Goal: Task Accomplishment & Management: Complete application form

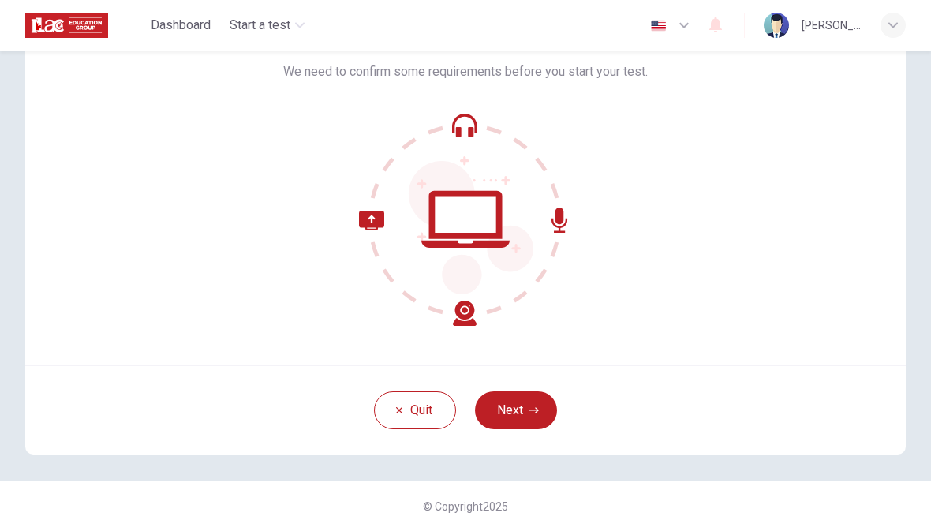
scroll to position [96, 0]
click at [526, 409] on button "Next" at bounding box center [516, 410] width 82 height 38
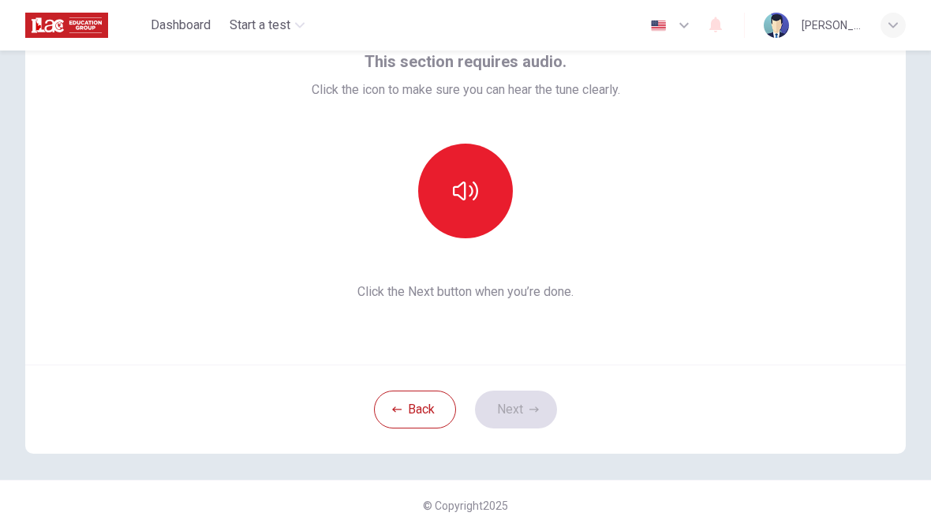
scroll to position [82, 0]
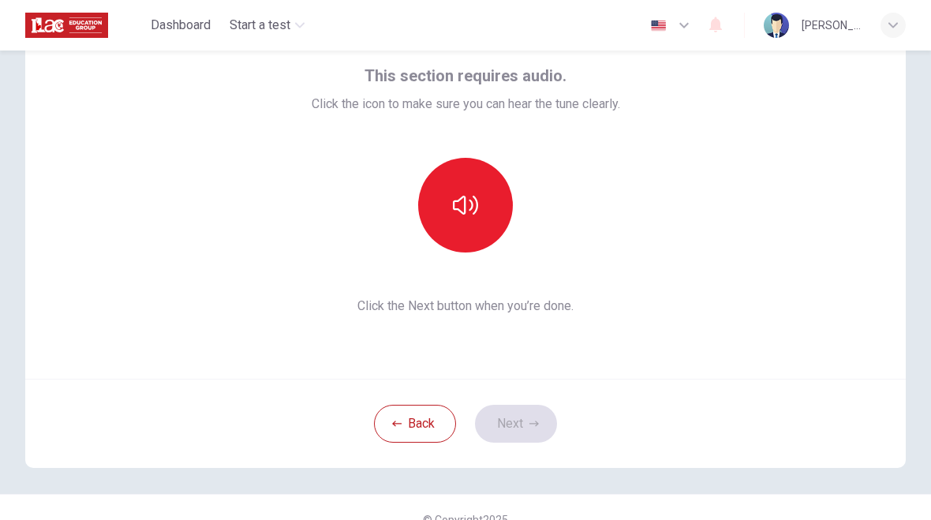
click at [429, 430] on button "Back" at bounding box center [415, 424] width 82 height 38
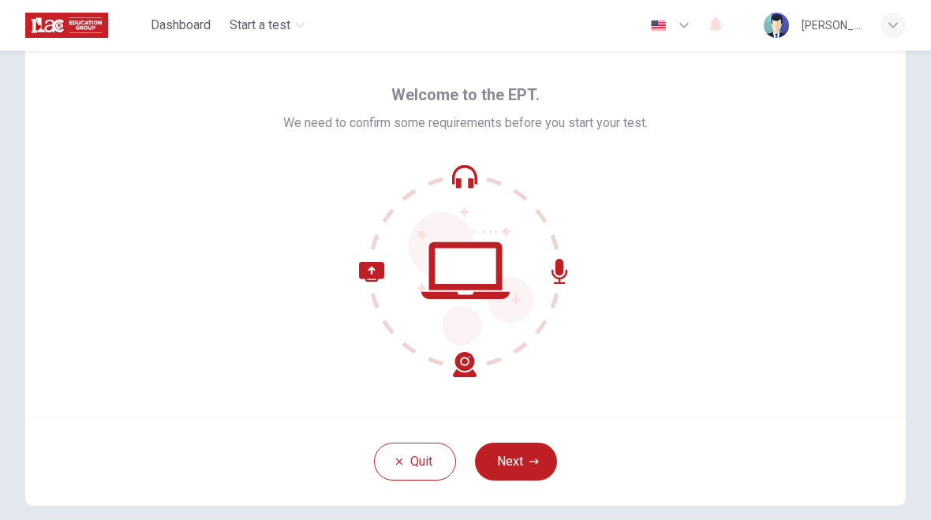
scroll to position [43, 0]
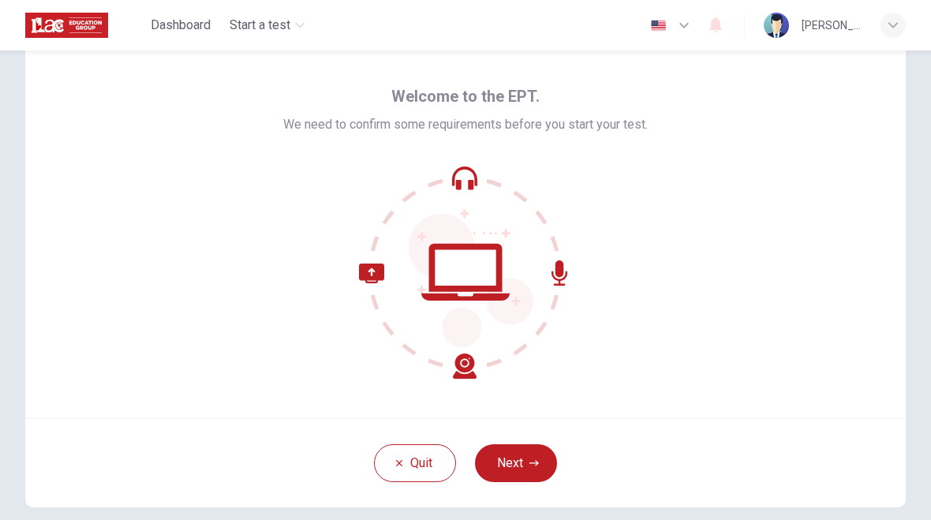
click at [529, 466] on icon "button" at bounding box center [533, 462] width 9 height 9
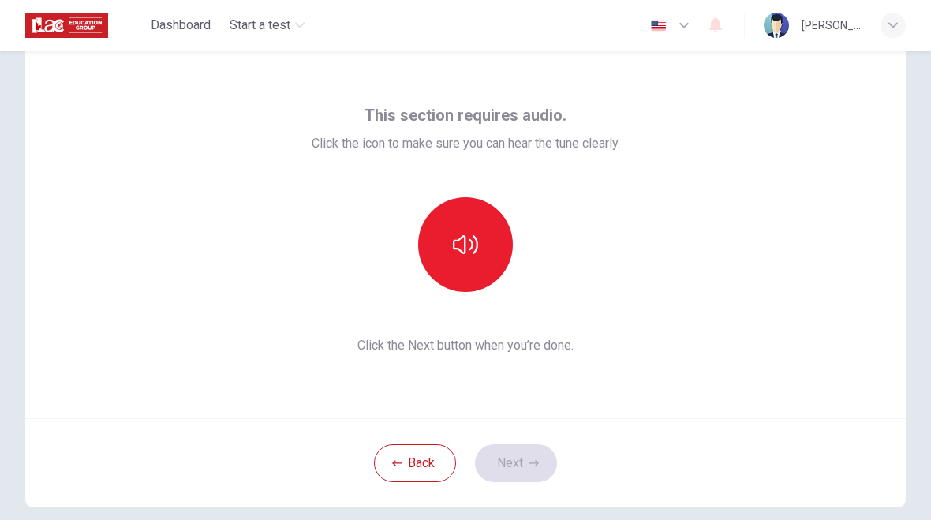
click at [432, 219] on button "button" at bounding box center [465, 244] width 95 height 95
click at [483, 274] on button "button" at bounding box center [465, 244] width 95 height 95
click at [525, 479] on button "Next" at bounding box center [516, 463] width 82 height 38
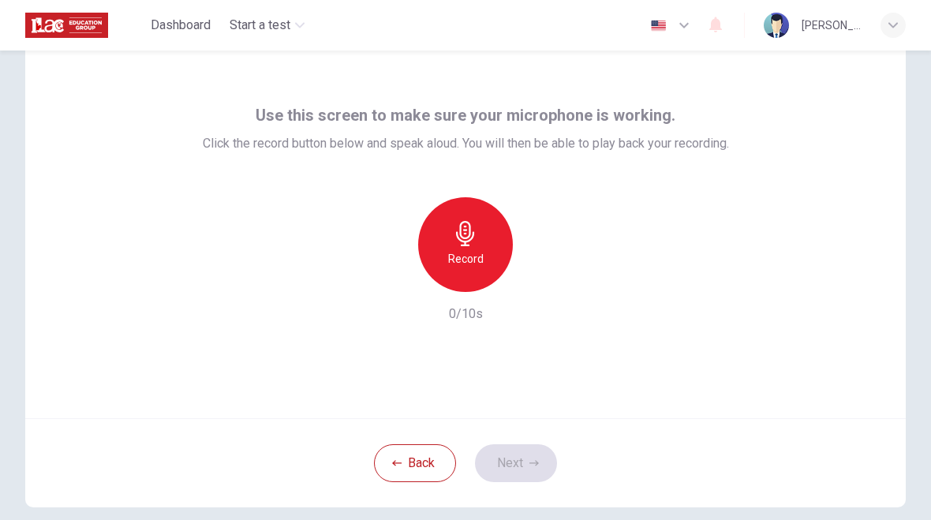
click at [471, 264] on h6 "Record" at bounding box center [466, 258] width 36 height 19
click at [507, 461] on button "Next" at bounding box center [516, 463] width 82 height 38
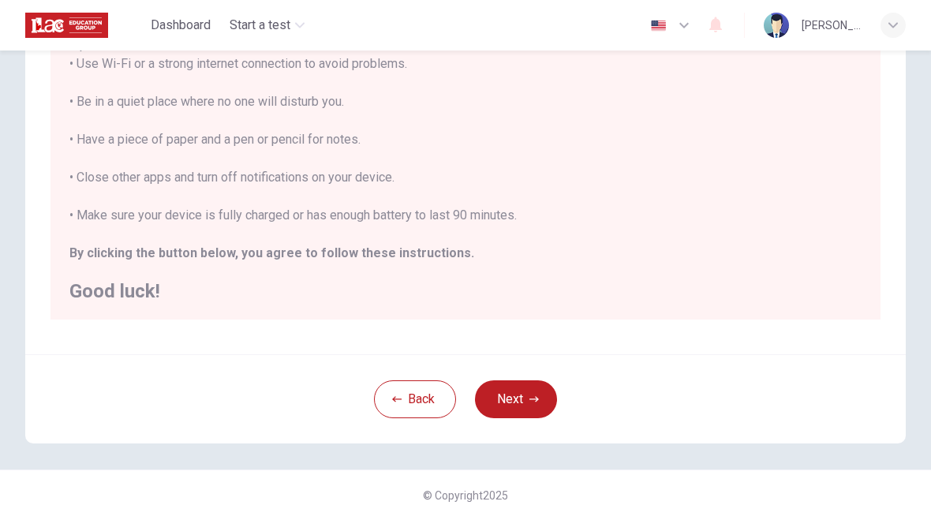
scroll to position [308, 0]
click at [517, 401] on button "Next" at bounding box center [516, 399] width 82 height 38
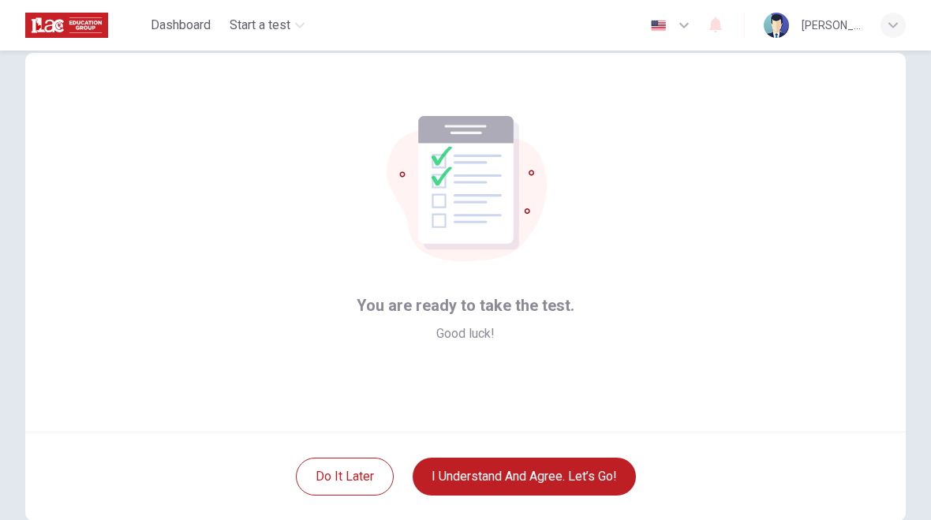
scroll to position [39, 0]
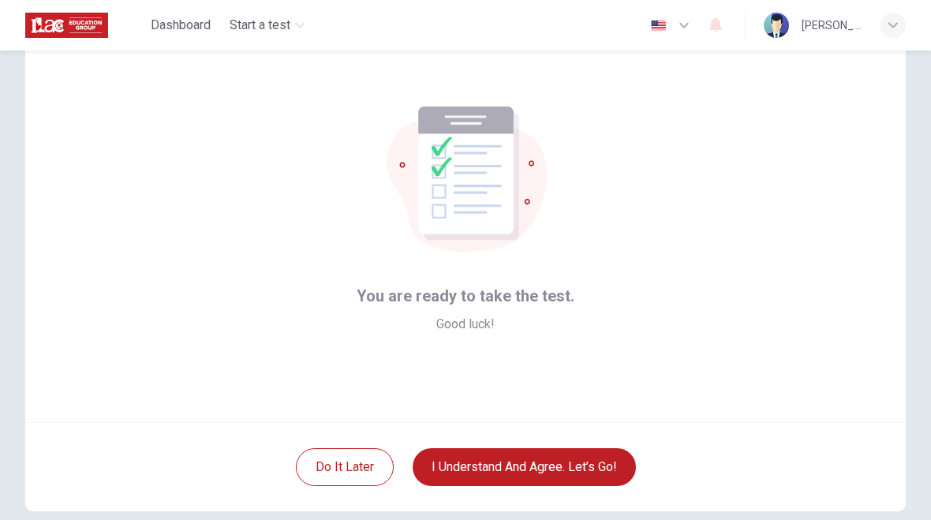
click at [513, 474] on button "I understand and agree. Let’s go!" at bounding box center [524, 467] width 223 height 38
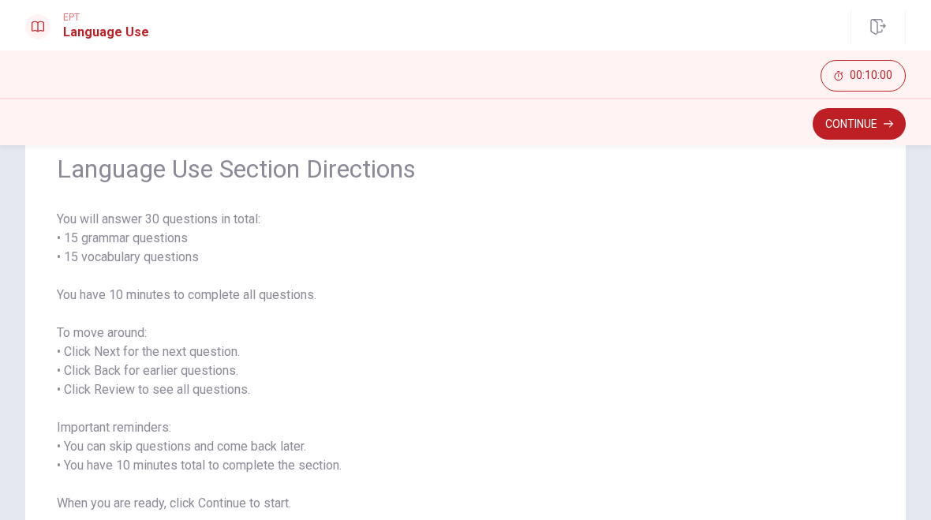
scroll to position [69, 0]
click at [875, 120] on button "Continue" at bounding box center [859, 124] width 93 height 32
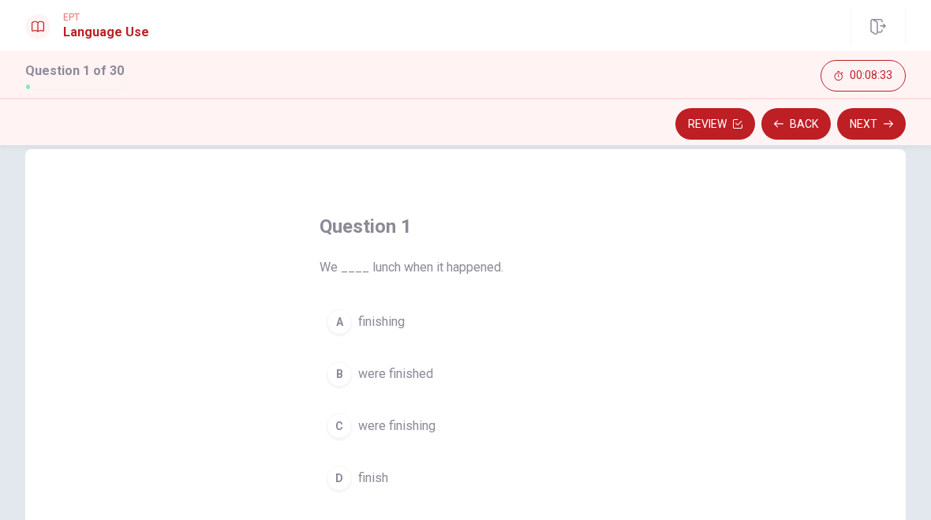
scroll to position [28, 0]
click at [335, 259] on span "We ____ lunch when it happened." at bounding box center [466, 266] width 292 height 19
click at [430, 267] on span "We ____ lunch when it happened." at bounding box center [466, 266] width 292 height 19
click at [337, 376] on div "B" at bounding box center [339, 373] width 25 height 25
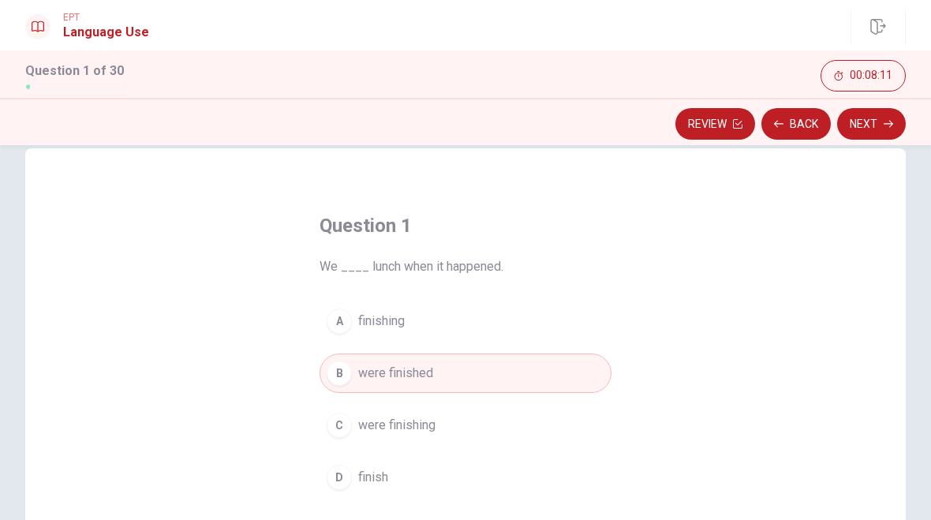
click at [881, 121] on button "Next" at bounding box center [871, 124] width 69 height 32
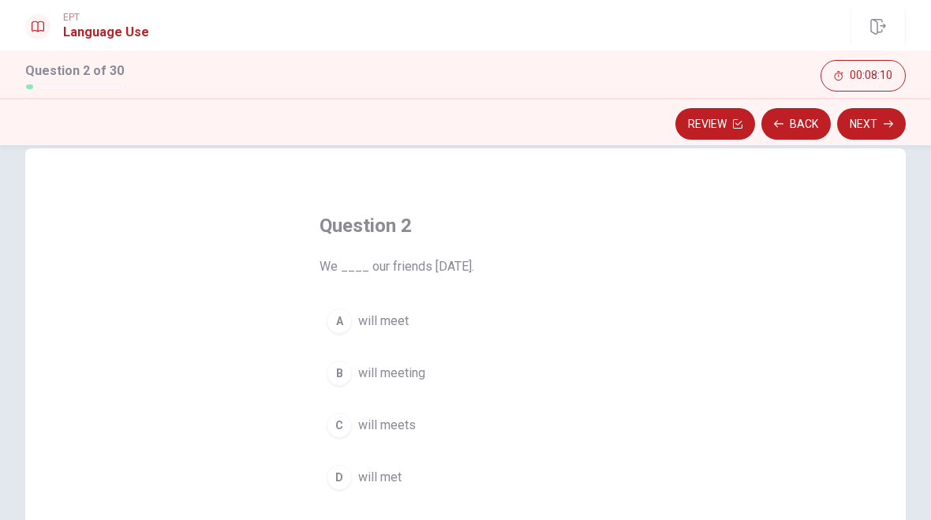
click at [798, 113] on button "Back" at bounding box center [795, 124] width 69 height 32
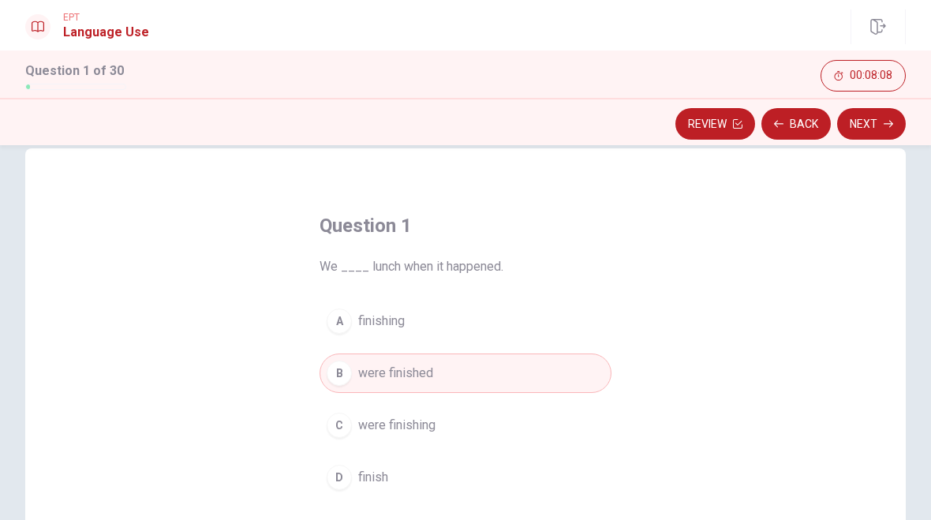
click at [863, 120] on button "Next" at bounding box center [871, 124] width 69 height 32
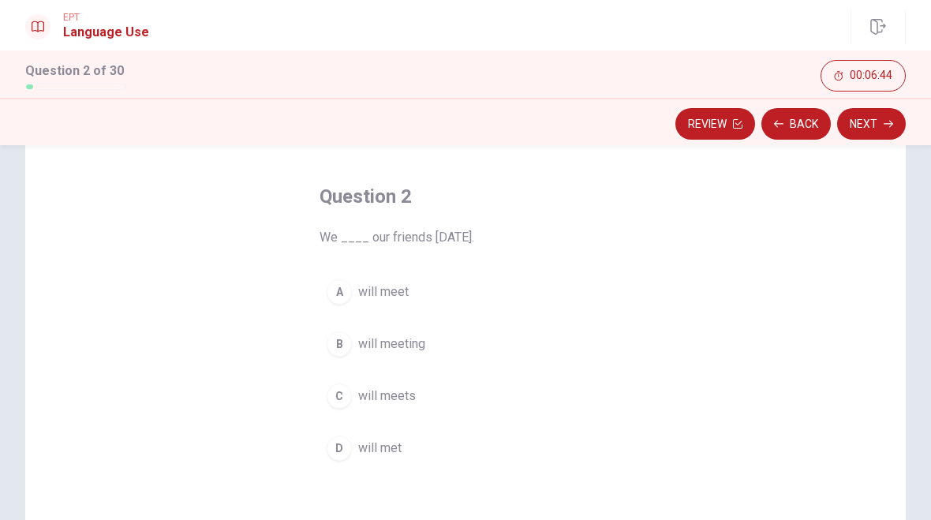
scroll to position [58, 0]
click at [340, 343] on div "B" at bounding box center [339, 343] width 25 height 25
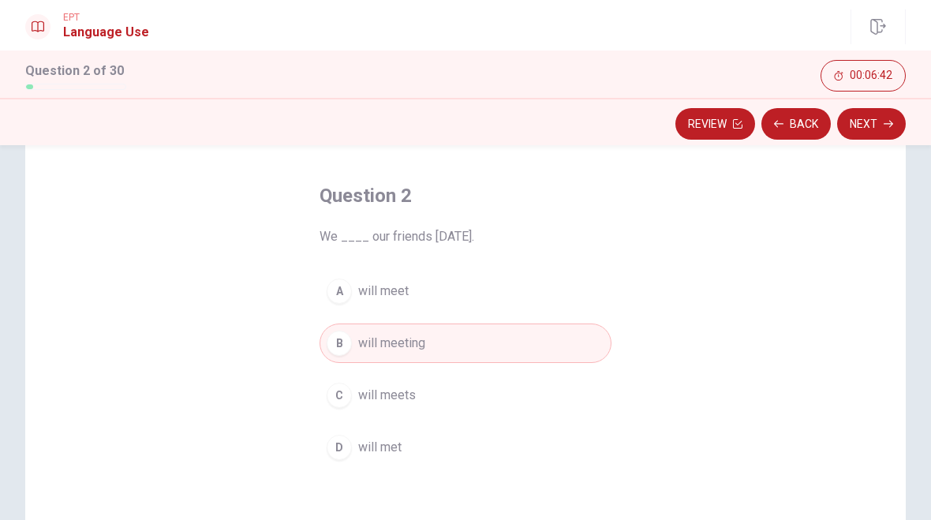
click at [875, 122] on button "Next" at bounding box center [871, 124] width 69 height 32
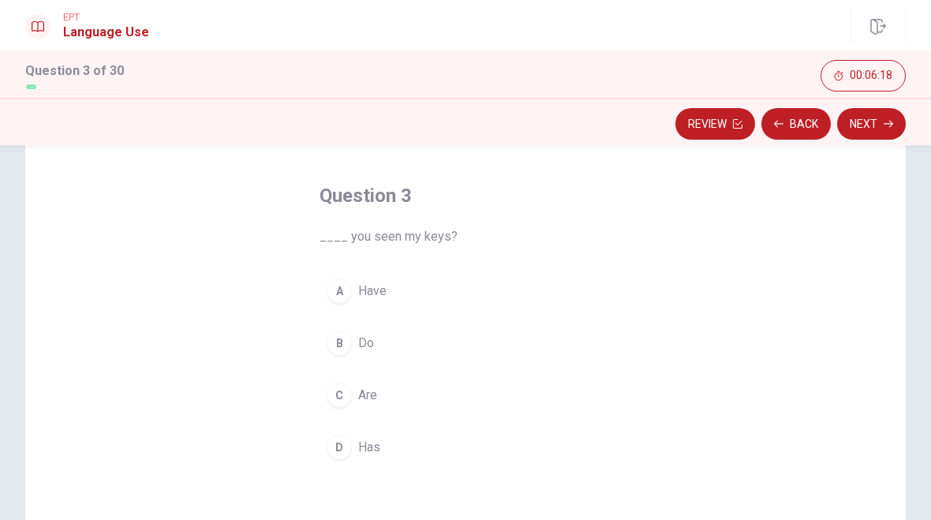
click at [335, 401] on div "C" at bounding box center [339, 395] width 25 height 25
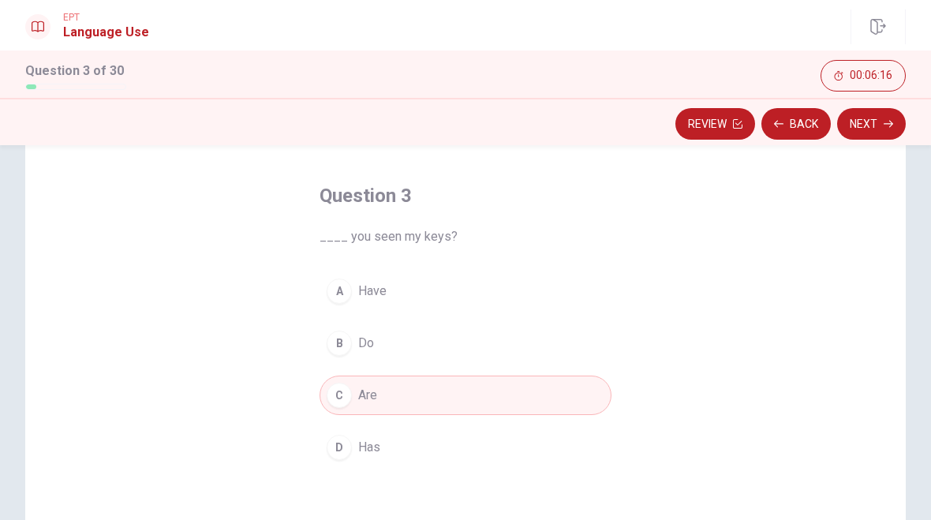
click at [862, 122] on button "Next" at bounding box center [871, 124] width 69 height 32
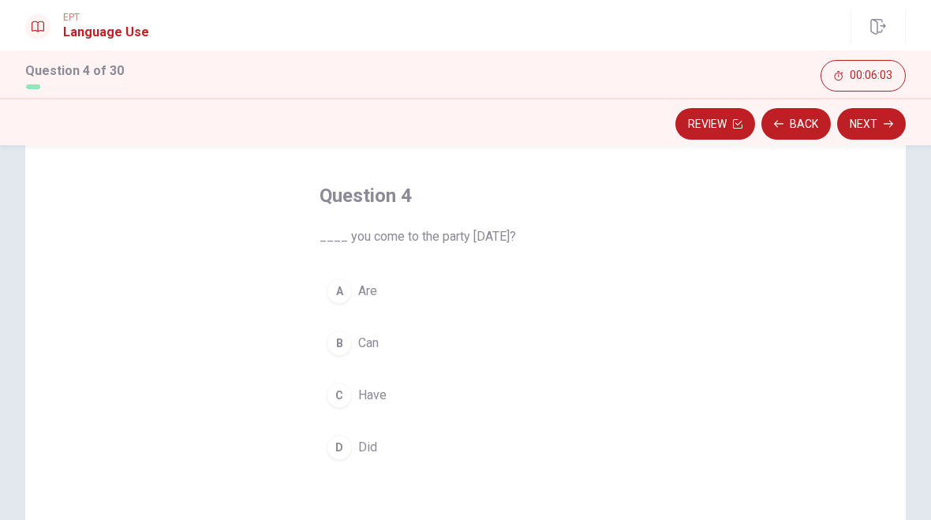
click at [338, 453] on div "D" at bounding box center [339, 447] width 25 height 25
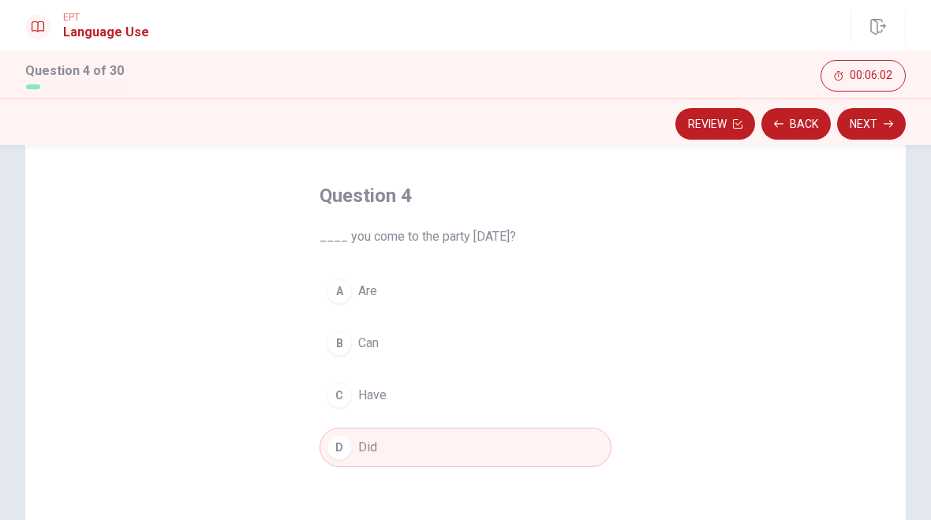
click at [871, 133] on button "Next" at bounding box center [871, 124] width 69 height 32
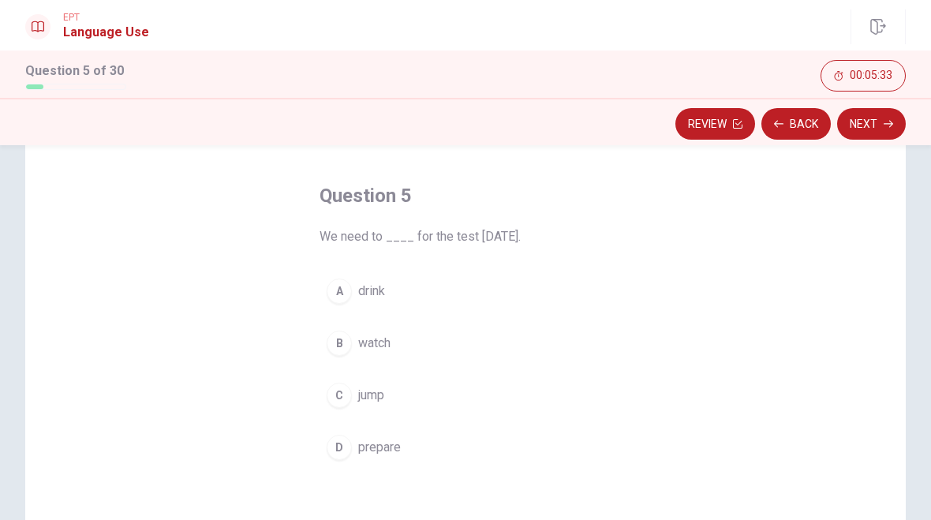
click at [335, 449] on div "D" at bounding box center [339, 447] width 25 height 25
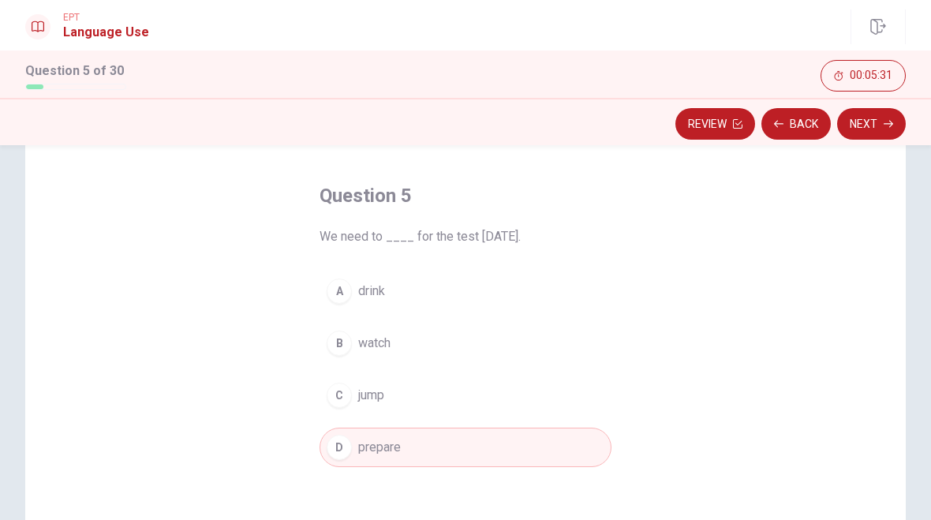
click at [866, 125] on button "Next" at bounding box center [871, 124] width 69 height 32
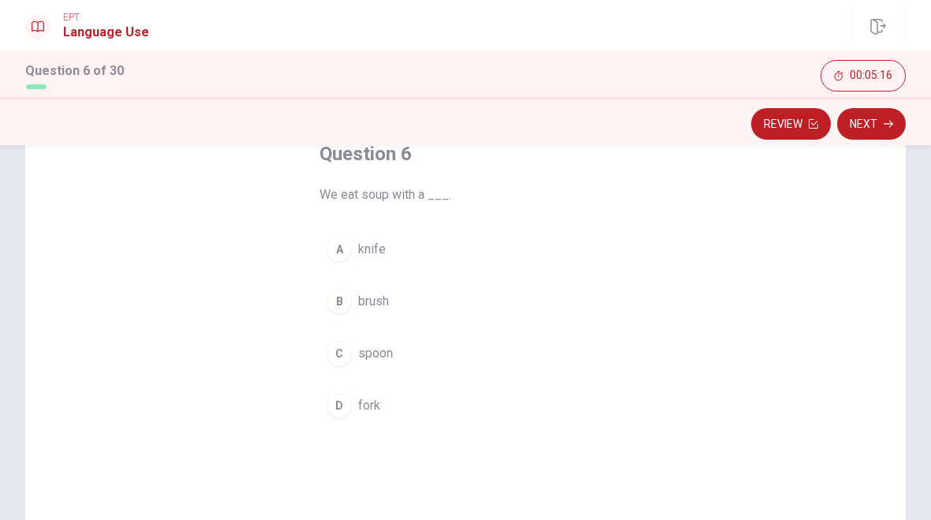
scroll to position [101, 0]
click at [331, 361] on div "C" at bounding box center [339, 352] width 25 height 25
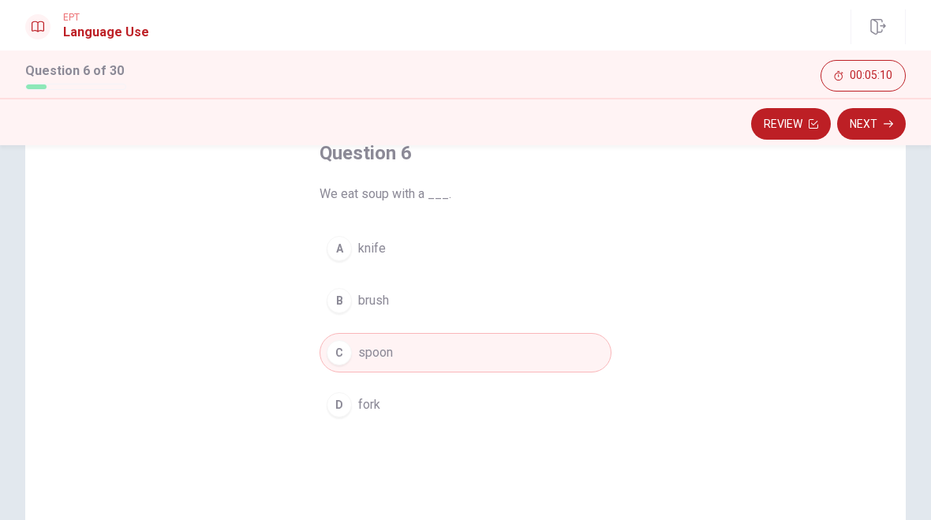
click at [858, 114] on button "Next" at bounding box center [871, 124] width 69 height 32
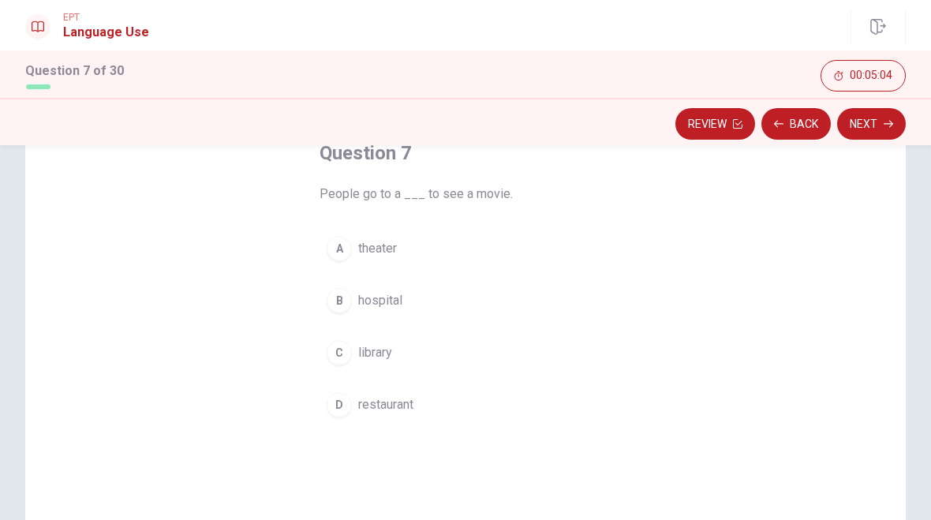
click at [346, 255] on div "A" at bounding box center [339, 248] width 25 height 25
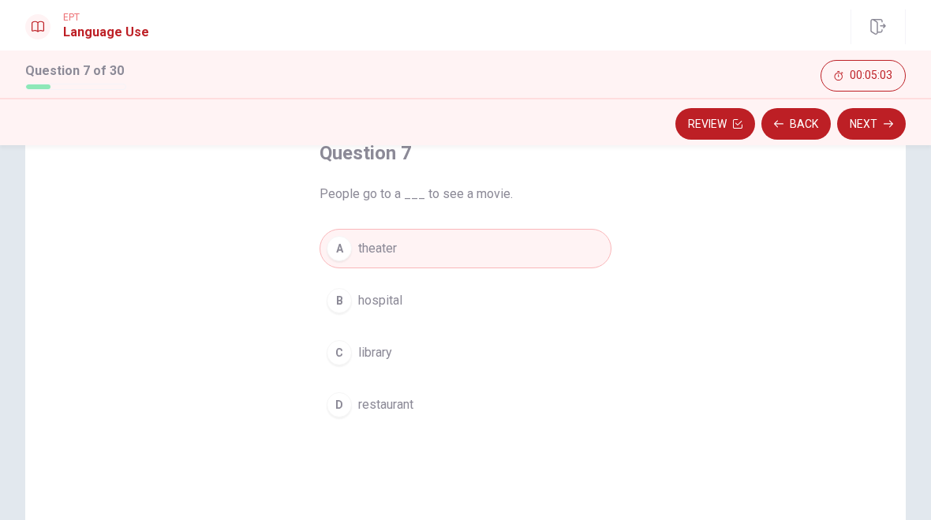
click at [861, 134] on button "Next" at bounding box center [871, 124] width 69 height 32
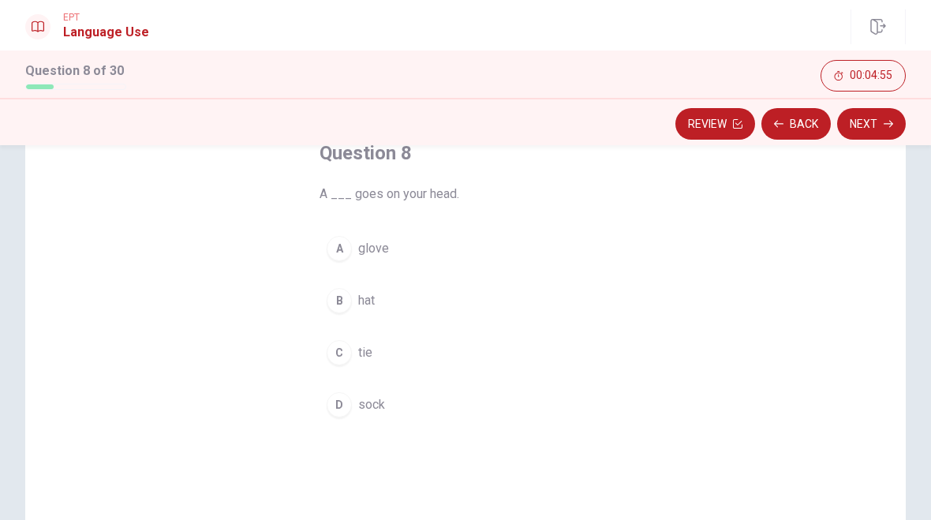
click at [350, 297] on div "B" at bounding box center [339, 300] width 25 height 25
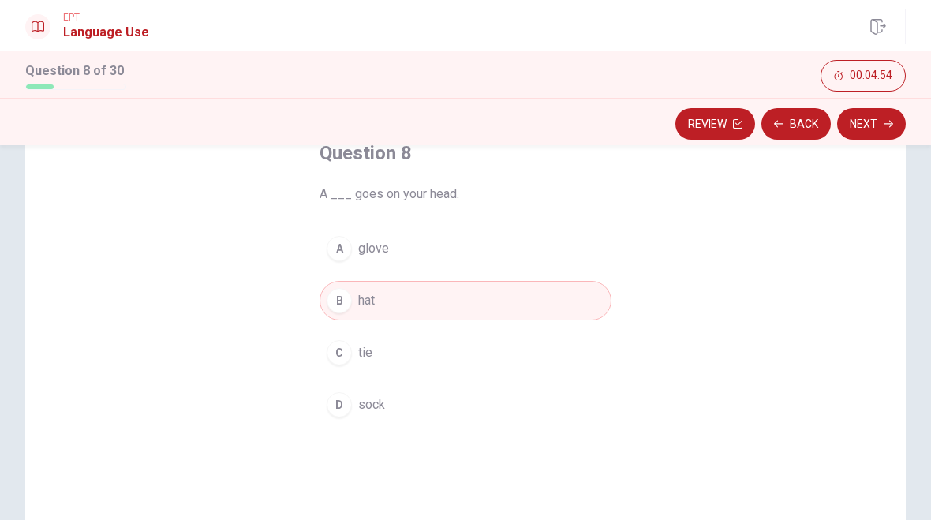
click at [864, 122] on button "Next" at bounding box center [871, 124] width 69 height 32
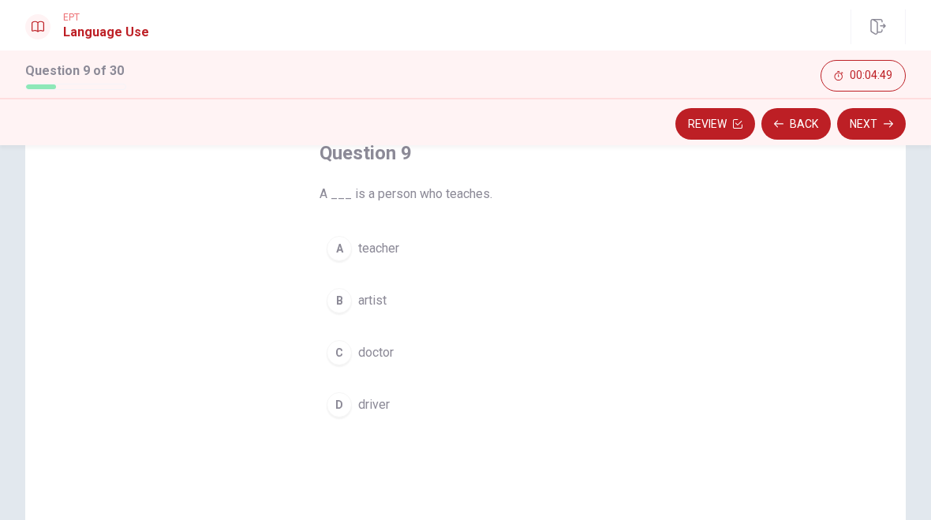
click at [339, 254] on div "A" at bounding box center [339, 248] width 25 height 25
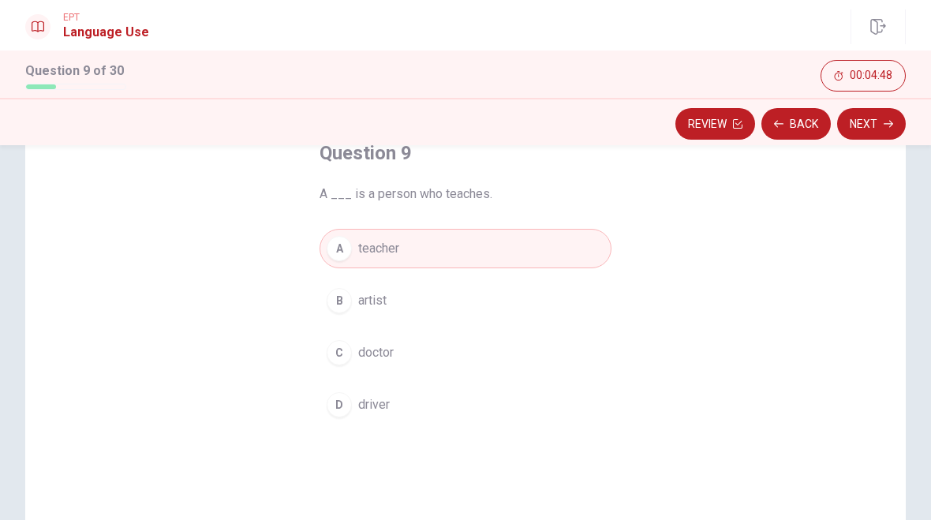
click at [870, 127] on button "Next" at bounding box center [871, 124] width 69 height 32
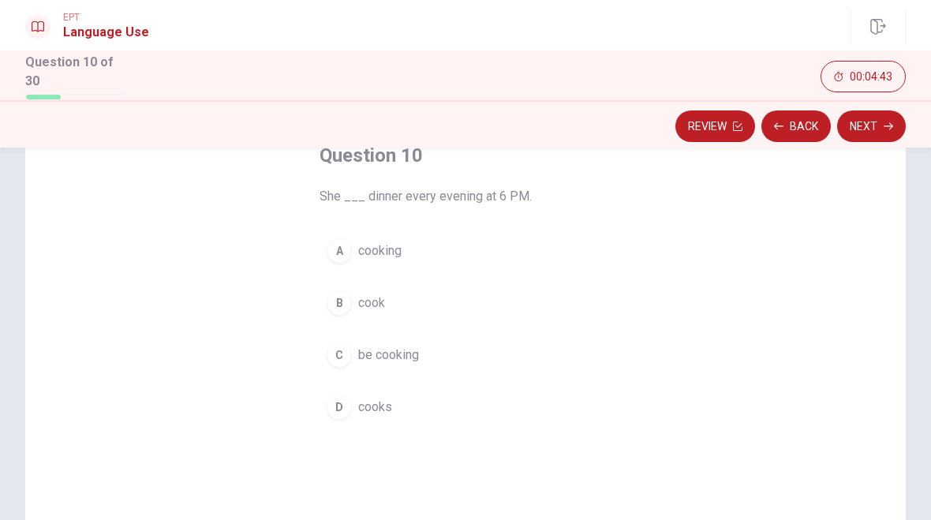
click at [351, 284] on button "B cook" at bounding box center [466, 302] width 292 height 39
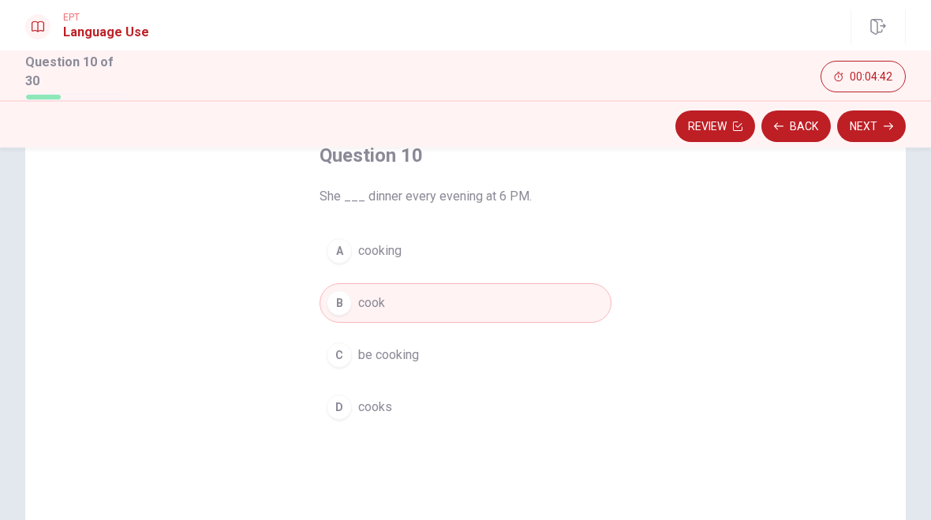
click at [874, 131] on button "Next" at bounding box center [871, 126] width 69 height 32
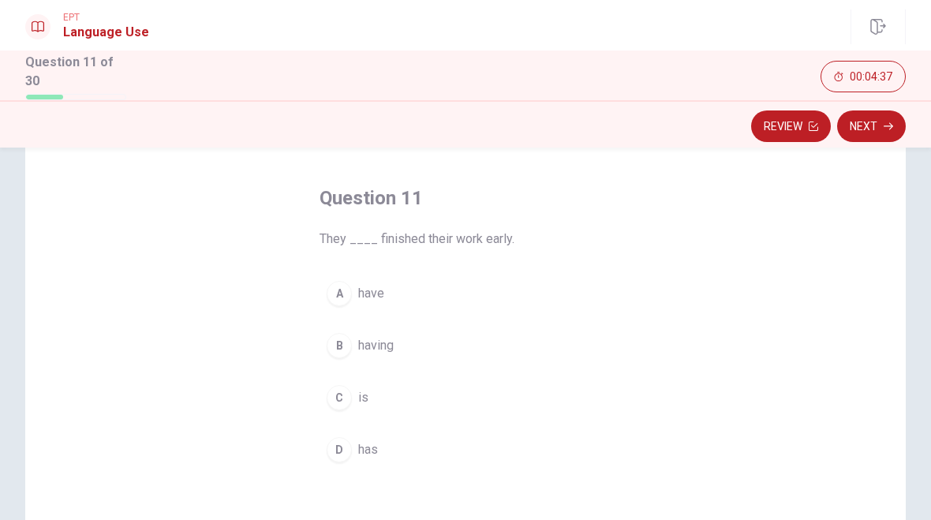
scroll to position [59, 0]
click at [349, 286] on div "A" at bounding box center [339, 292] width 25 height 25
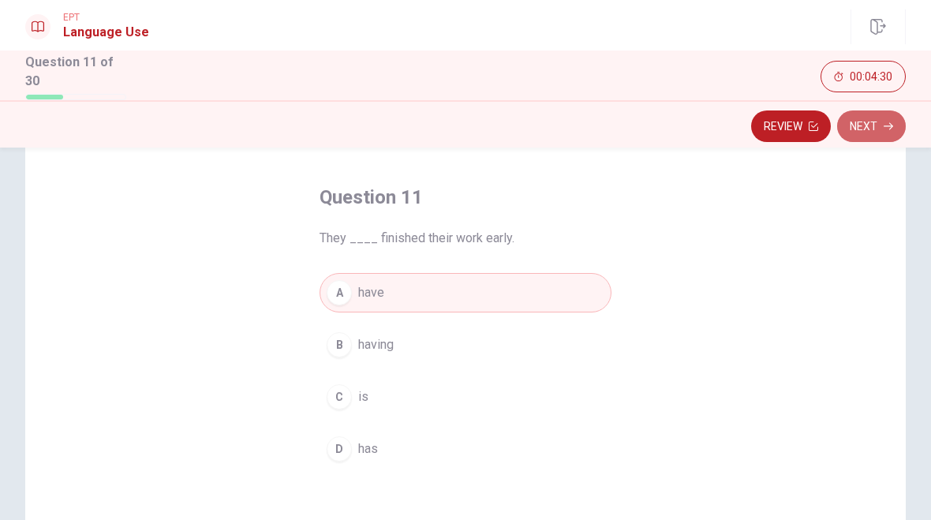
click at [877, 126] on button "Next" at bounding box center [871, 126] width 69 height 32
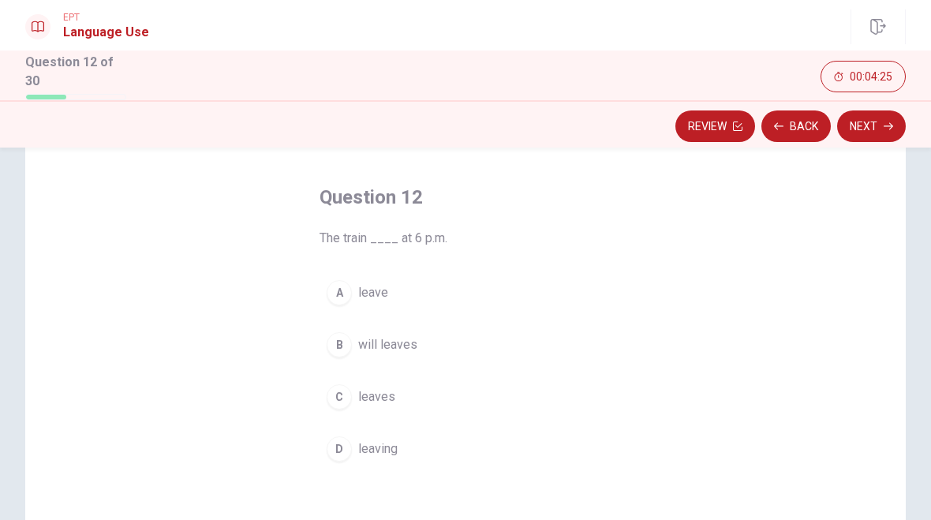
click at [344, 346] on div "B" at bounding box center [339, 344] width 25 height 25
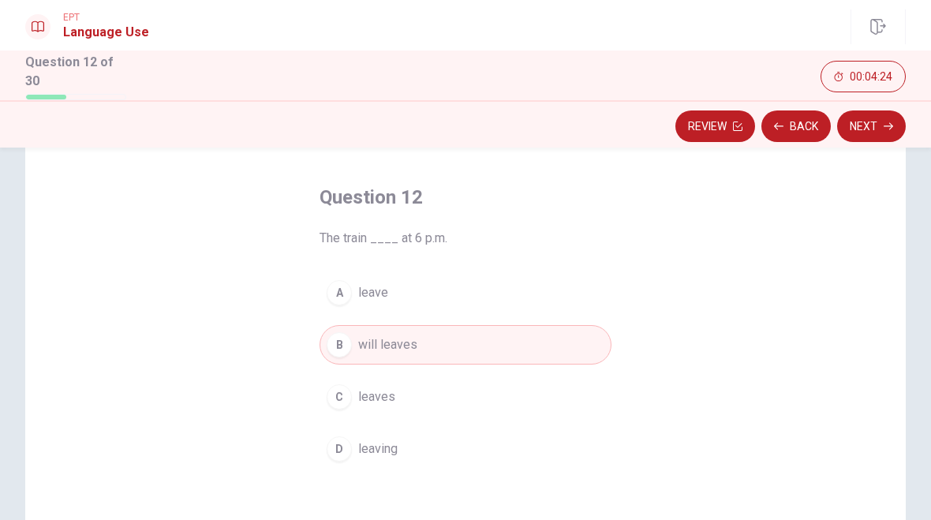
click at [864, 122] on button "Next" at bounding box center [871, 126] width 69 height 32
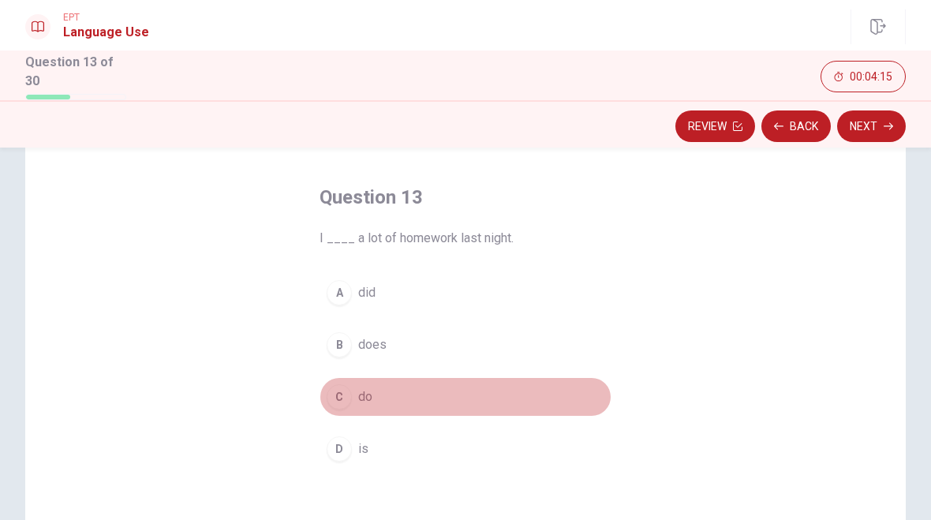
click at [349, 389] on div "C" at bounding box center [339, 396] width 25 height 25
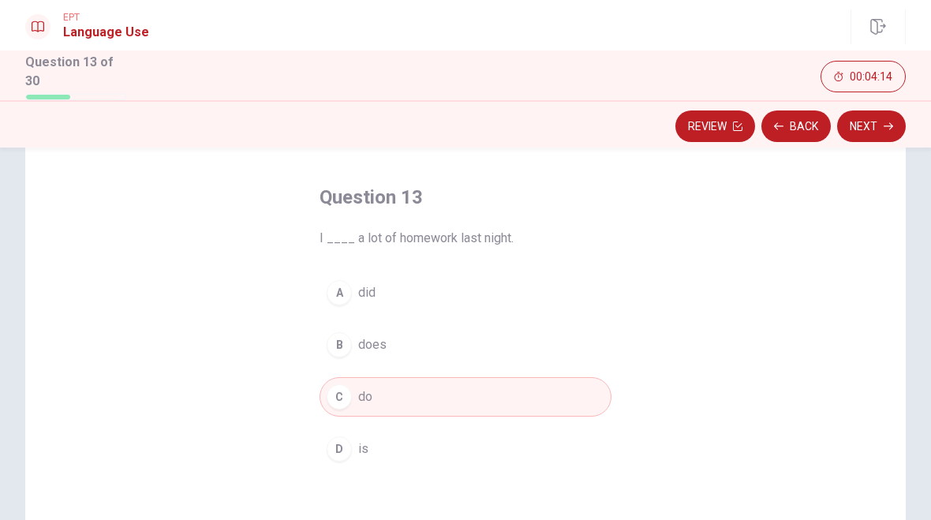
click at [346, 284] on div "A" at bounding box center [339, 292] width 25 height 25
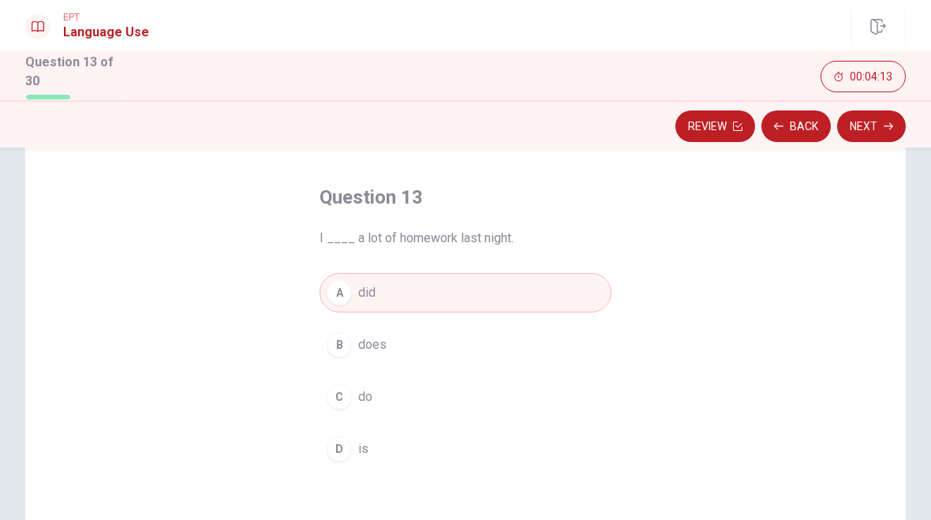
click at [889, 123] on icon "button" at bounding box center [888, 126] width 9 height 9
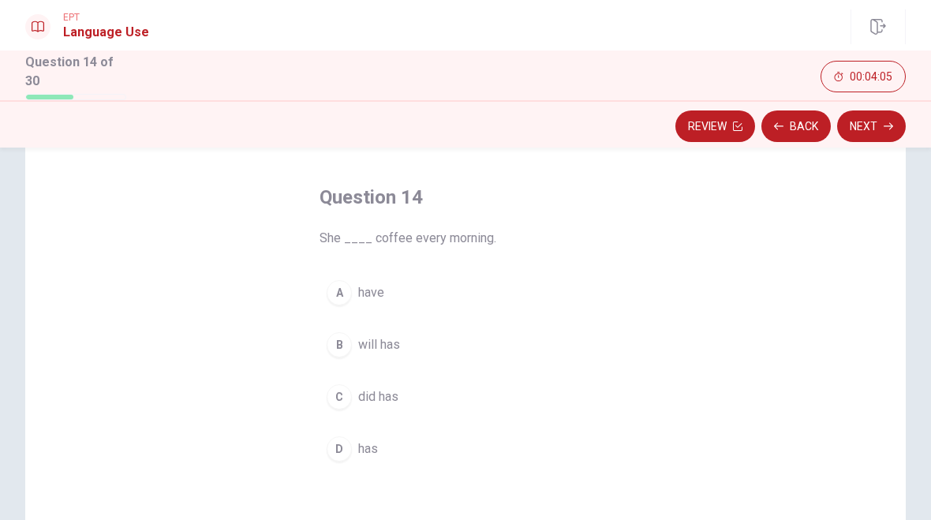
click at [337, 346] on div "B" at bounding box center [339, 344] width 25 height 25
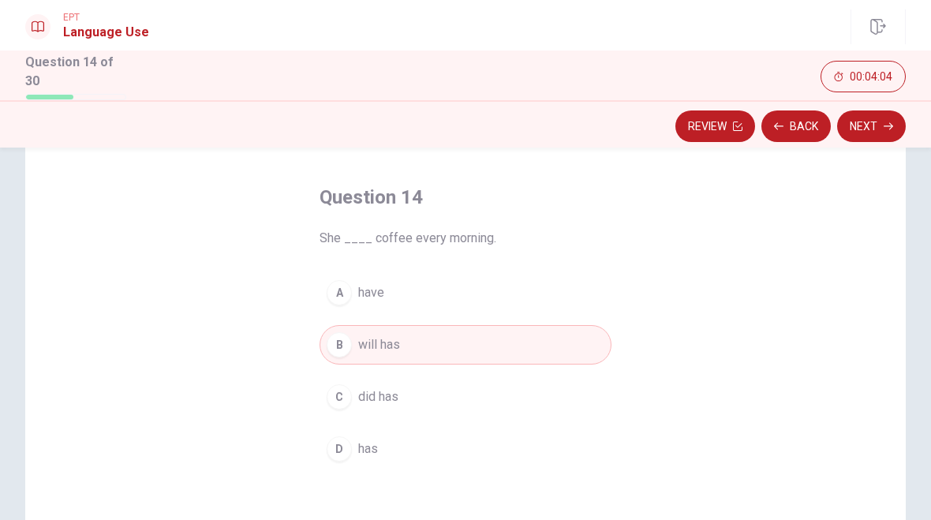
click at [354, 346] on button "B will has" at bounding box center [466, 344] width 292 height 39
click at [331, 470] on div "Question 14 She ____ coffee every morning. A have B will has C did has D has" at bounding box center [465, 326] width 355 height 335
click at [338, 451] on div "D" at bounding box center [339, 448] width 25 height 25
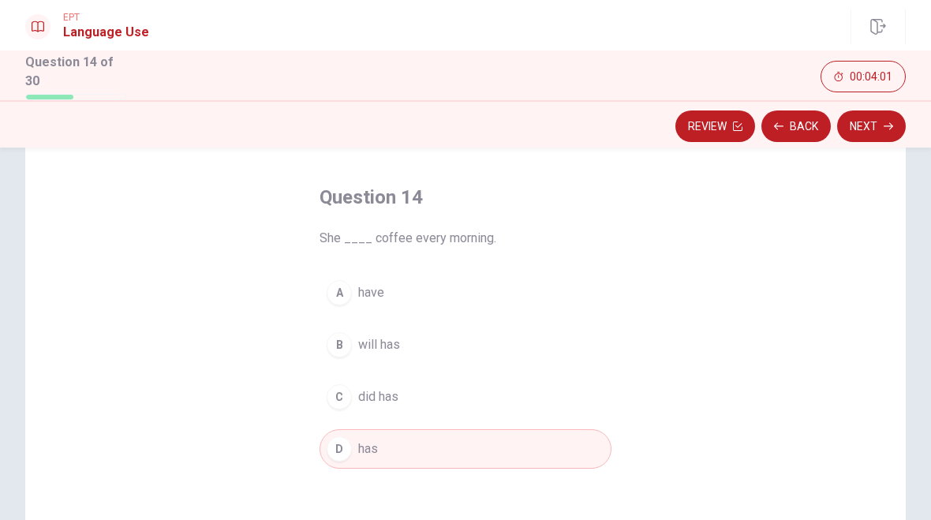
click at [869, 130] on button "Next" at bounding box center [871, 126] width 69 height 32
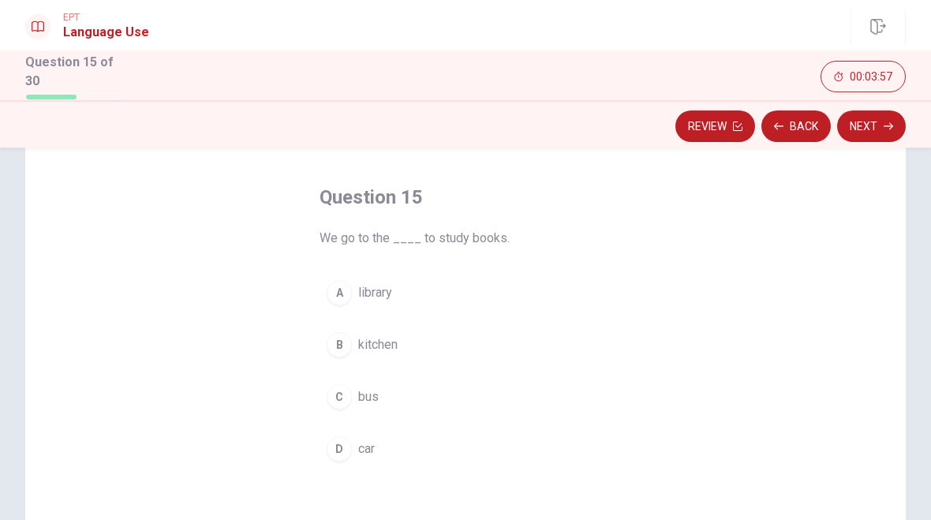
click at [345, 291] on div "A" at bounding box center [339, 292] width 25 height 25
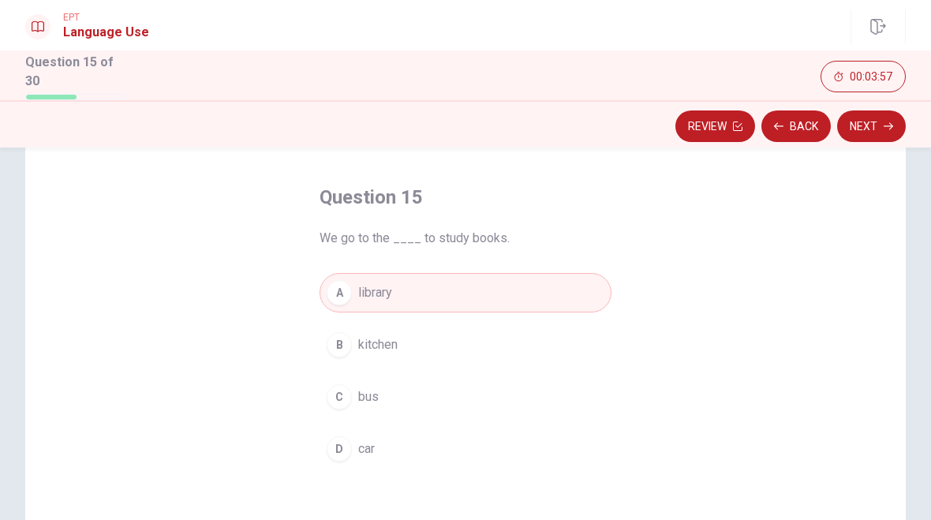
click at [863, 125] on button "Next" at bounding box center [871, 126] width 69 height 32
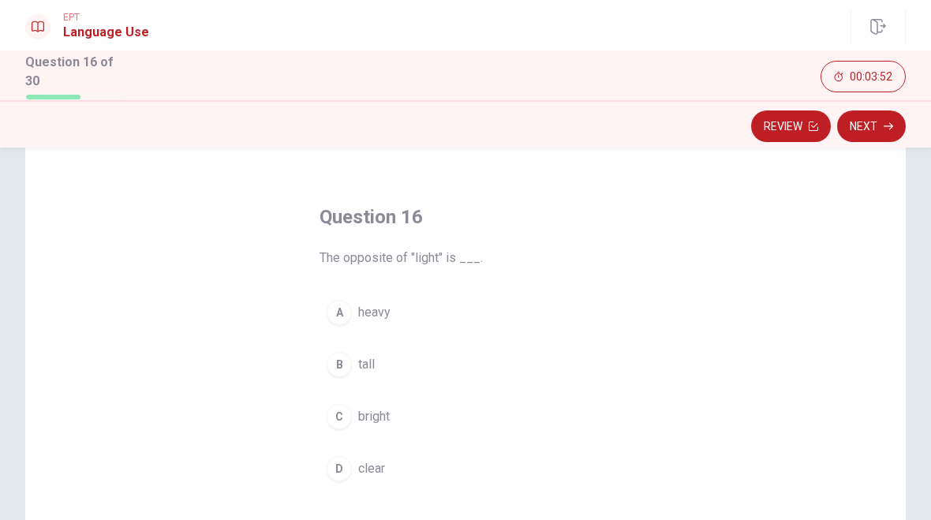
scroll to position [43, 0]
click at [350, 346] on button "B tall" at bounding box center [466, 361] width 292 height 39
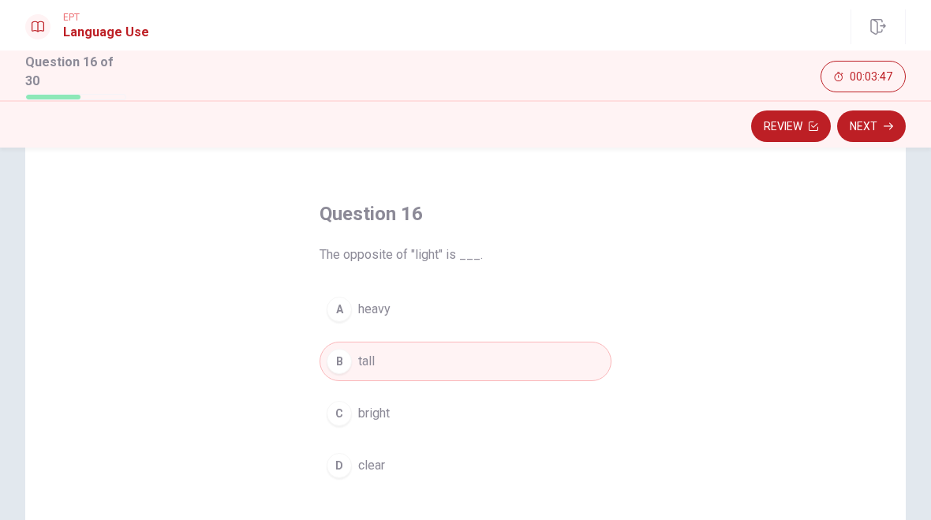
click at [884, 122] on icon "button" at bounding box center [888, 126] width 9 height 9
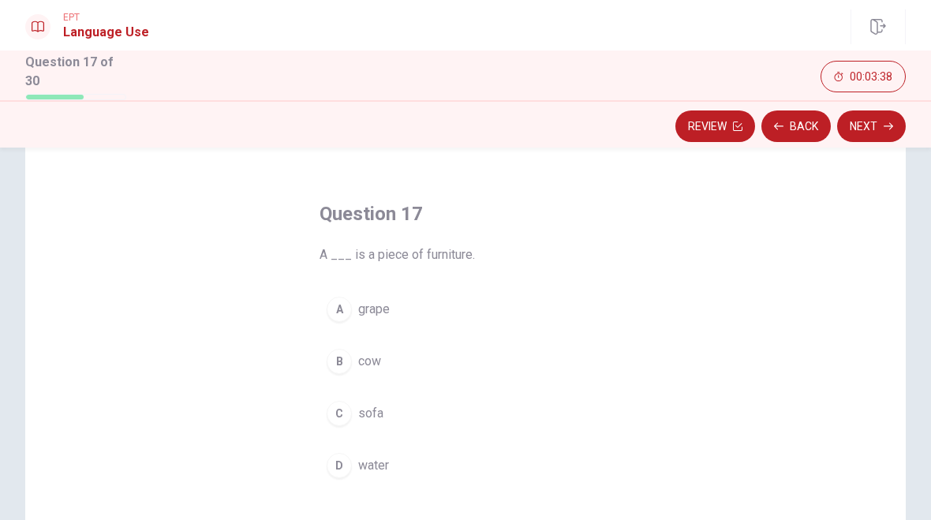
click at [335, 312] on div "A" at bounding box center [339, 309] width 25 height 25
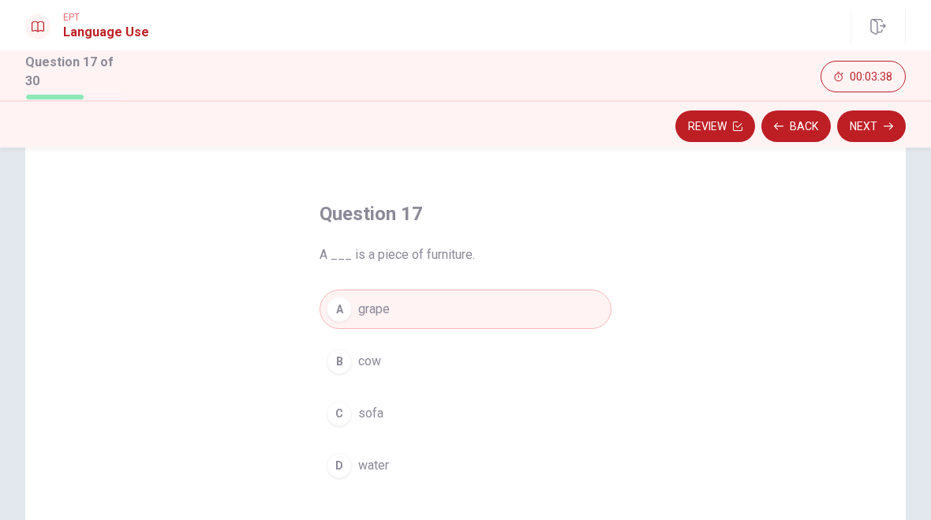
click at [877, 136] on button "Next" at bounding box center [871, 126] width 69 height 32
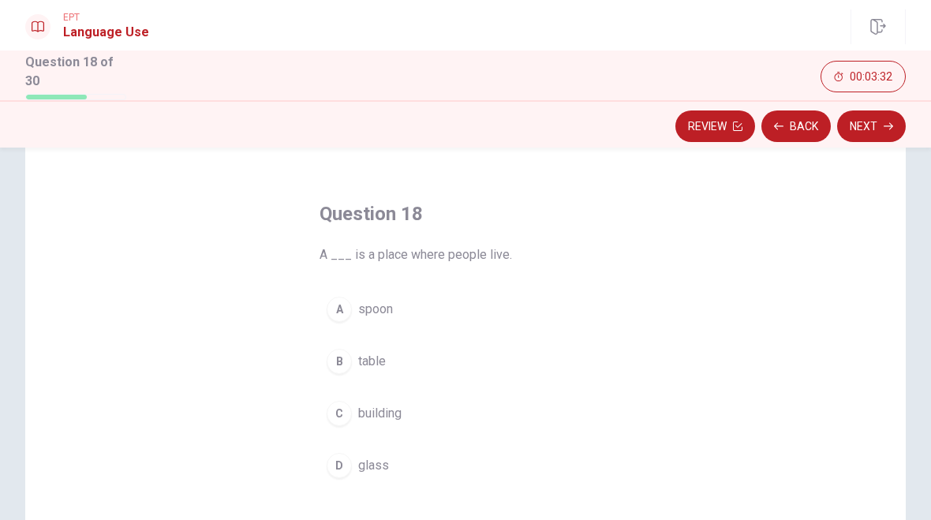
click at [347, 354] on div "B" at bounding box center [339, 361] width 25 height 25
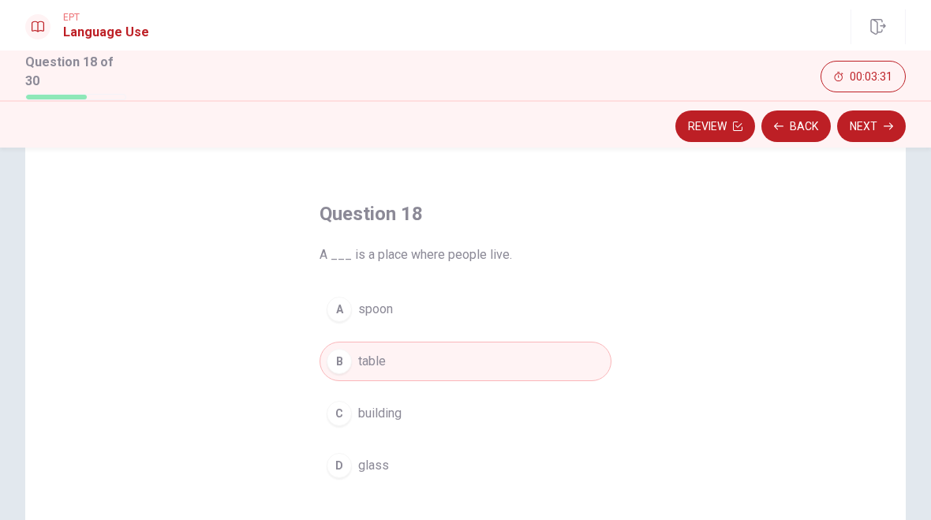
click at [869, 115] on button "Next" at bounding box center [871, 126] width 69 height 32
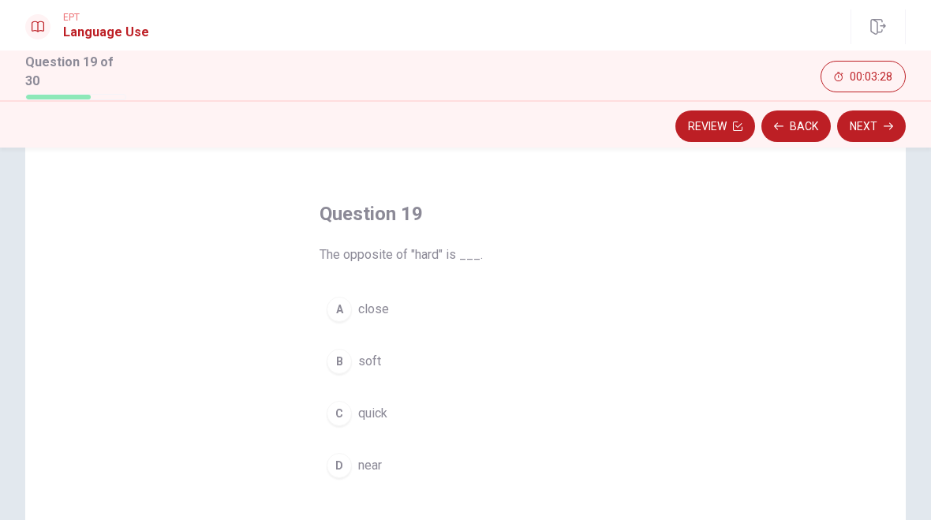
click at [354, 410] on button "C quick" at bounding box center [466, 413] width 292 height 39
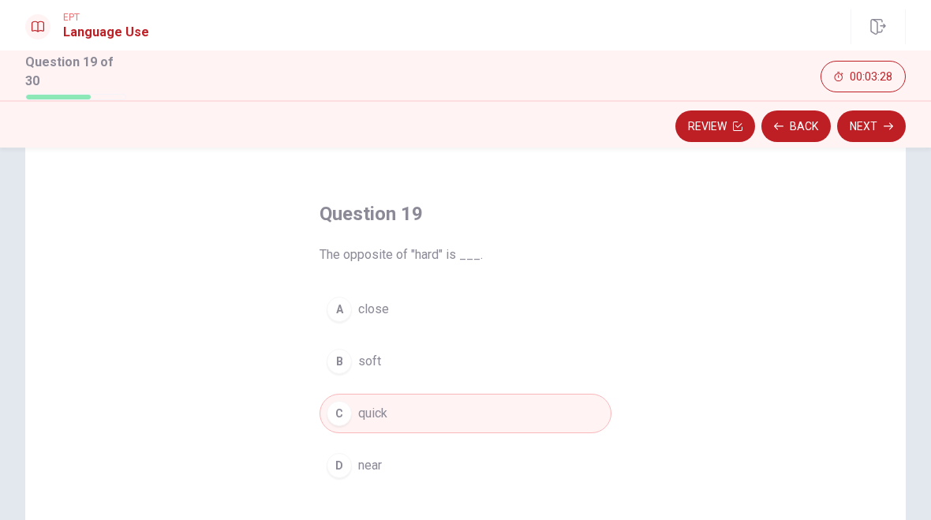
click at [877, 121] on button "Next" at bounding box center [871, 126] width 69 height 32
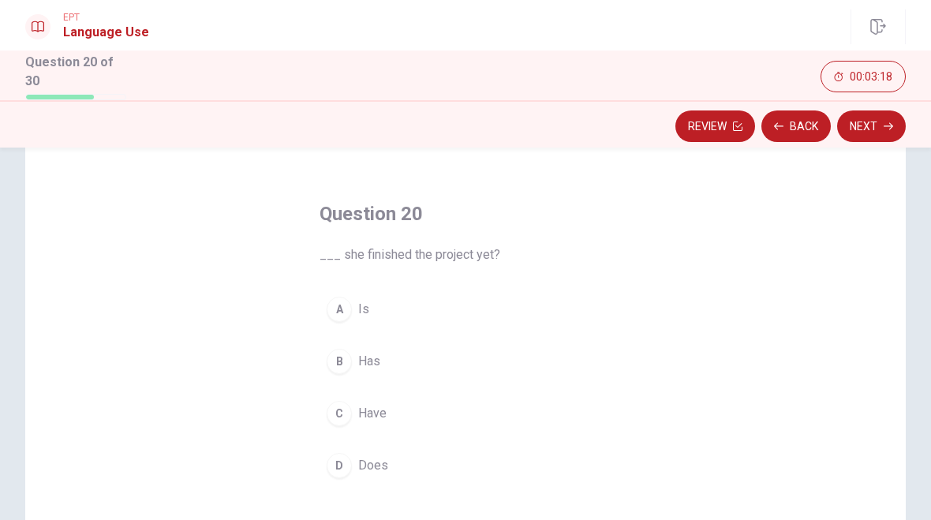
click at [346, 407] on div "C" at bounding box center [339, 413] width 25 height 25
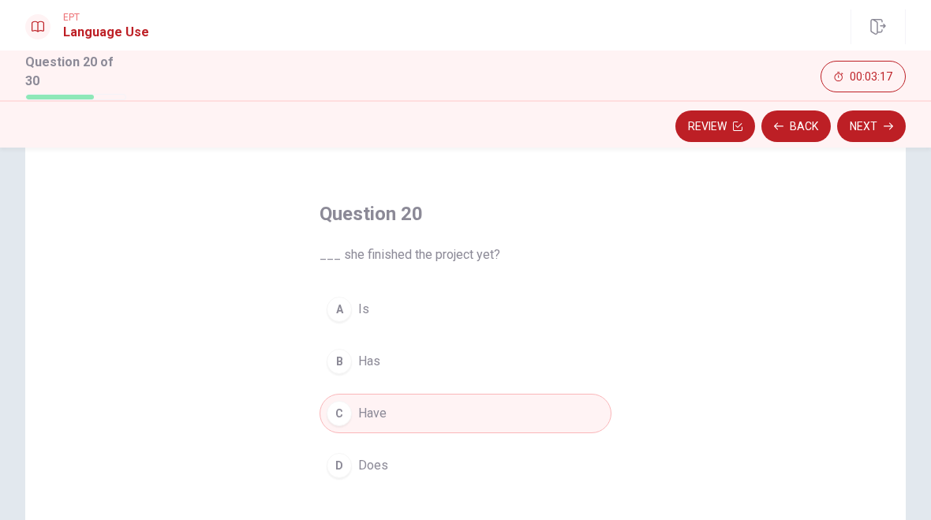
click at [872, 123] on button "Next" at bounding box center [871, 126] width 69 height 32
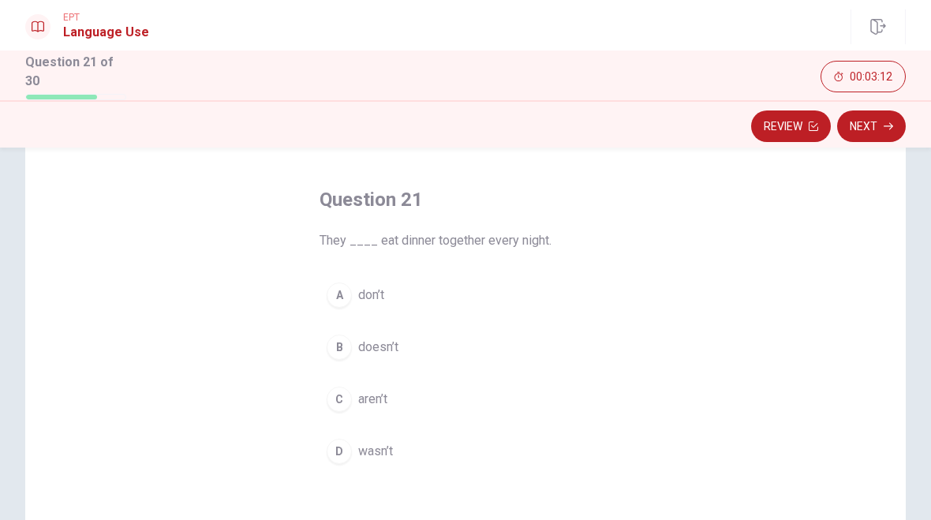
scroll to position [60, 0]
click at [349, 399] on div "C" at bounding box center [339, 395] width 25 height 25
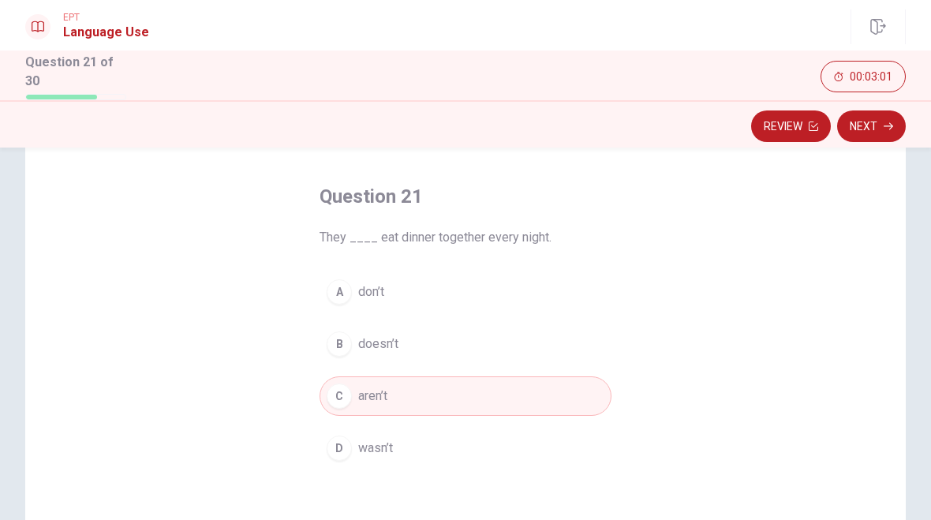
click at [342, 461] on button "D wasn’t" at bounding box center [466, 447] width 292 height 39
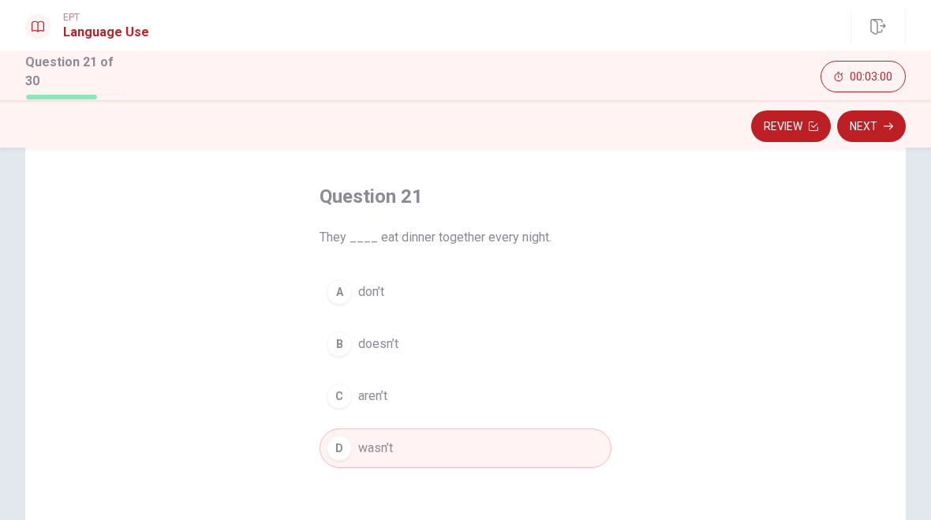
click at [894, 139] on button "Next" at bounding box center [871, 126] width 69 height 32
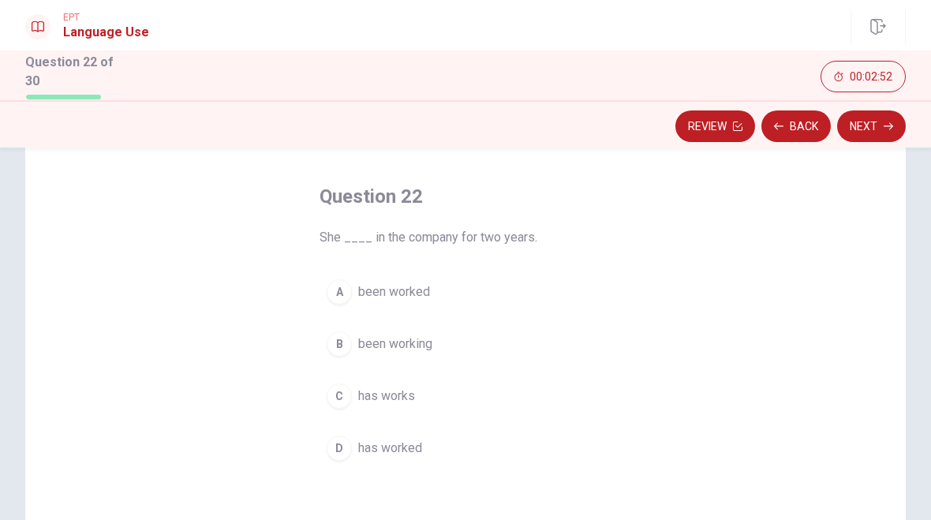
click at [340, 287] on div "A" at bounding box center [339, 291] width 25 height 25
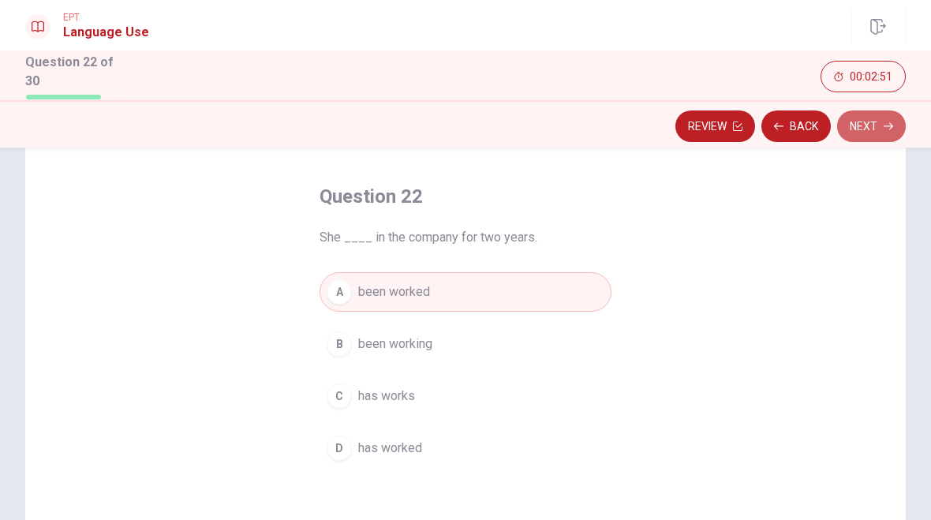
click at [858, 125] on button "Next" at bounding box center [871, 126] width 69 height 32
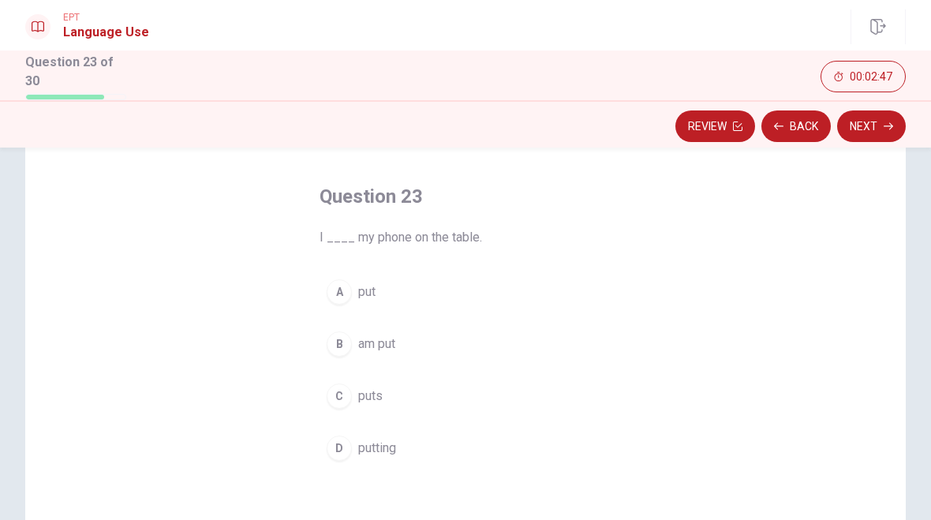
click at [349, 290] on div "A" at bounding box center [339, 291] width 25 height 25
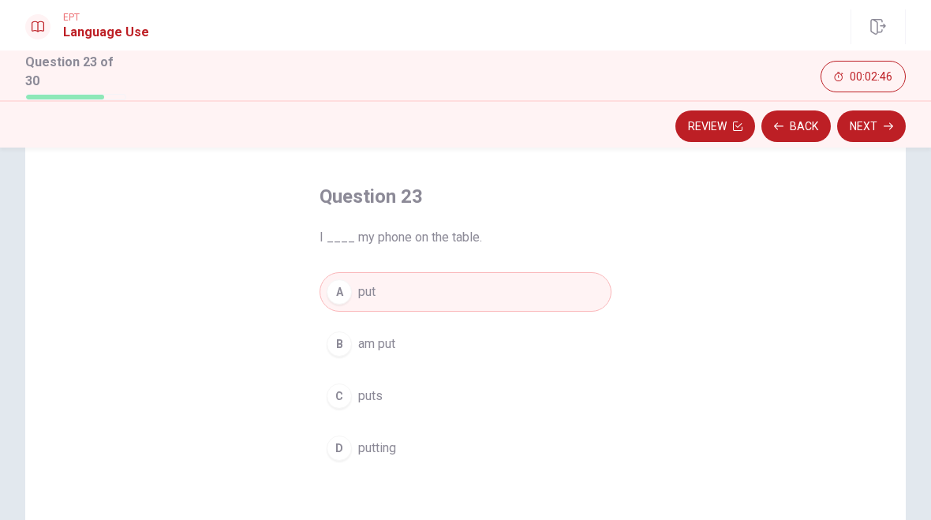
click at [870, 125] on button "Next" at bounding box center [871, 126] width 69 height 32
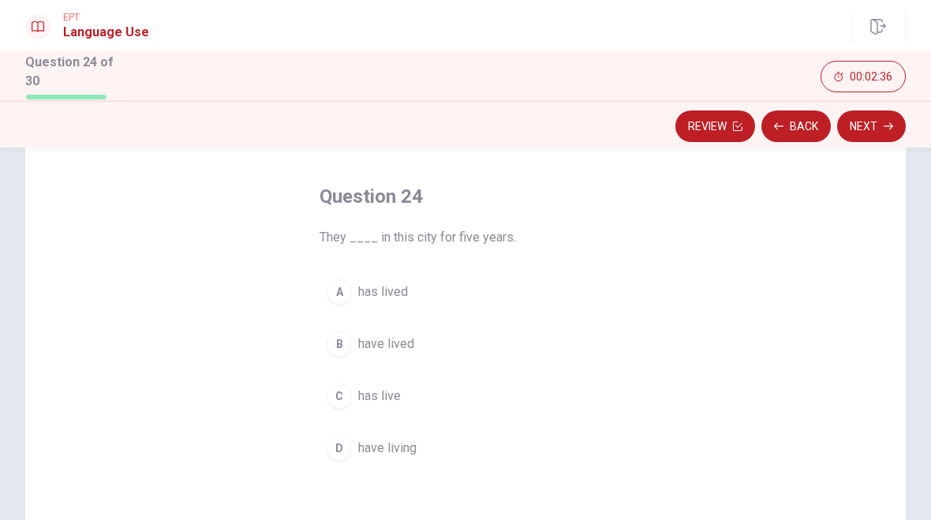
click at [343, 294] on div "A" at bounding box center [339, 291] width 25 height 25
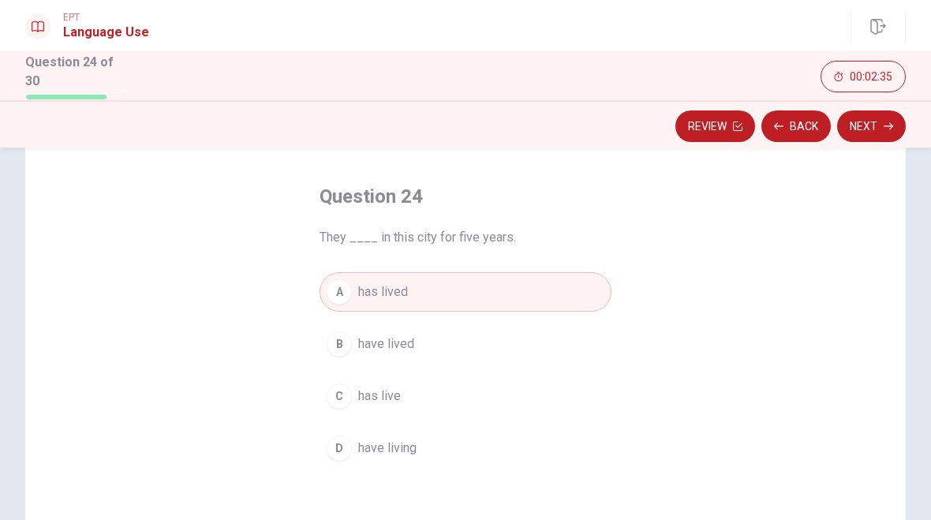
click at [877, 124] on button "Next" at bounding box center [871, 126] width 69 height 32
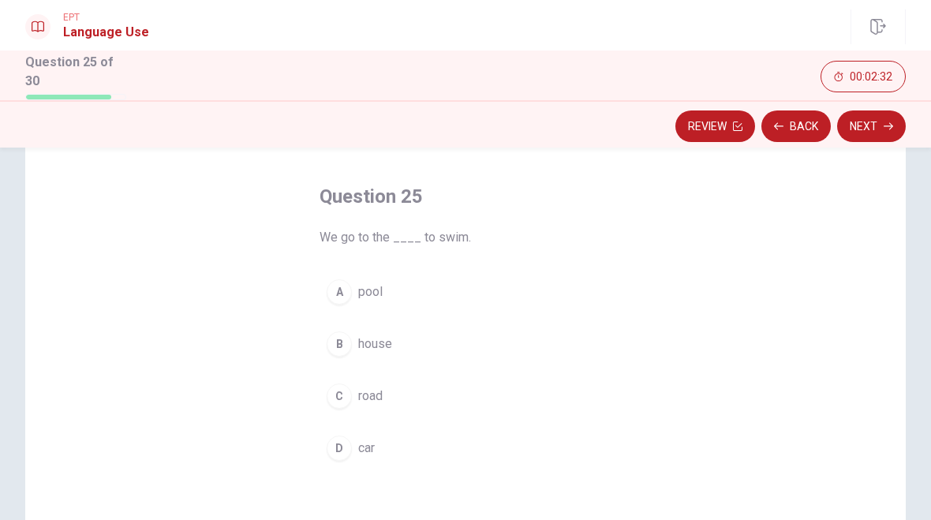
click at [347, 294] on div "A" at bounding box center [339, 291] width 25 height 25
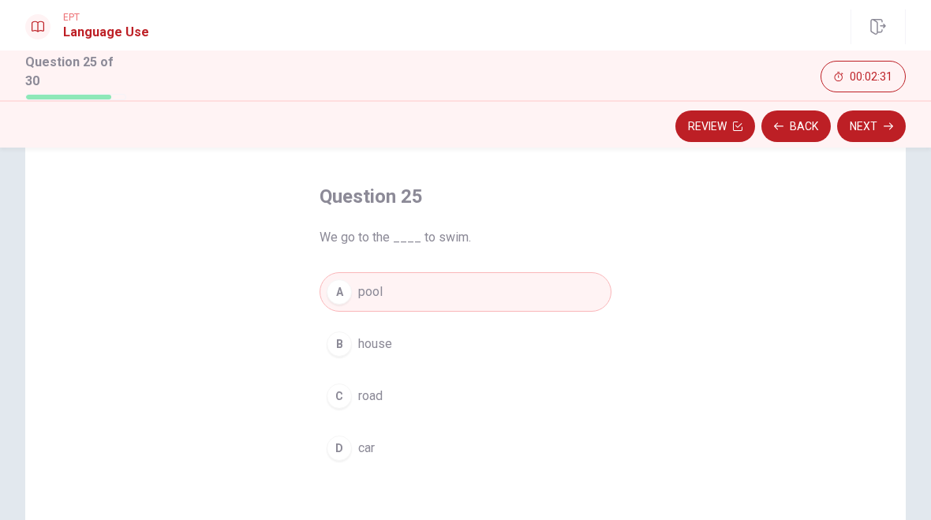
click at [873, 120] on button "Next" at bounding box center [871, 126] width 69 height 32
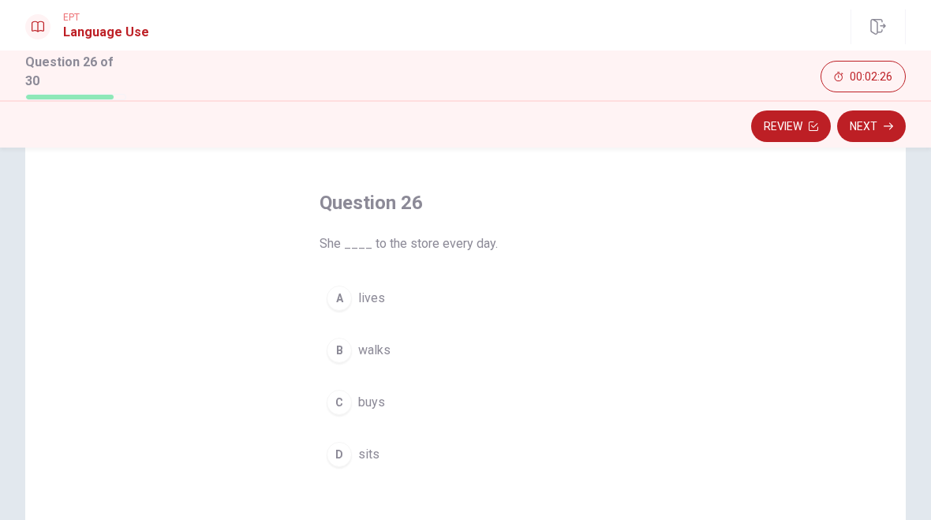
scroll to position [69, 0]
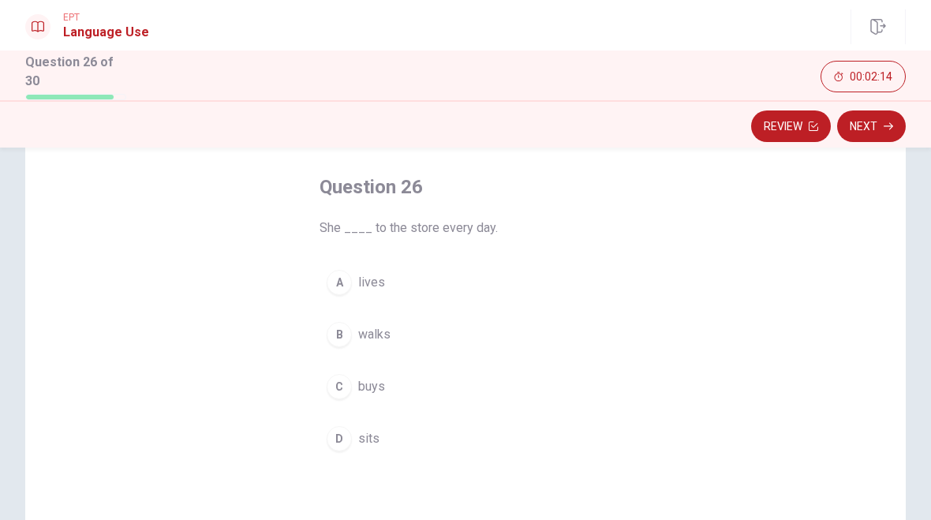
click at [346, 336] on div "B" at bounding box center [339, 334] width 25 height 25
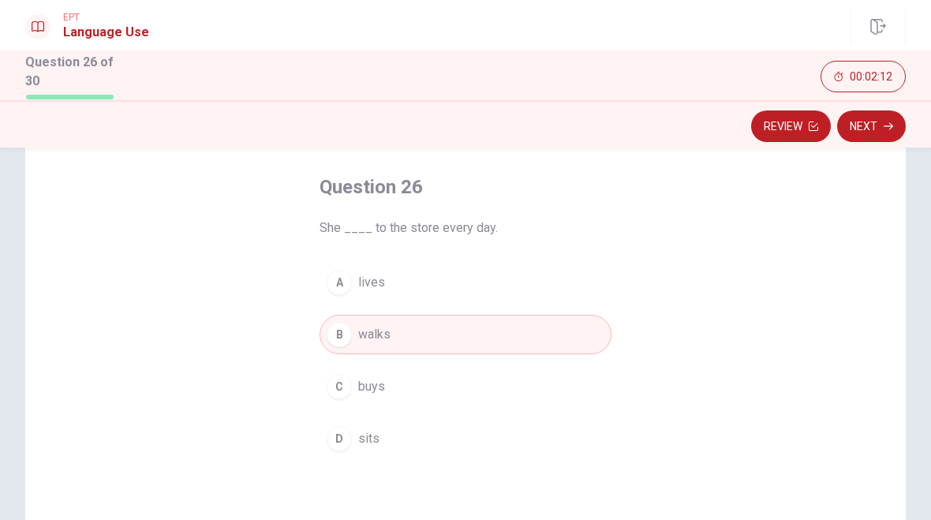
click at [865, 125] on button "Next" at bounding box center [871, 126] width 69 height 32
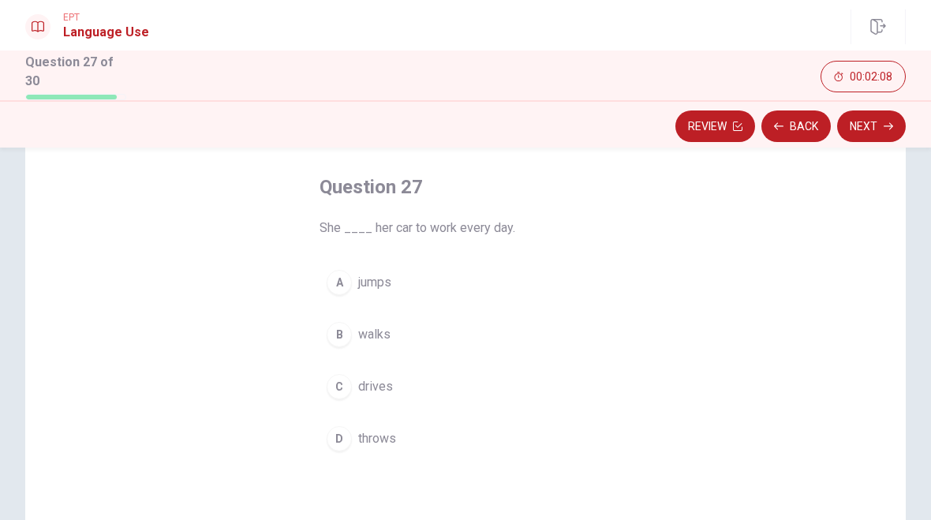
click at [337, 391] on div "C" at bounding box center [339, 386] width 25 height 25
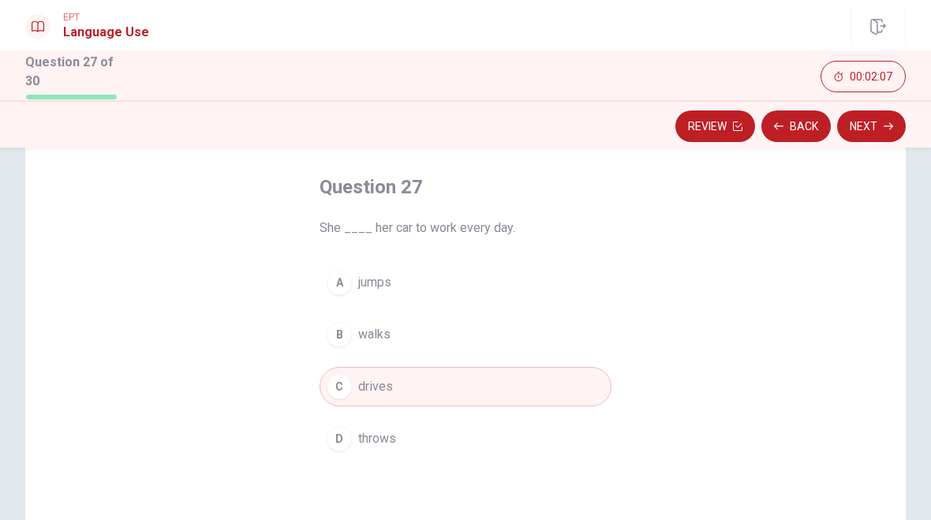
click at [871, 123] on button "Next" at bounding box center [871, 126] width 69 height 32
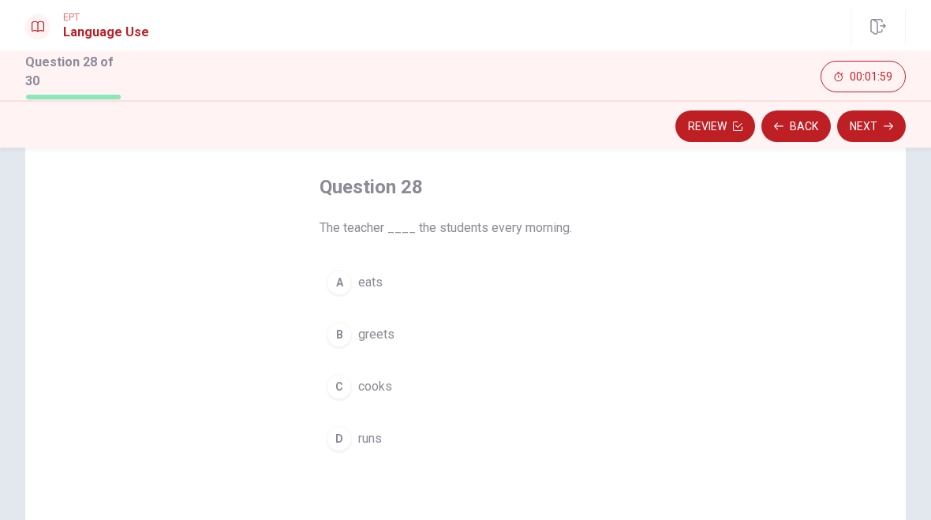
click at [347, 328] on div "B" at bounding box center [339, 334] width 25 height 25
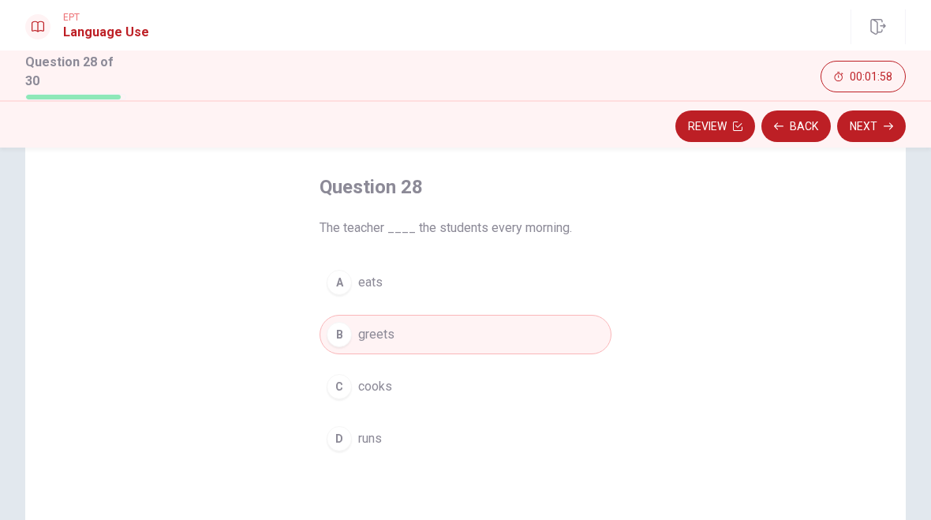
click at [866, 126] on button "Next" at bounding box center [871, 126] width 69 height 32
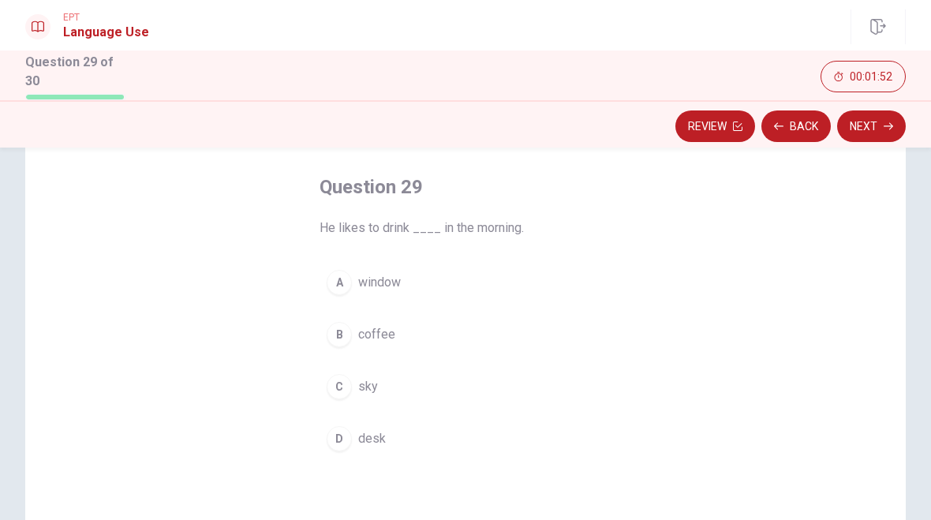
click at [349, 327] on div "B" at bounding box center [339, 334] width 25 height 25
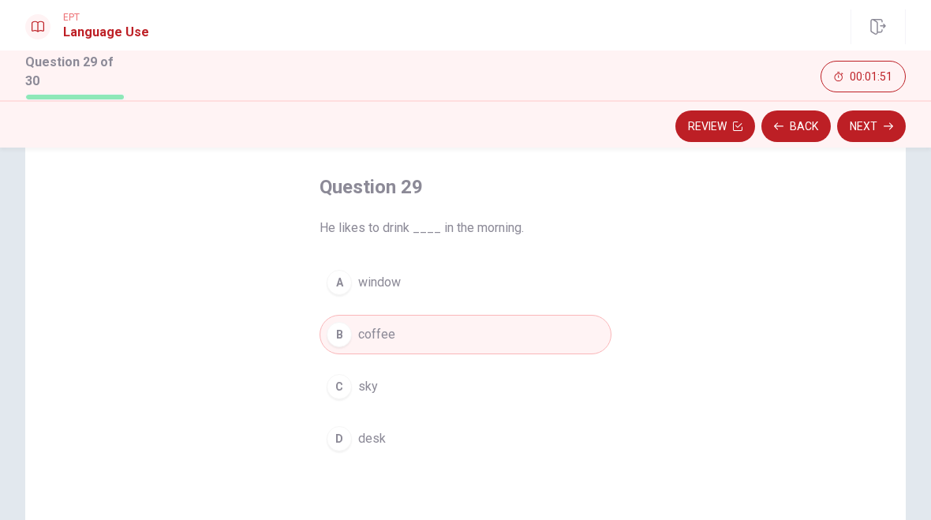
click at [867, 127] on button "Next" at bounding box center [871, 126] width 69 height 32
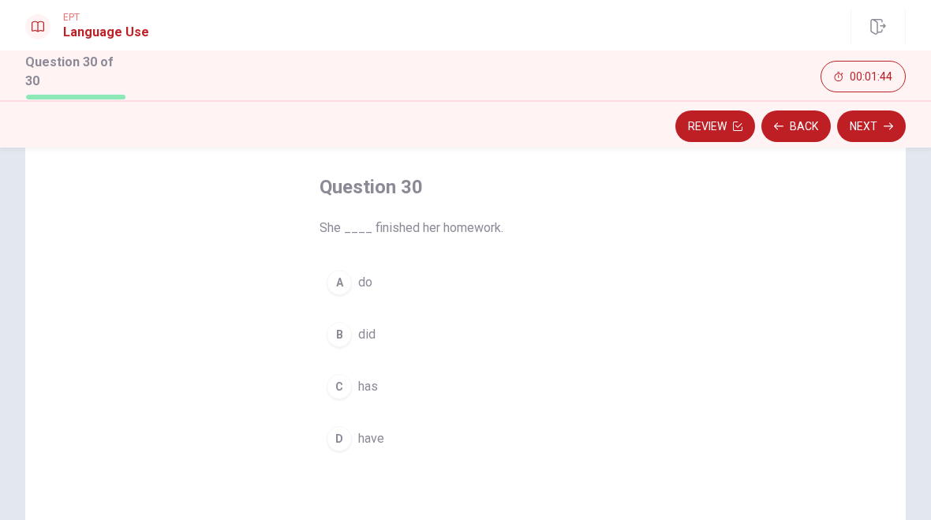
click at [353, 393] on button "C has" at bounding box center [466, 386] width 292 height 39
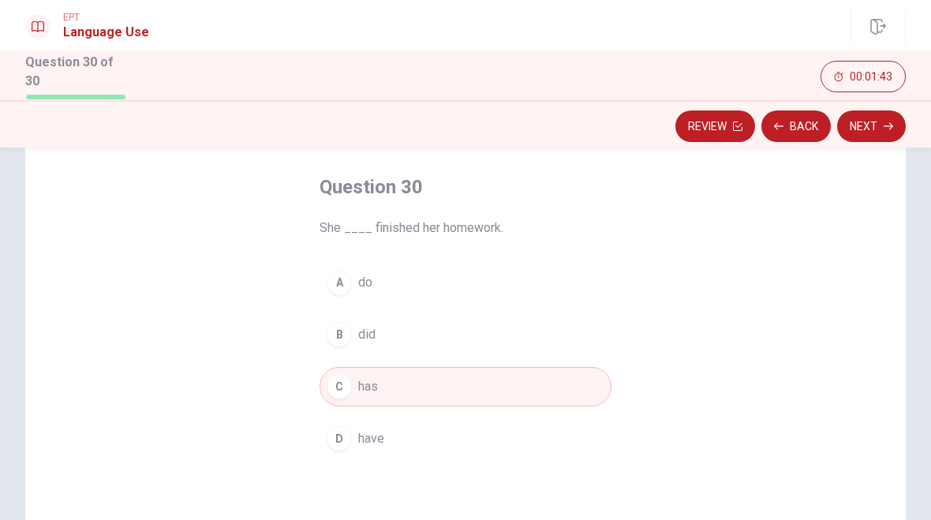
click at [875, 123] on button "Next" at bounding box center [871, 126] width 69 height 32
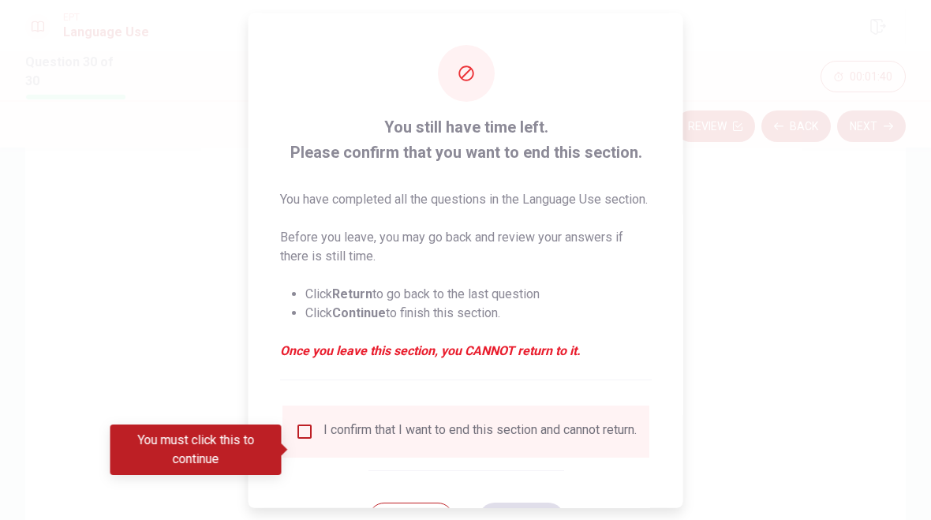
click at [306, 440] on input "You must click this to continue" at bounding box center [304, 430] width 19 height 19
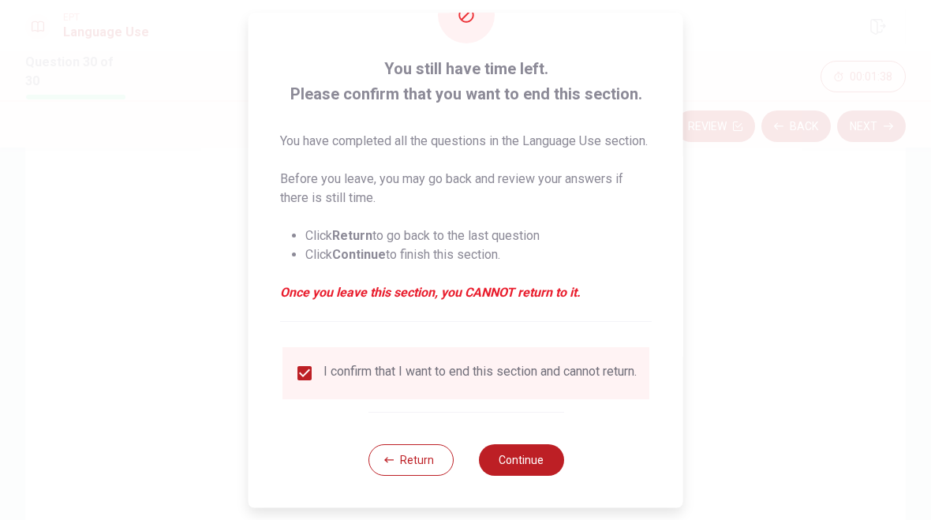
scroll to position [88, 0]
click at [499, 460] on button "Continue" at bounding box center [520, 460] width 85 height 32
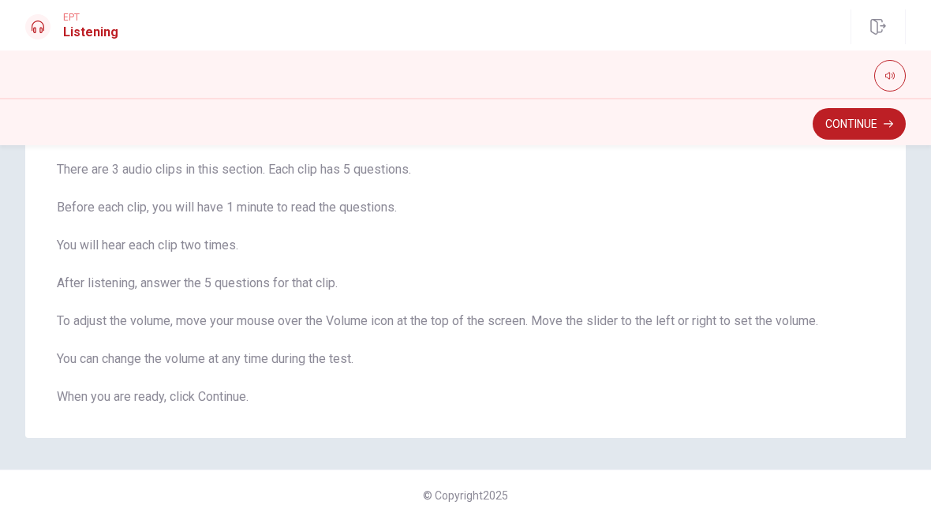
scroll to position [105, 0]
click at [860, 111] on button "Continue" at bounding box center [859, 124] width 93 height 32
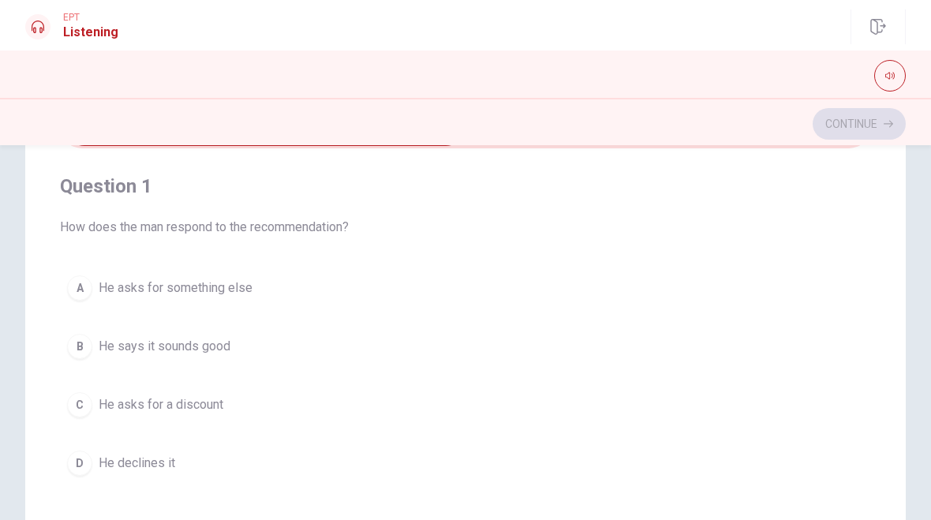
click at [61, 221] on span "How does the man respond to the recommendation?" at bounding box center [465, 227] width 811 height 19
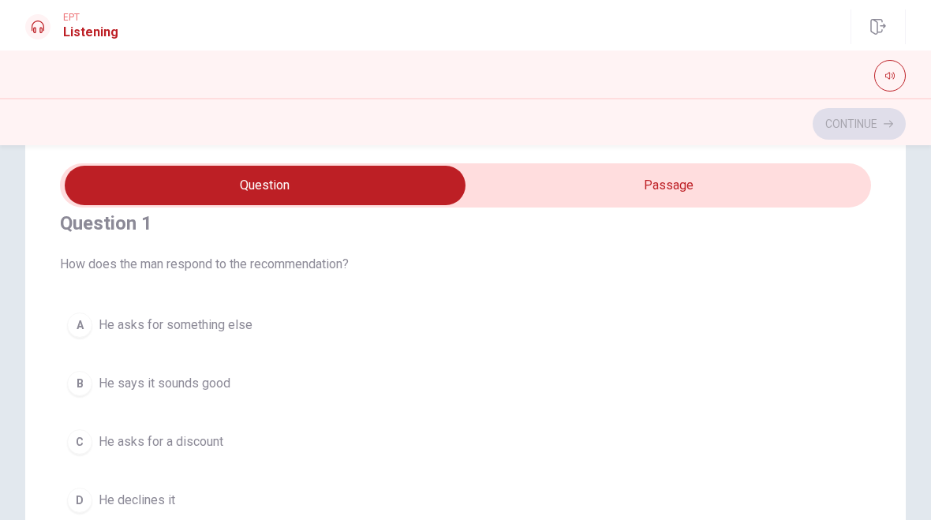
scroll to position [26, 0]
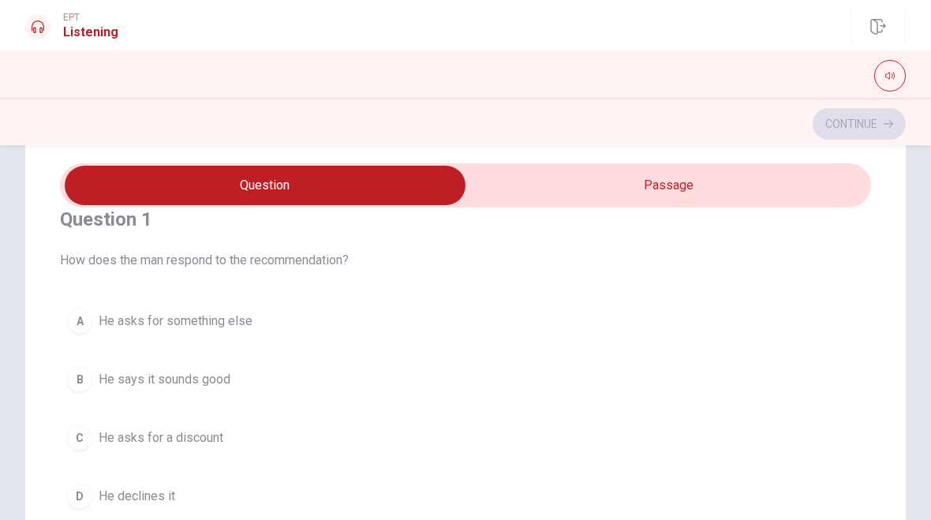
click at [884, 76] on button "button" at bounding box center [890, 76] width 32 height 32
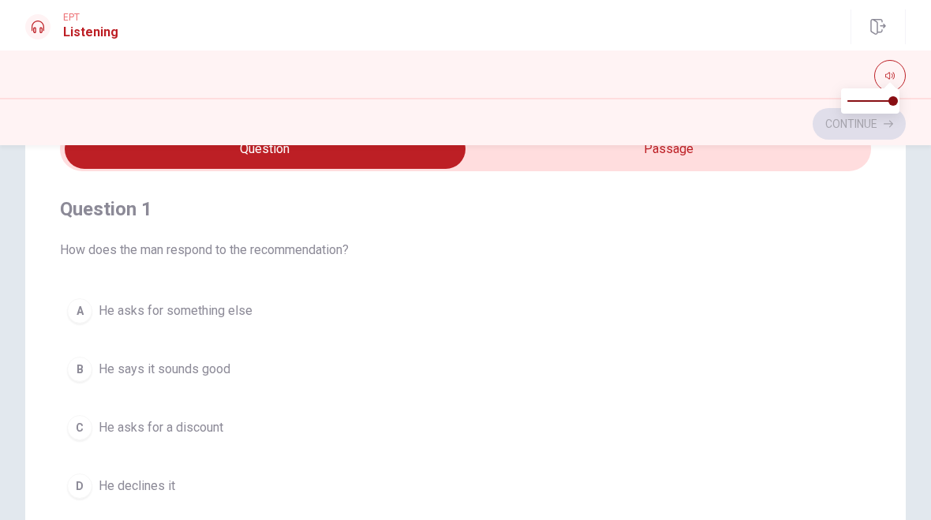
scroll to position [85, 0]
click at [39, 30] on icon at bounding box center [38, 27] width 13 height 13
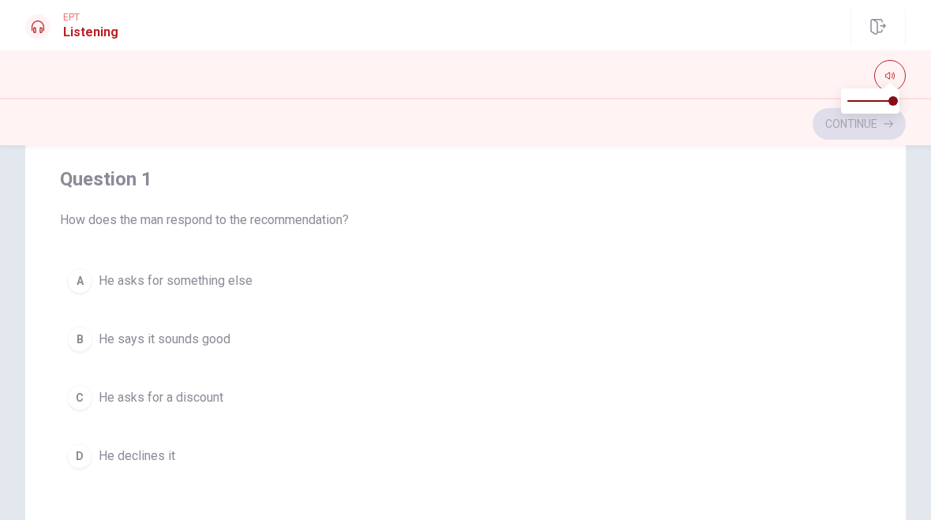
scroll to position [114, 0]
click at [84, 290] on div "A" at bounding box center [79, 281] width 25 height 25
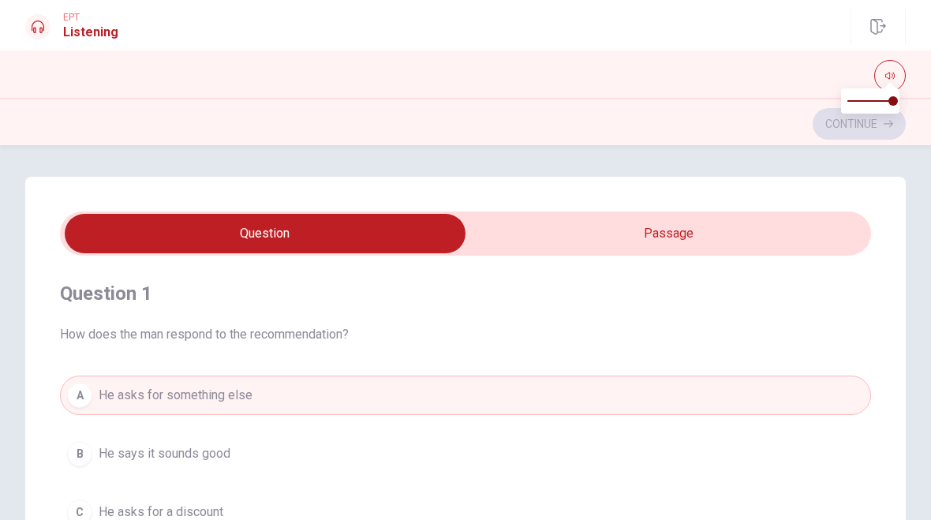
scroll to position [0, 0]
click at [83, 398] on div "A" at bounding box center [79, 395] width 25 height 25
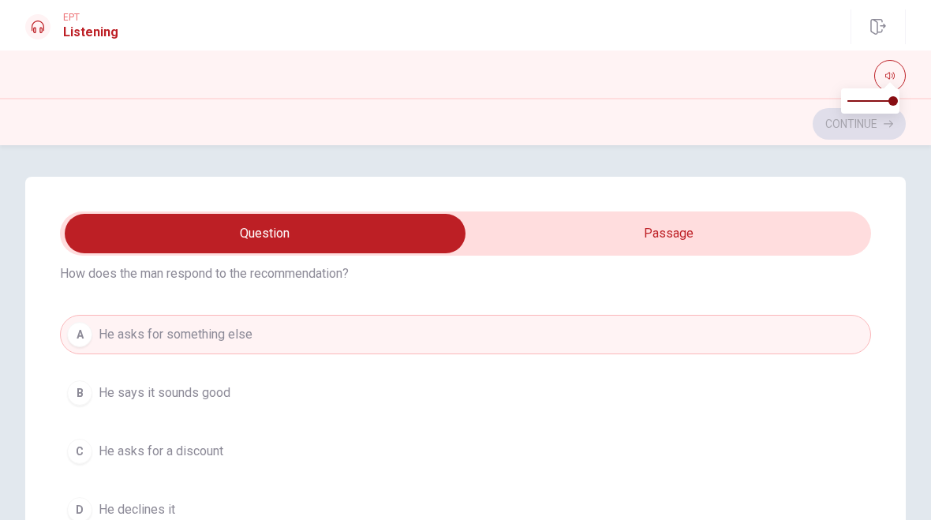
scroll to position [65, 0]
type input "0.6"
click at [894, 110] on div at bounding box center [870, 100] width 58 height 25
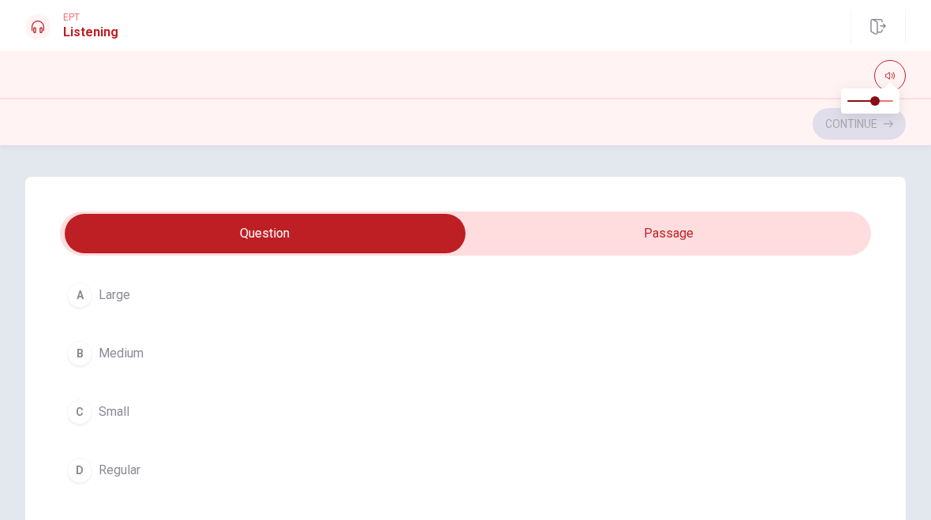
scroll to position [1185, 0]
click at [80, 297] on div "A" at bounding box center [79, 289] width 25 height 25
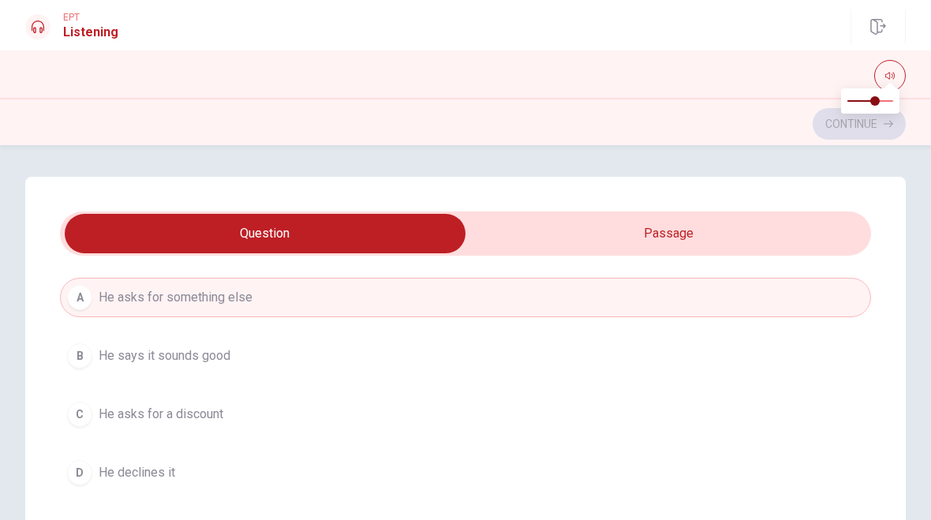
scroll to position [119, 0]
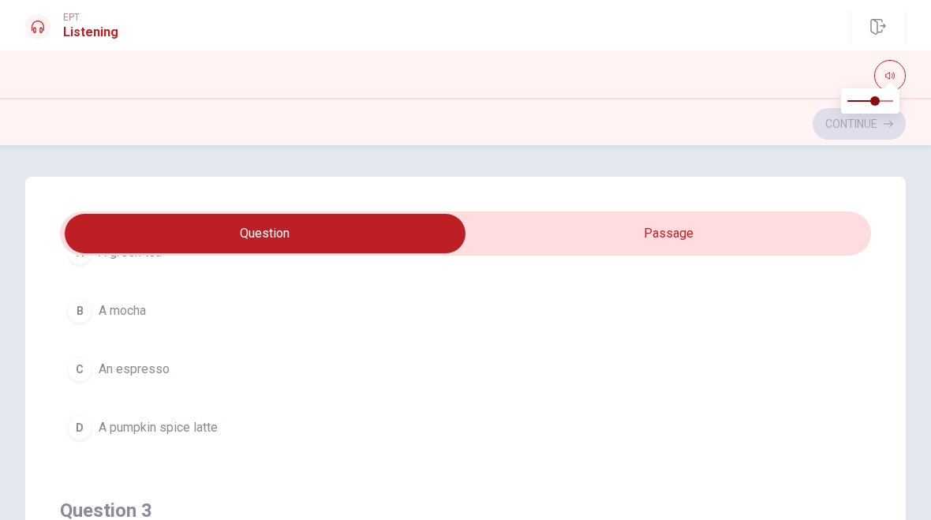
click at [92, 432] on button "D A pumpkin spice latte" at bounding box center [465, 427] width 811 height 39
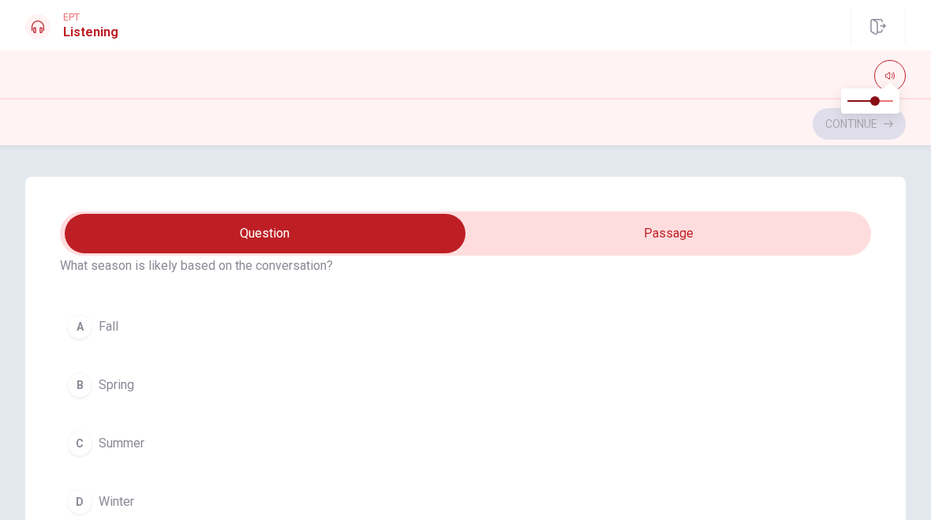
scroll to position [787, 0]
click at [89, 376] on button "B Spring" at bounding box center [465, 385] width 811 height 39
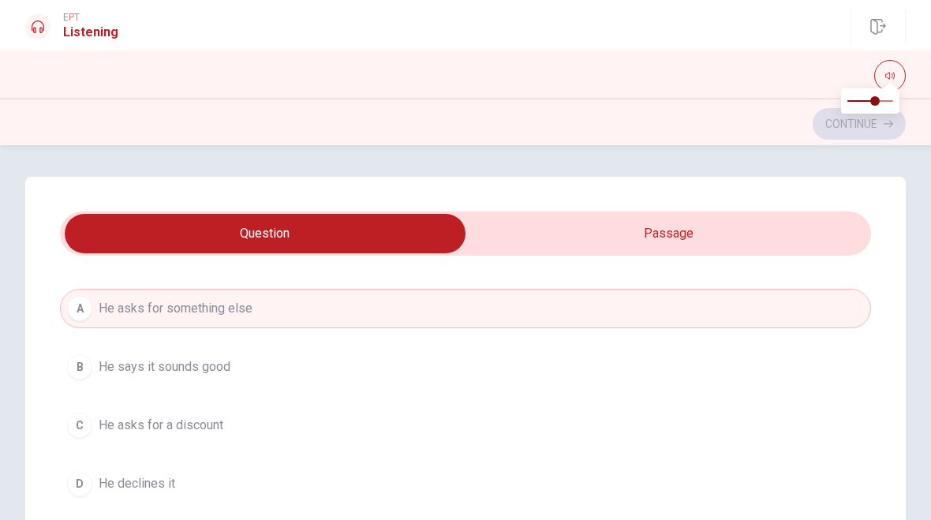
scroll to position [34, 0]
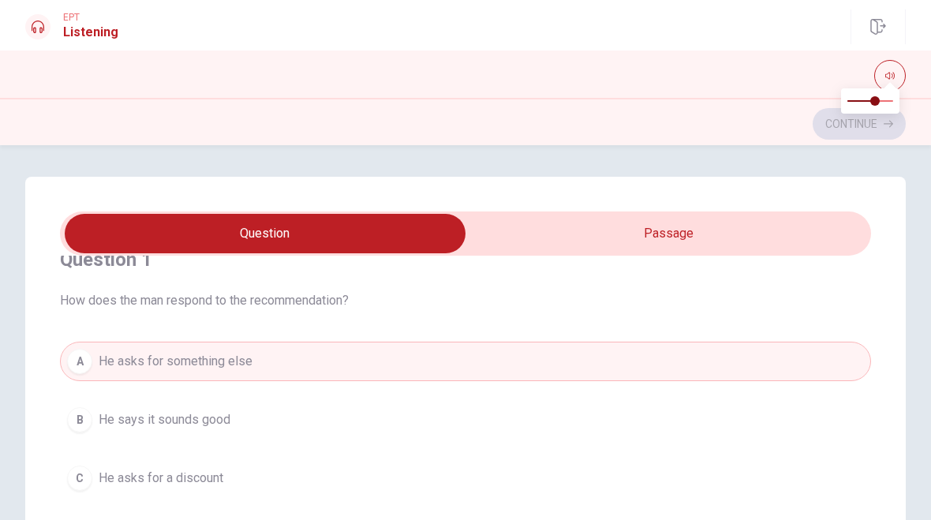
click at [858, 130] on div "Continue" at bounding box center [465, 124] width 881 height 30
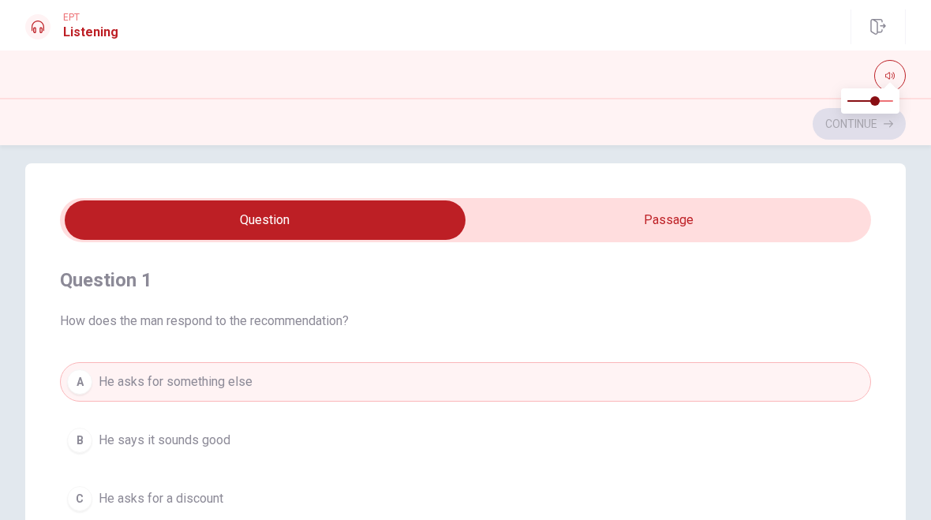
scroll to position [12, 0]
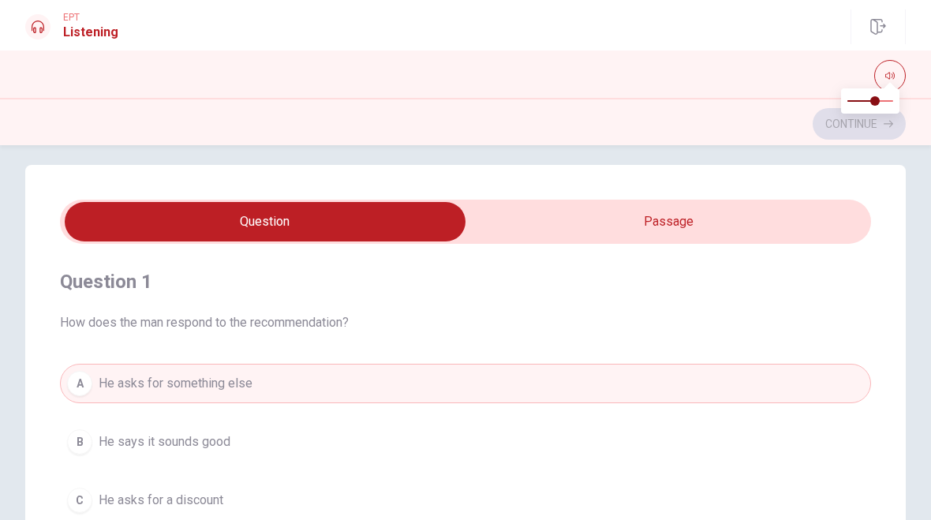
click at [400, 221] on input "checkbox" at bounding box center [265, 221] width 1217 height 39
checkbox input "true"
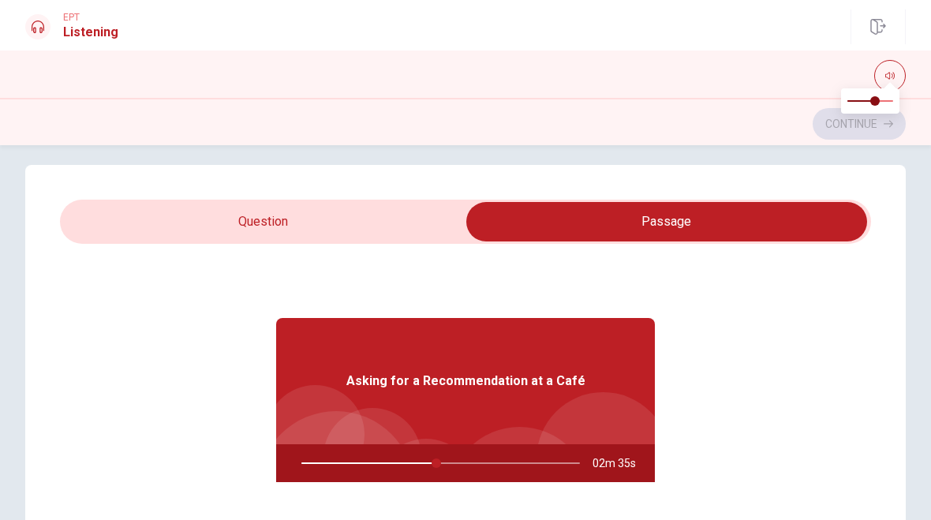
type input "49"
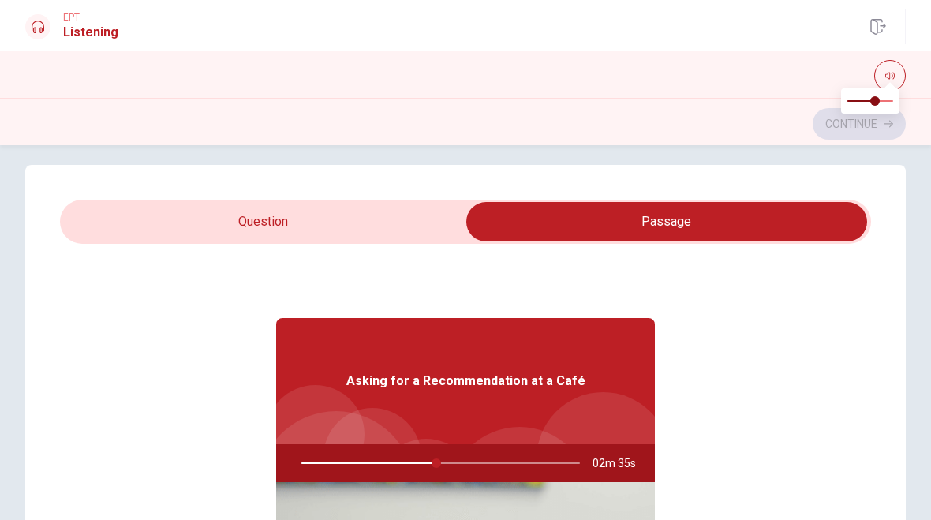
click at [433, 219] on input "checkbox" at bounding box center [666, 221] width 1217 height 39
checkbox input "false"
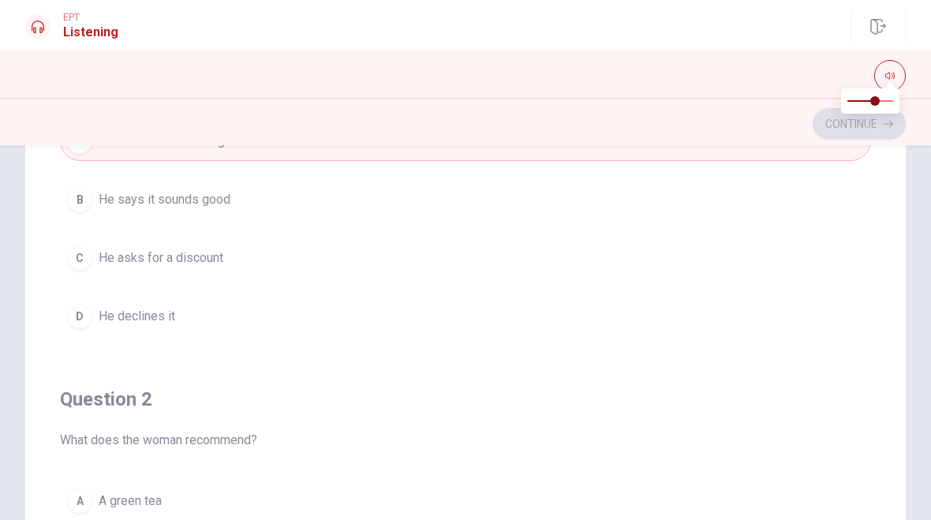
scroll to position [341, 0]
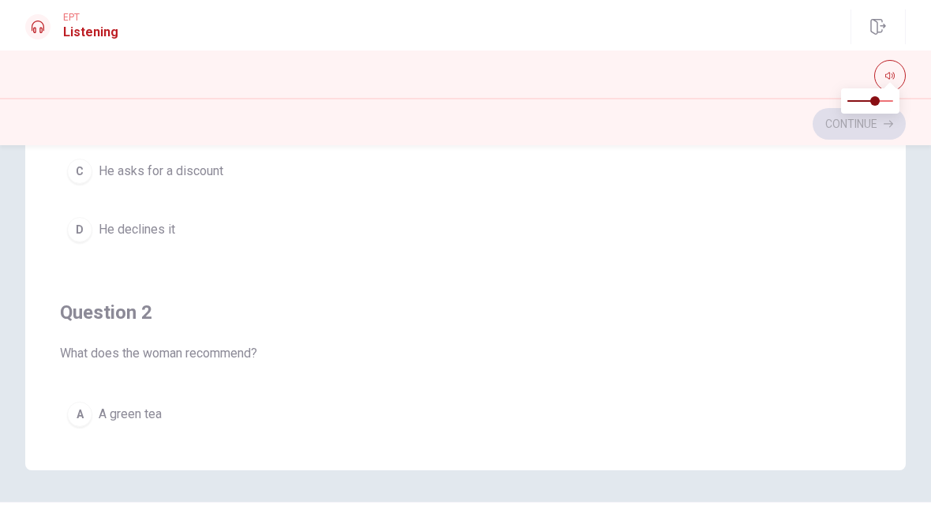
click at [88, 416] on div "A" at bounding box center [79, 414] width 25 height 25
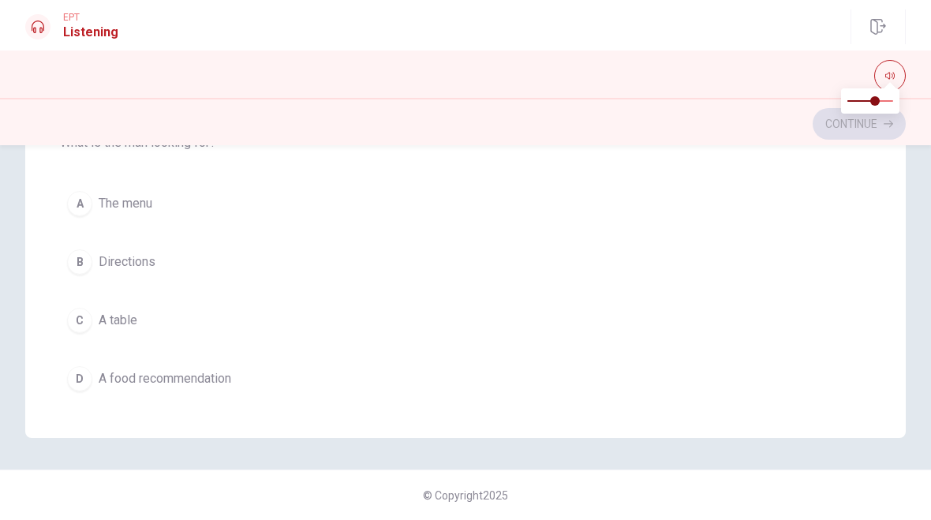
scroll to position [1256, 0]
click at [88, 377] on div "D" at bounding box center [79, 380] width 25 height 25
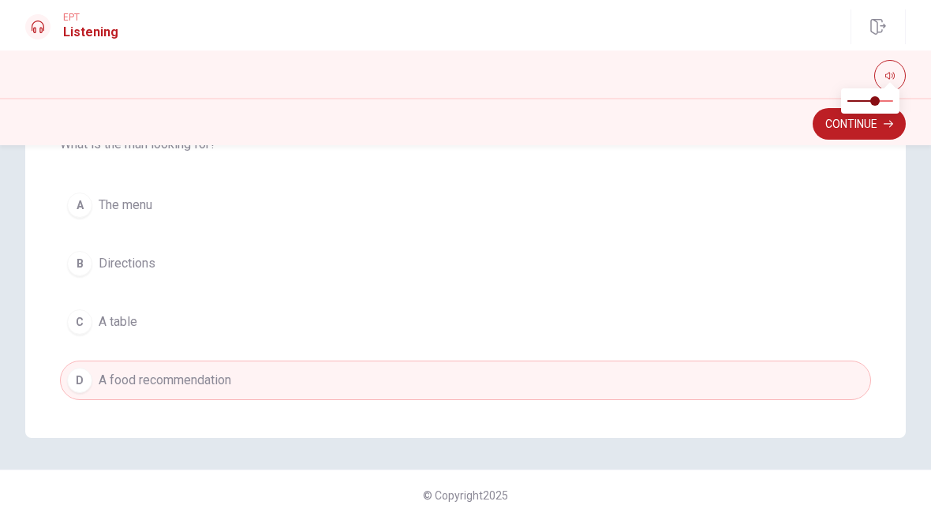
click at [833, 137] on button "Continue" at bounding box center [859, 124] width 93 height 32
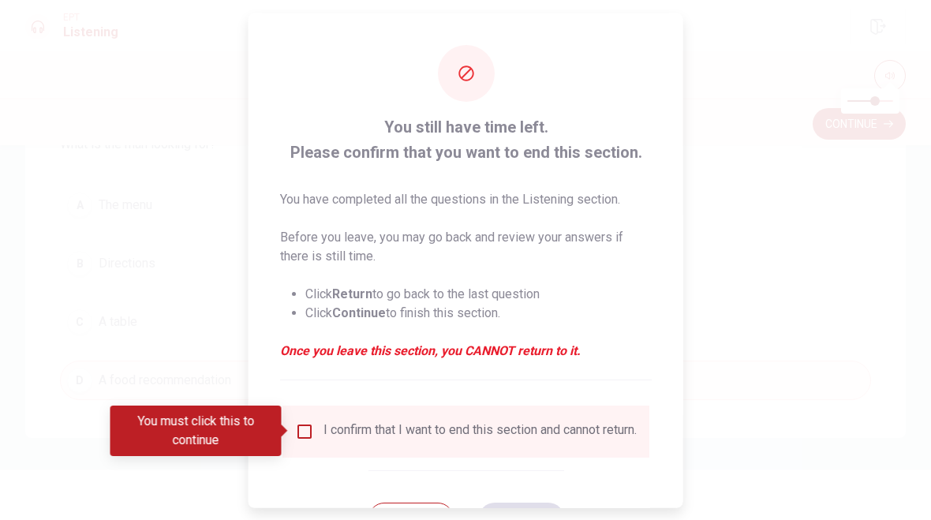
click at [302, 424] on input "You must click this to continue" at bounding box center [304, 430] width 19 height 19
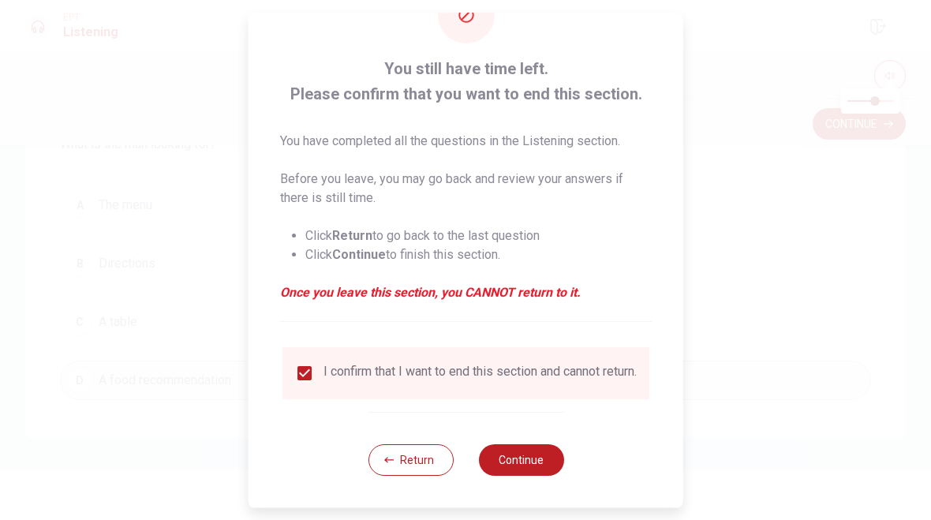
scroll to position [69, 0]
click at [532, 456] on button "Continue" at bounding box center [520, 460] width 85 height 32
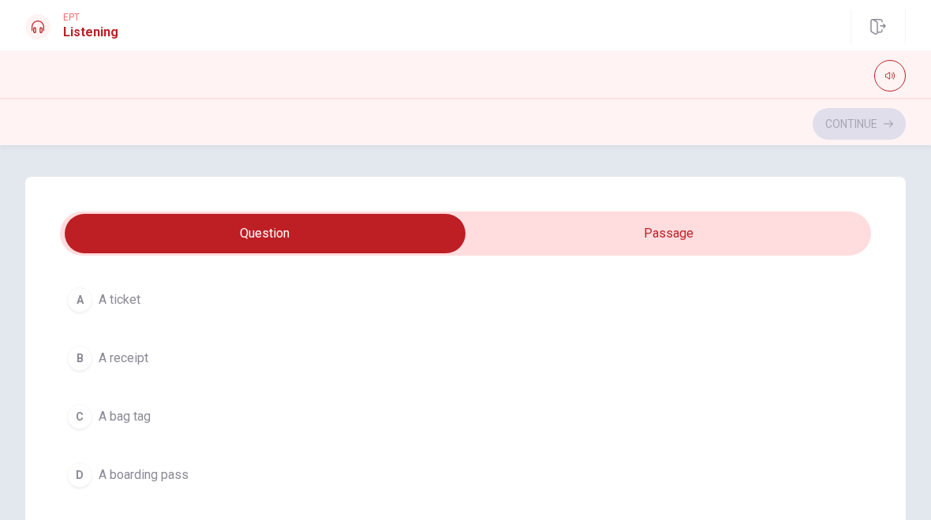
scroll to position [105, 0]
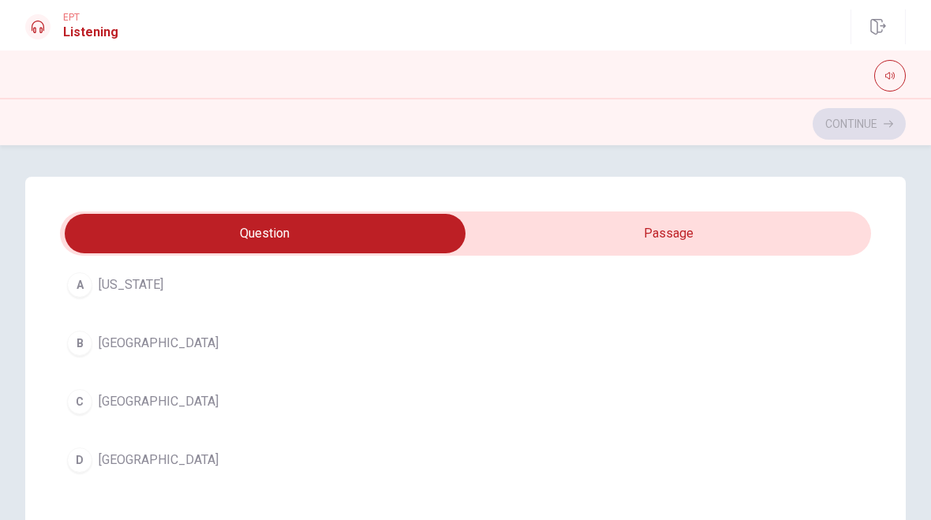
click at [78, 412] on div "C" at bounding box center [79, 401] width 25 height 25
click at [76, 413] on div "C" at bounding box center [79, 407] width 25 height 25
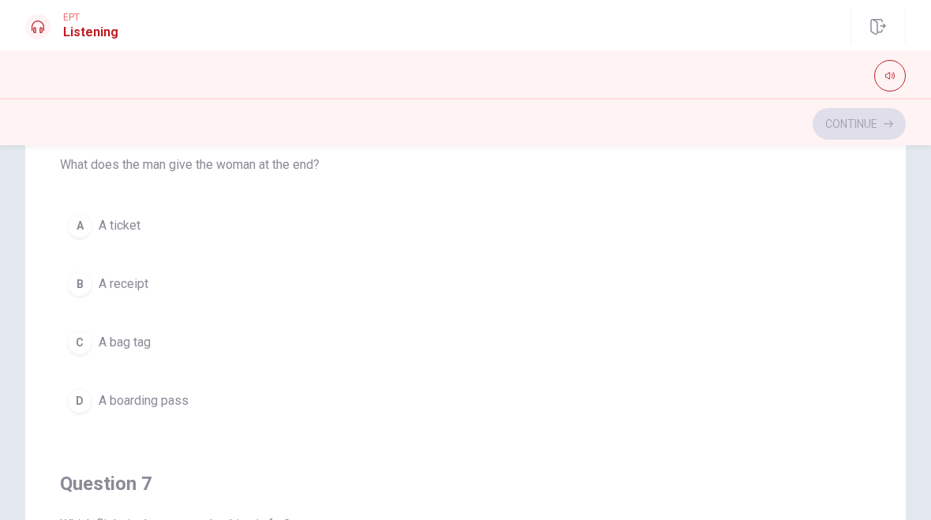
scroll to position [21, 0]
click at [73, 405] on div "D" at bounding box center [79, 399] width 25 height 25
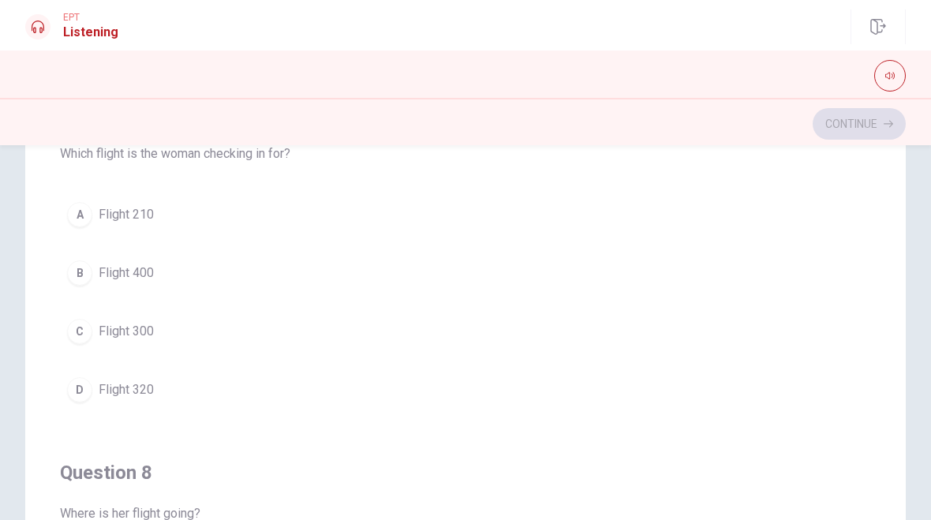
scroll to position [393, 0]
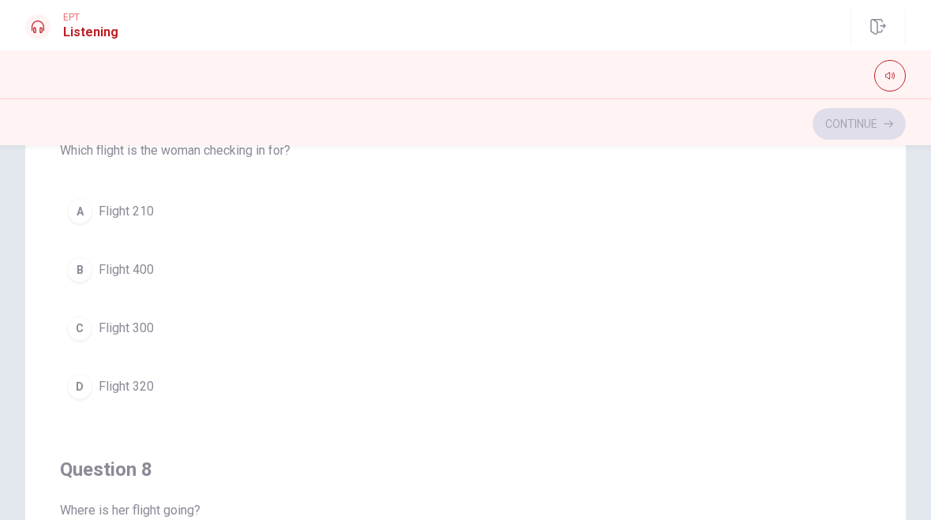
click at [64, 387] on button "D Flight 320" at bounding box center [465, 386] width 811 height 39
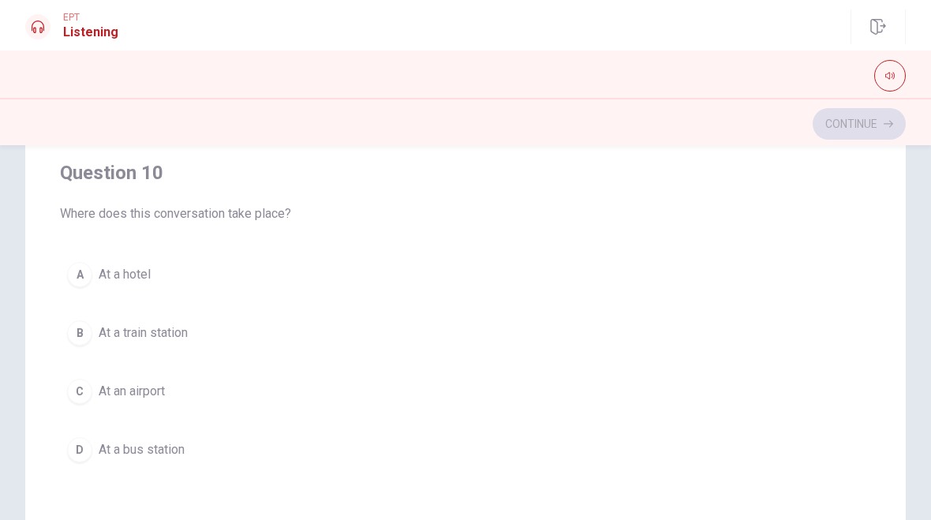
scroll to position [291, 0]
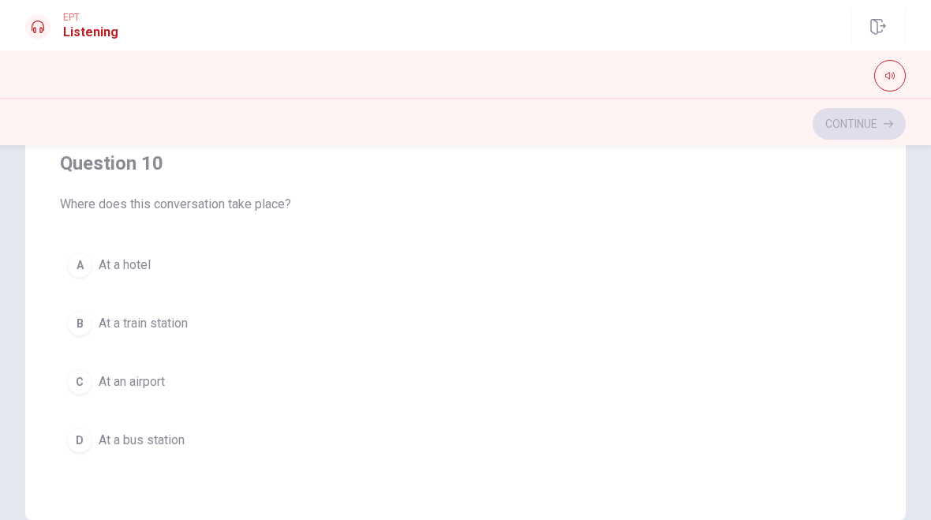
click at [83, 389] on div "C" at bounding box center [79, 381] width 25 height 25
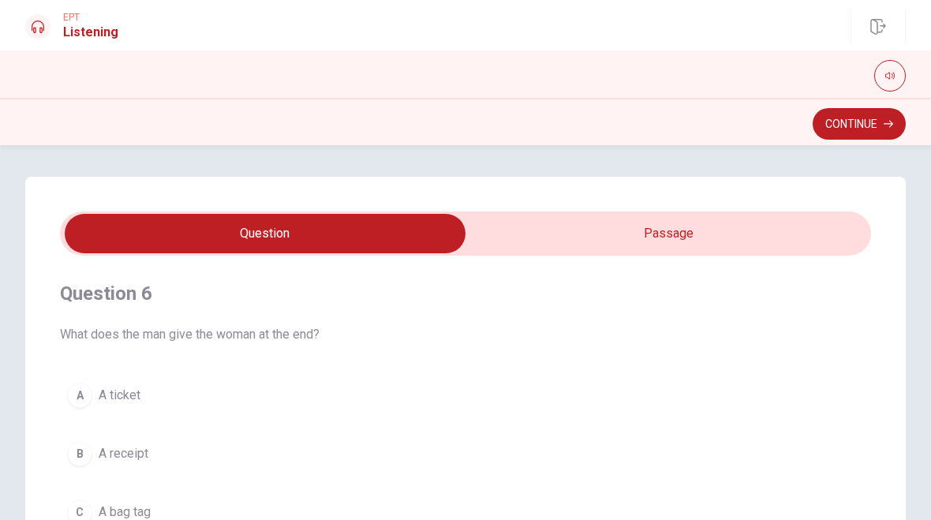
scroll to position [0, 0]
click at [855, 125] on button "Continue" at bounding box center [859, 124] width 93 height 32
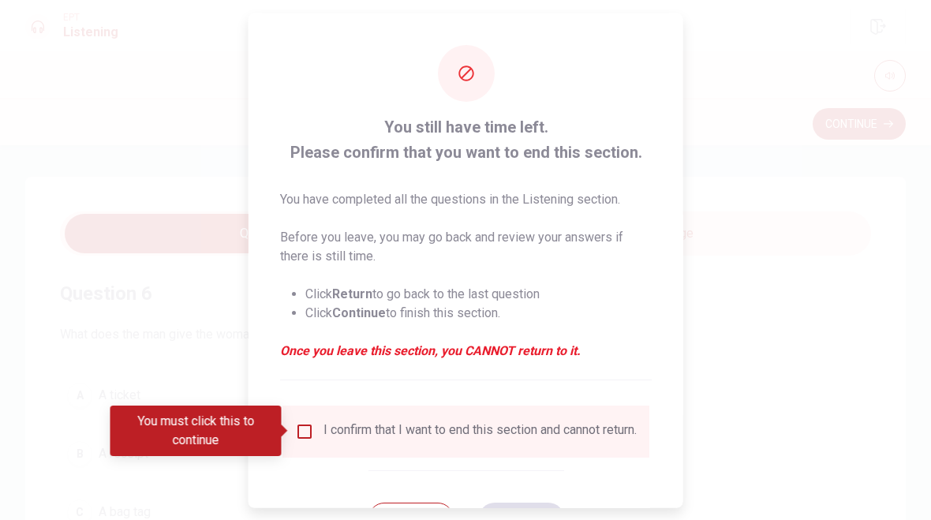
click at [300, 454] on div "I confirm that I want to end this section and cannot return." at bounding box center [465, 431] width 367 height 52
click at [295, 439] on input "You must click this to continue" at bounding box center [304, 430] width 19 height 19
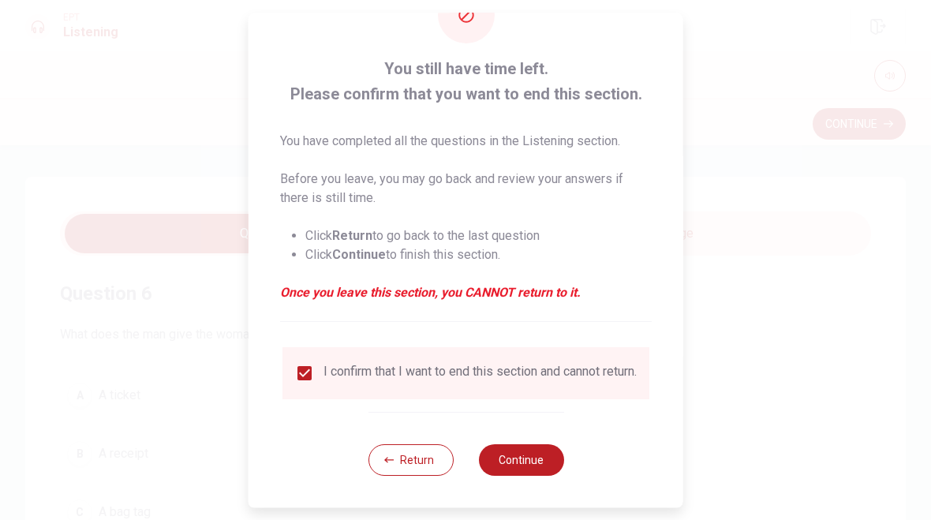
scroll to position [69, 0]
click at [523, 469] on button "Continue" at bounding box center [520, 460] width 85 height 32
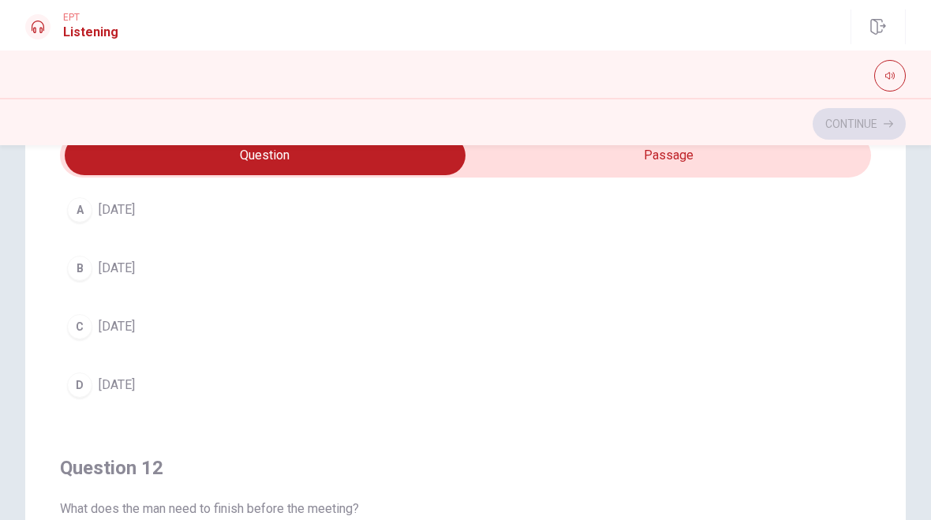
scroll to position [110, 0]
click at [76, 391] on div "D" at bounding box center [79, 382] width 25 height 25
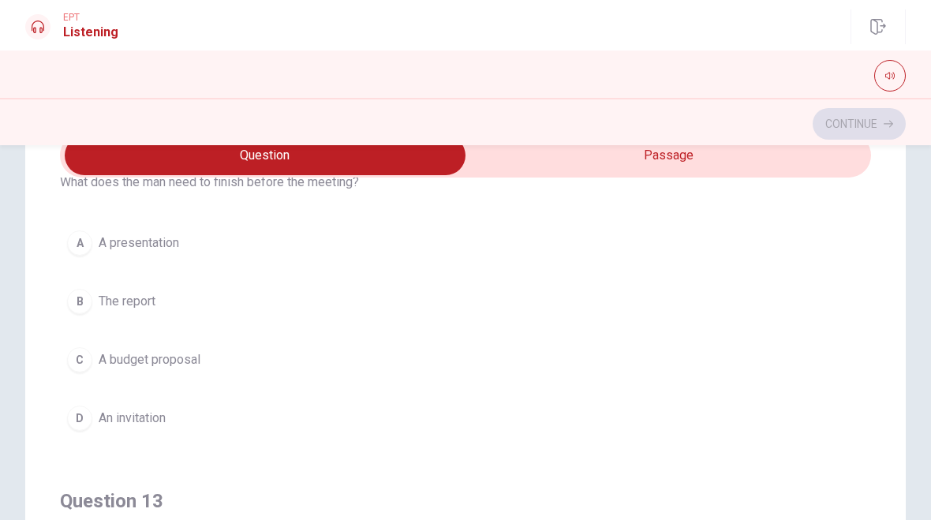
click at [79, 299] on div "B" at bounding box center [79, 301] width 25 height 25
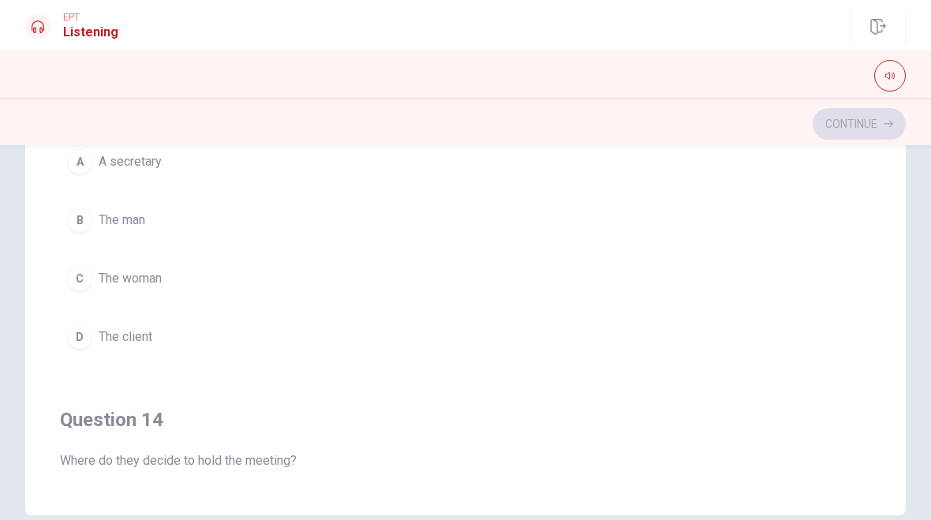
scroll to position [662, 0]
click at [66, 207] on button "B The man" at bounding box center [465, 215] width 811 height 39
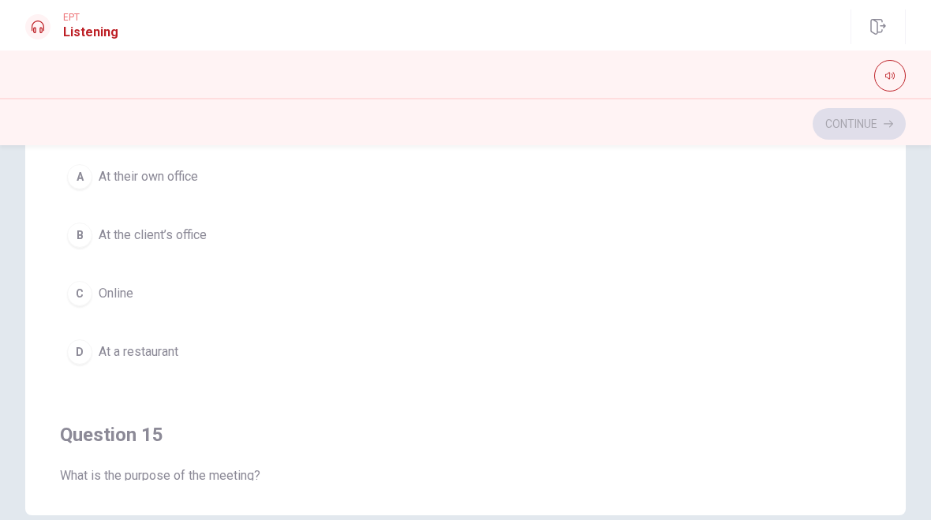
scroll to position [1004, 0]
click at [70, 172] on div "A" at bounding box center [79, 175] width 25 height 25
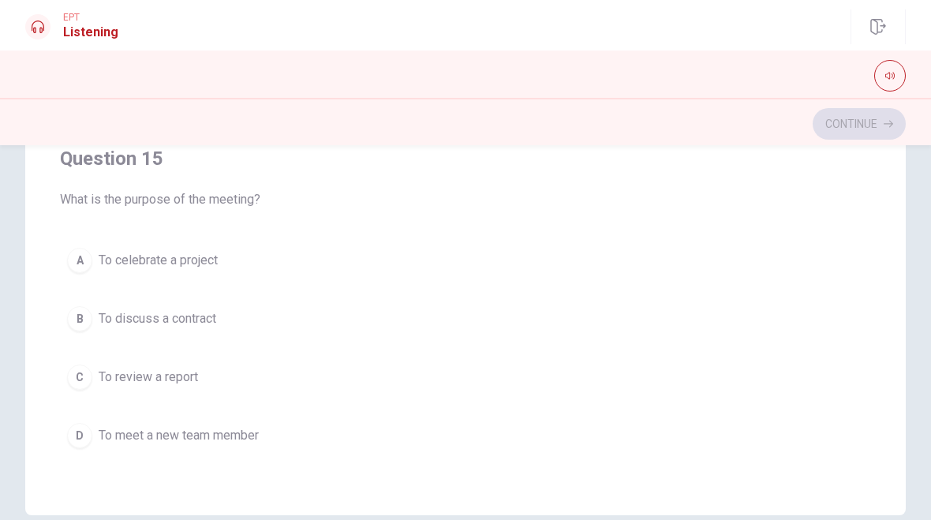
scroll to position [1278, 0]
click at [74, 253] on div "A" at bounding box center [79, 260] width 25 height 25
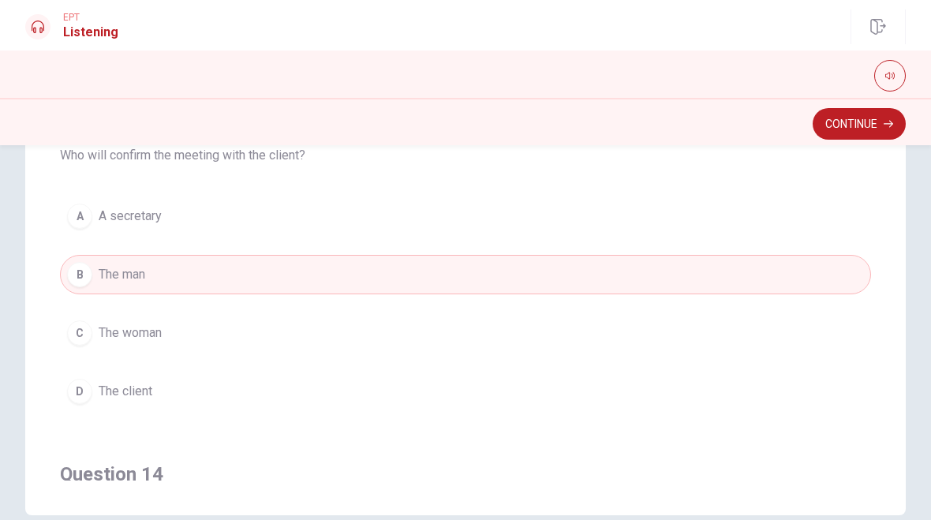
click at [861, 111] on button "Continue" at bounding box center [859, 124] width 93 height 32
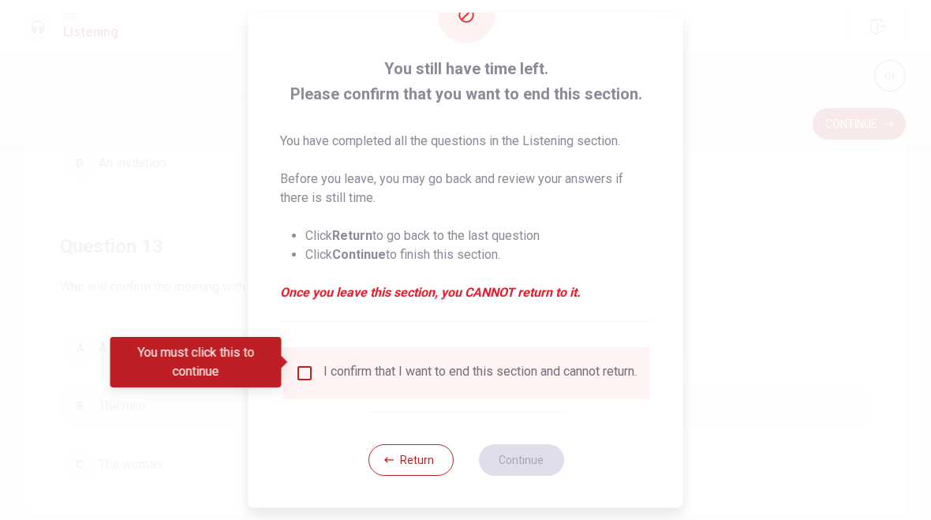
scroll to position [69, 0]
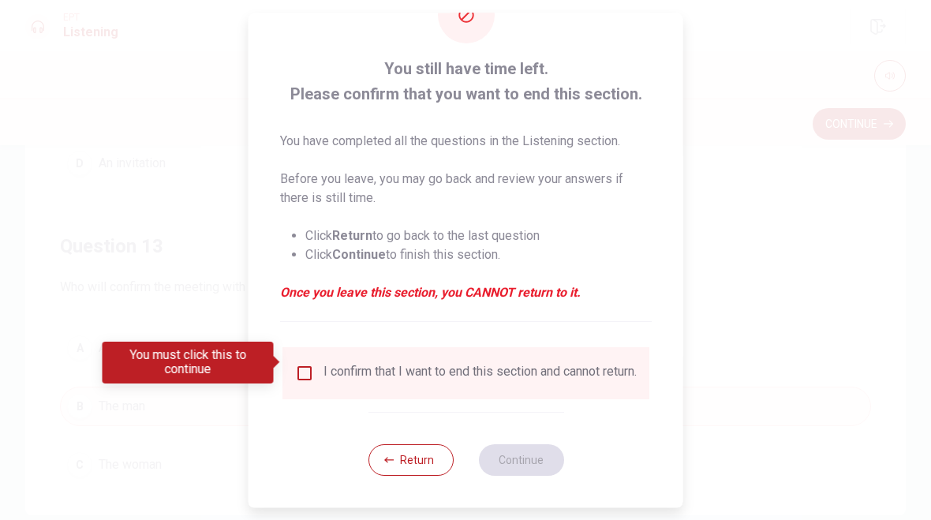
click at [295, 364] on input "You must click this to continue" at bounding box center [304, 373] width 19 height 19
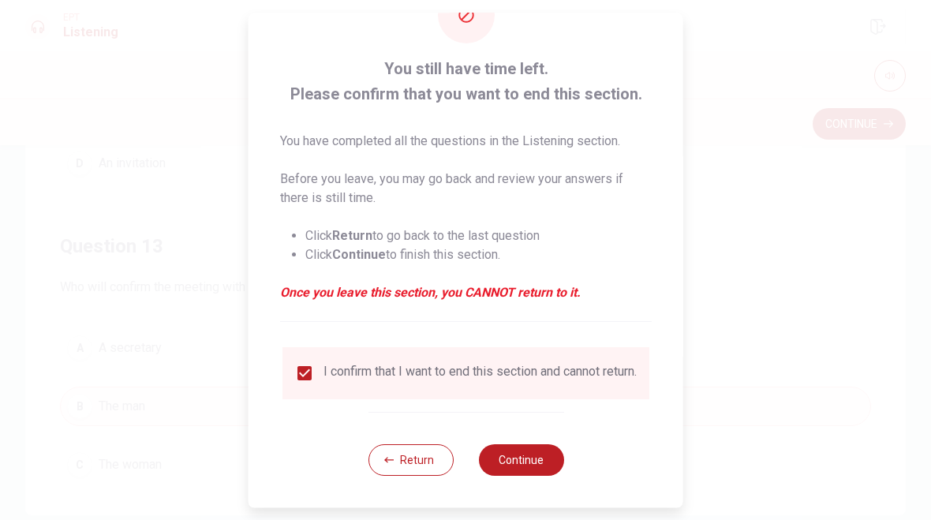
click at [537, 454] on button "Continue" at bounding box center [520, 460] width 85 height 32
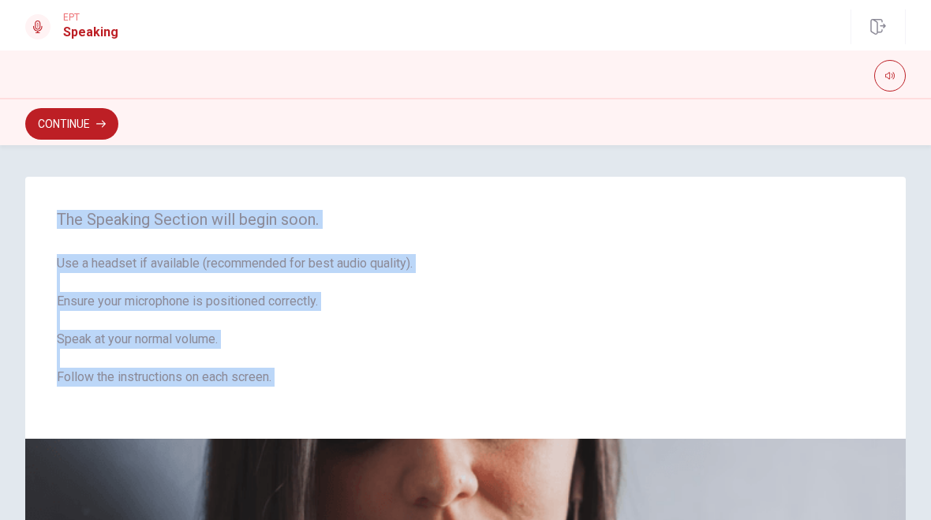
scroll to position [0, 0]
click at [73, 123] on button "Continue" at bounding box center [71, 124] width 93 height 32
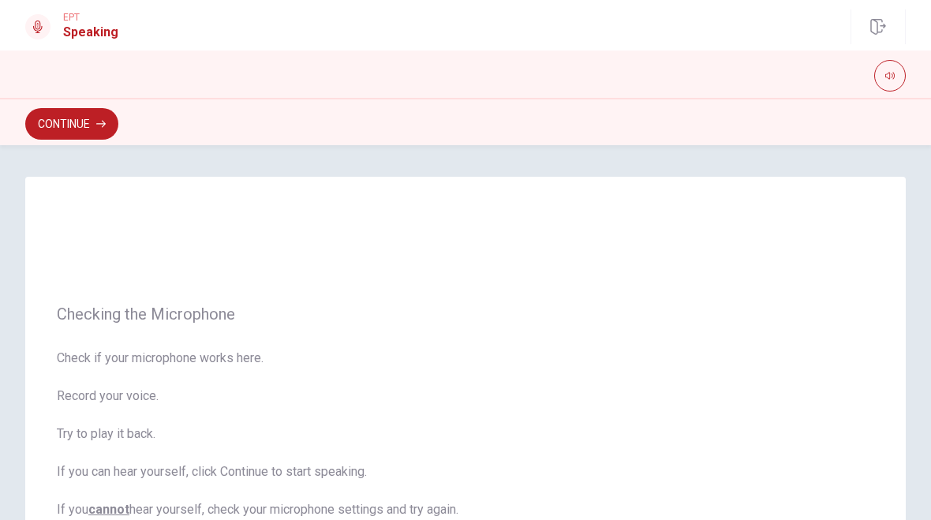
click at [55, 130] on button "Continue" at bounding box center [71, 124] width 93 height 32
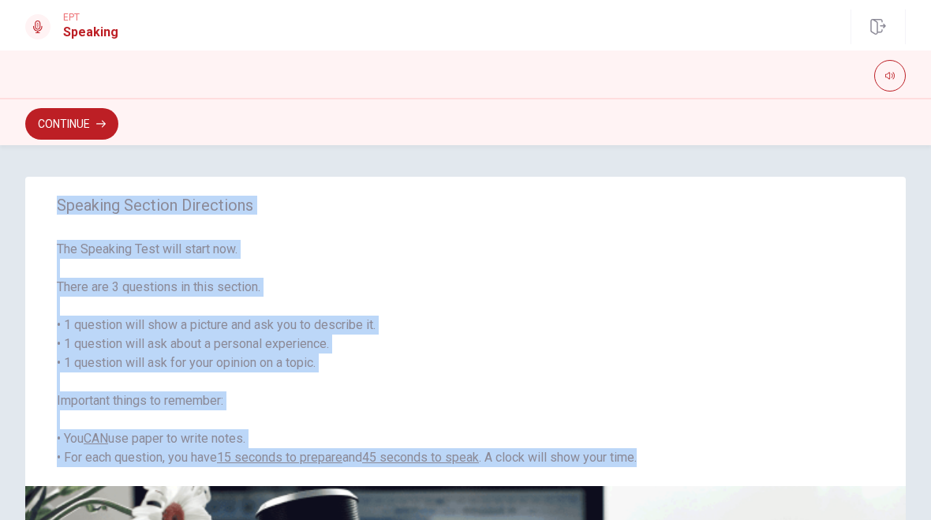
click at [69, 133] on button "Continue" at bounding box center [71, 124] width 93 height 32
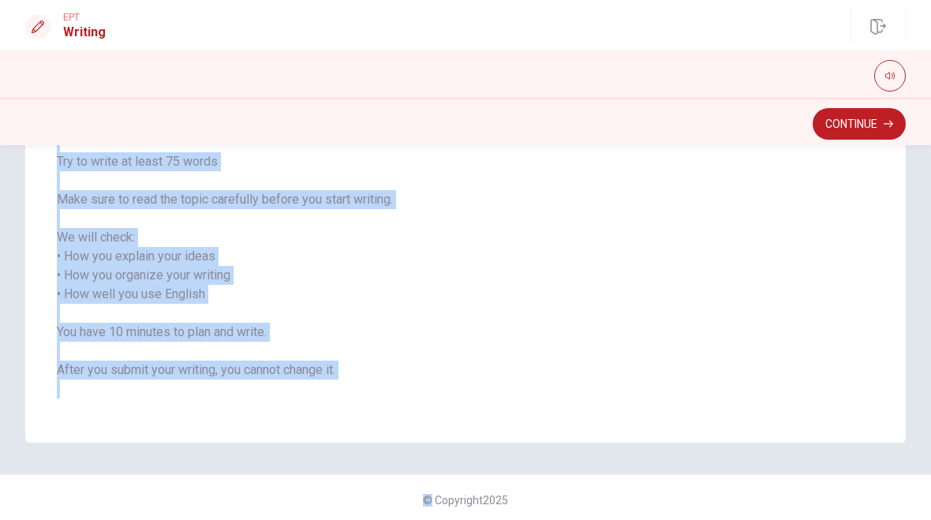
scroll to position [206, 0]
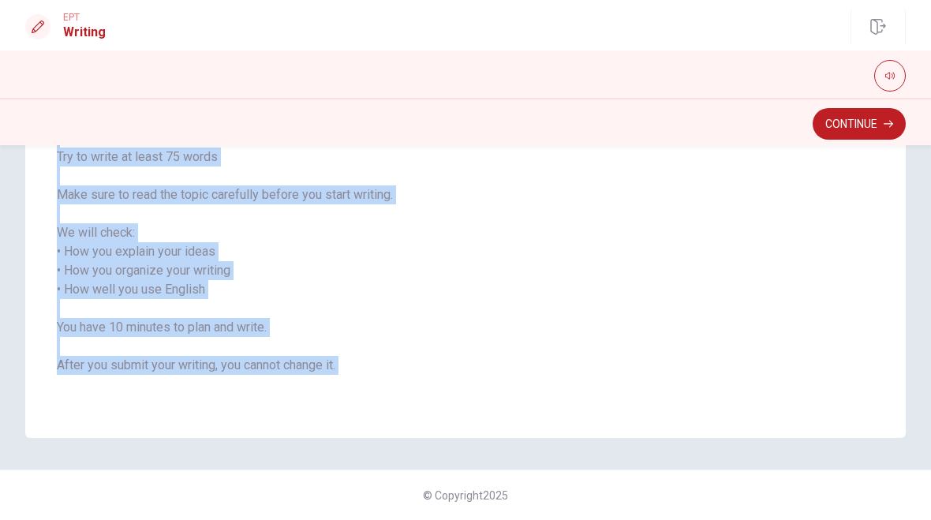
click at [889, 132] on button "Continue" at bounding box center [859, 124] width 93 height 32
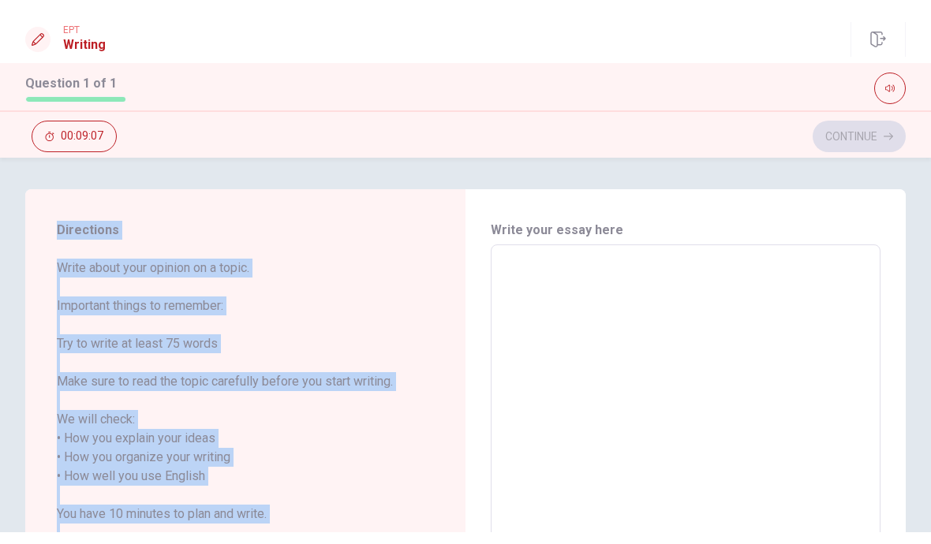
scroll to position [0, 0]
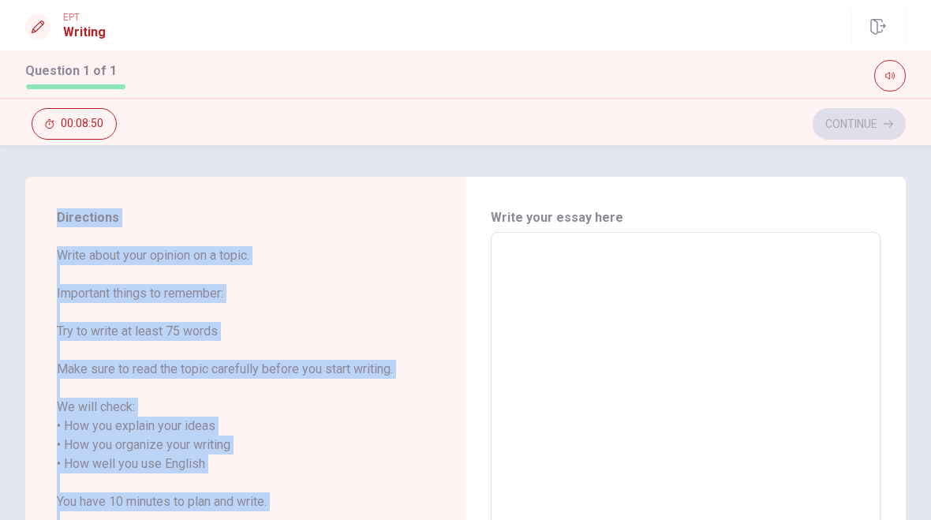
click at [800, 305] on textarea at bounding box center [686, 464] width 368 height 438
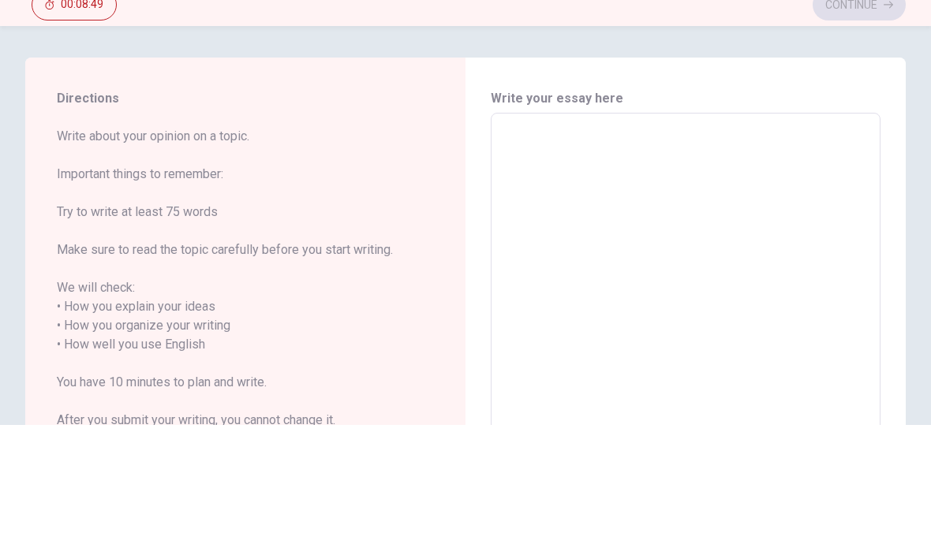
type textarea "I"
type textarea "x"
type textarea "I"
type textarea "x"
type textarea "I a"
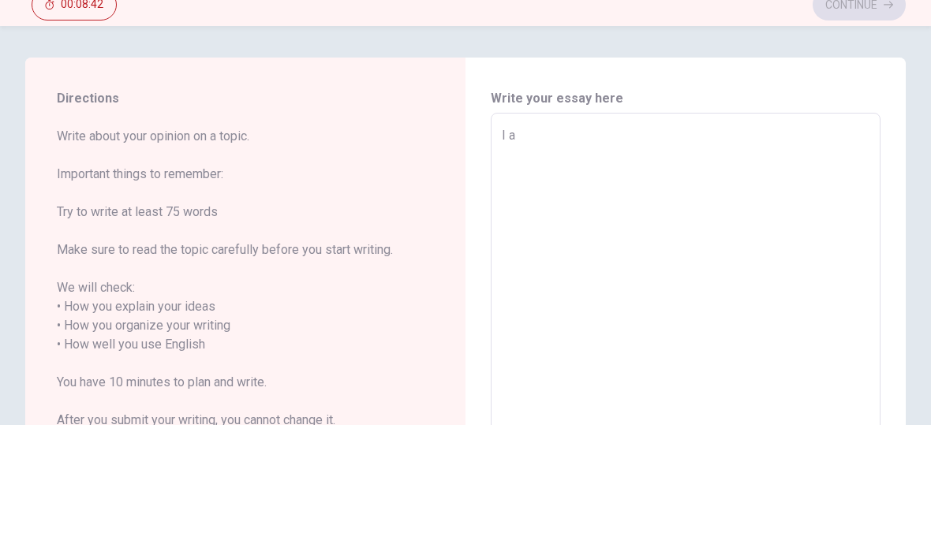
type textarea "x"
type textarea "I"
type textarea "x"
type textarea "I"
type textarea "x"
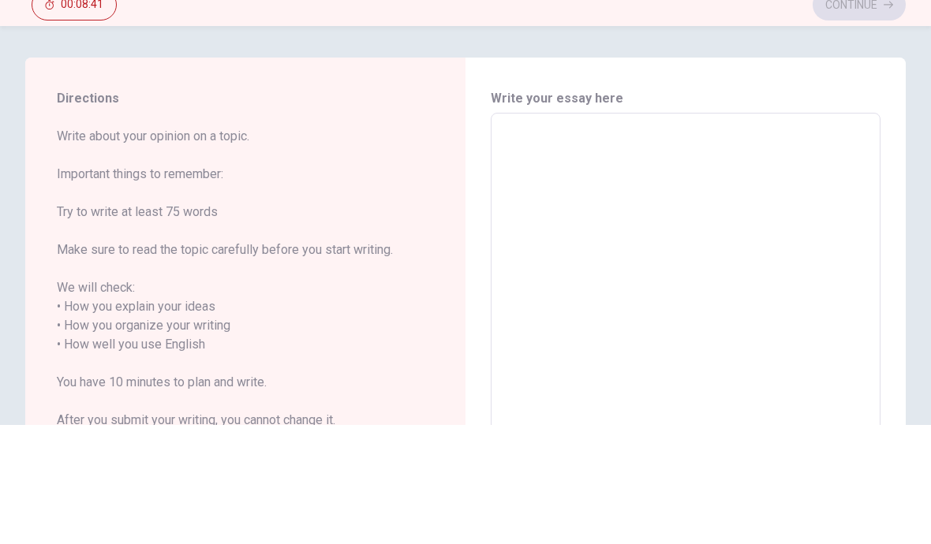
type textarea "M"
type textarea "x"
type textarea "Me"
type textarea "x"
type textarea "Me"
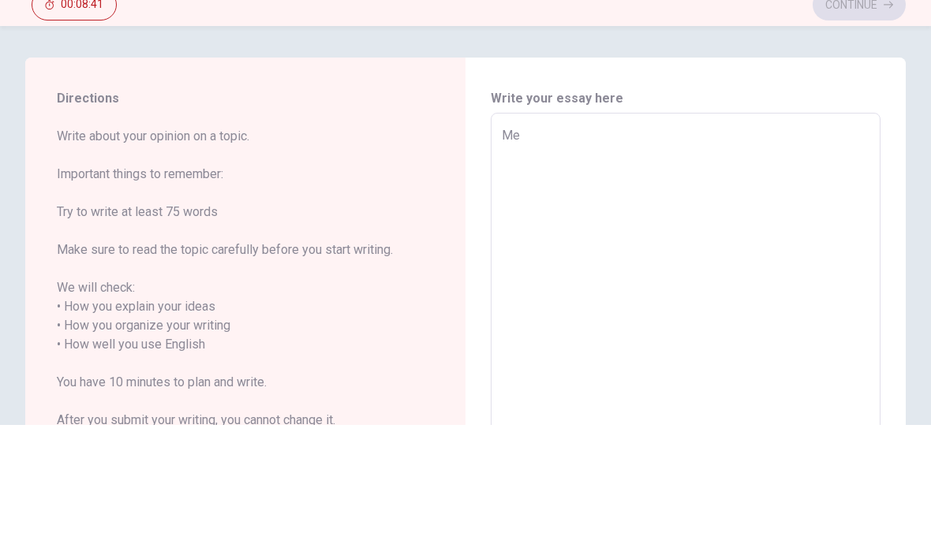
type textarea "x"
type textarea "Me i"
type textarea "x"
type textarea "Me i"
type textarea "x"
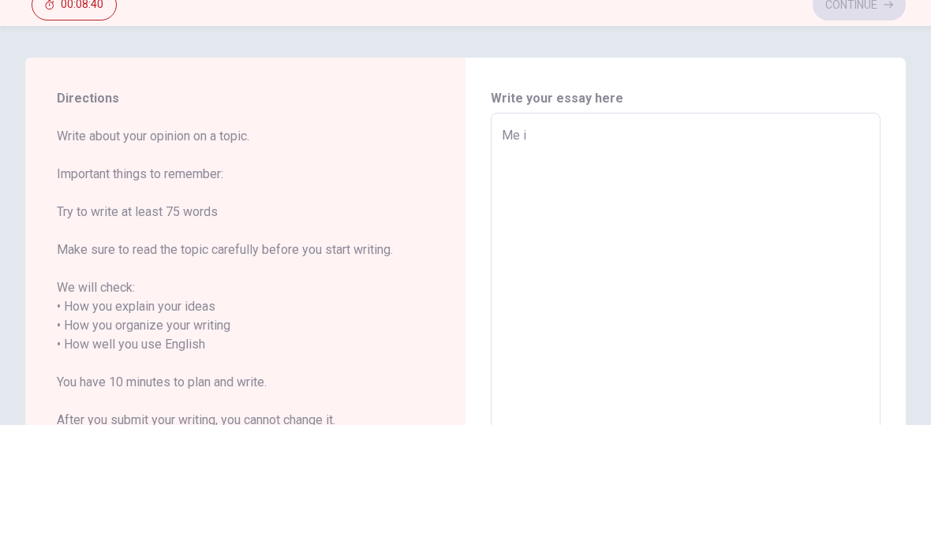
type textarea "Me i v"
type textarea "x"
type textarea "Me i ve"
type textarea "x"
type textarea "Me i ver"
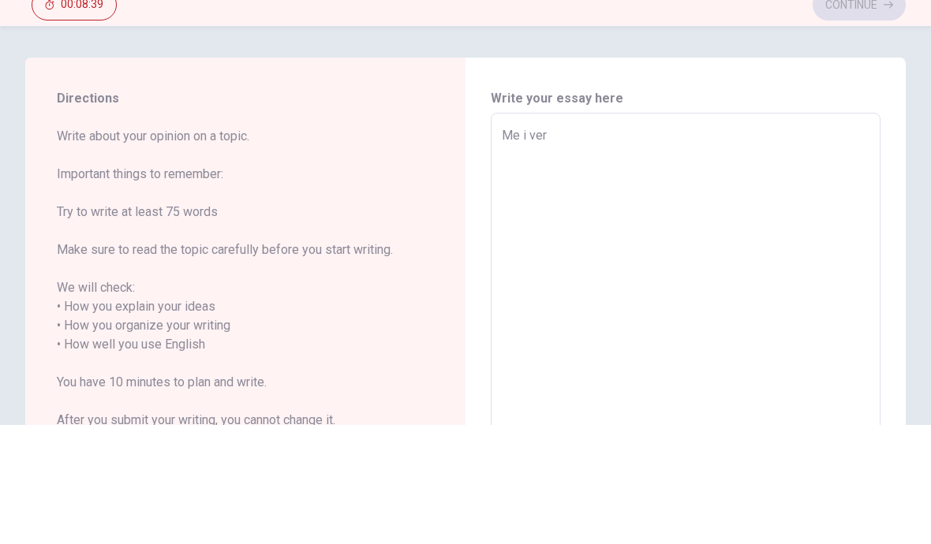
type textarea "x"
type textarea "Me i very"
type textarea "x"
type textarea "Me i very"
type textarea "x"
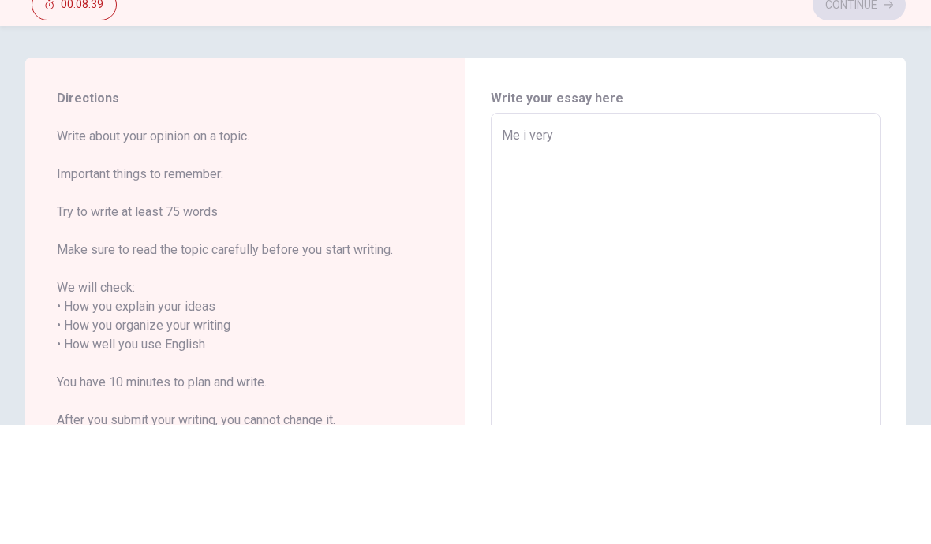
type textarea "Me i very l"
type textarea "x"
type textarea "Me i very li"
type textarea "x"
type textarea "Me i very lik"
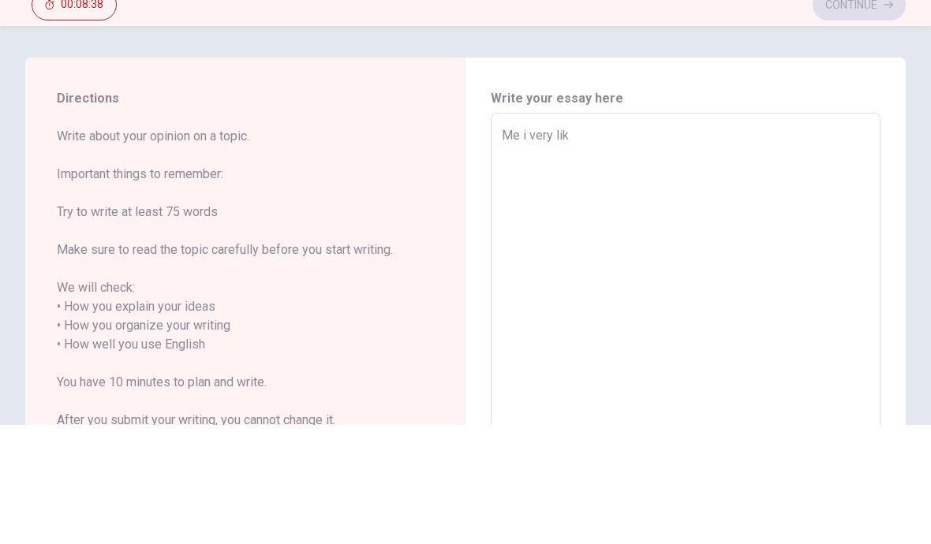
type textarea "x"
type textarea "Me i very like"
type textarea "x"
type textarea "Me i very like"
type textarea "x"
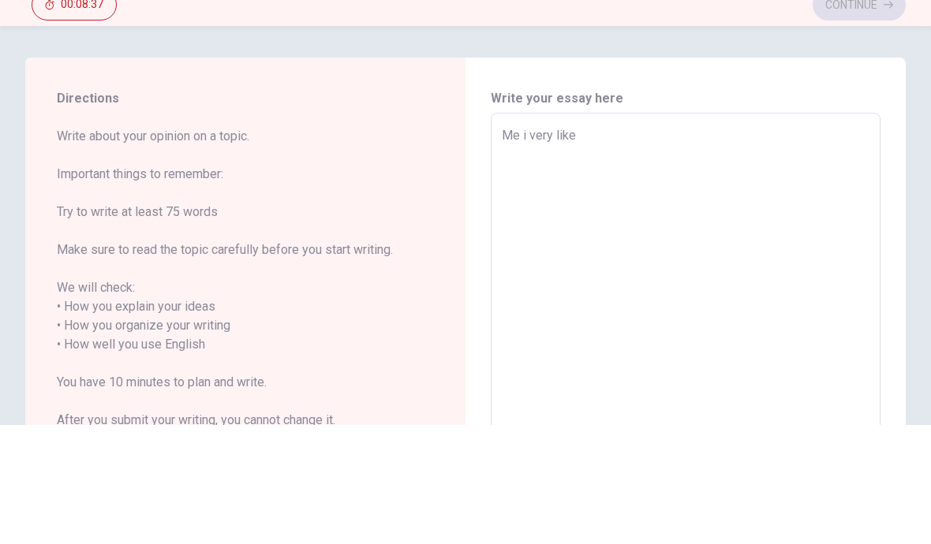
type textarea "Me i very like d"
type textarea "x"
type textarea "Me i very like de"
type textarea "x"
type textarea "Me i very like de"
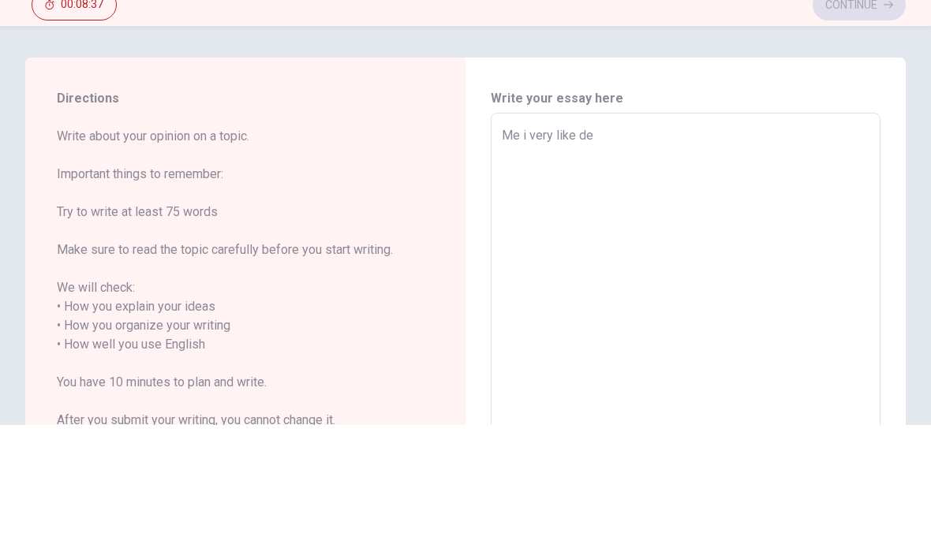
type textarea "x"
type textarea "Me i very like de s"
type textarea "x"
type textarea "Me i very like de su"
type textarea "x"
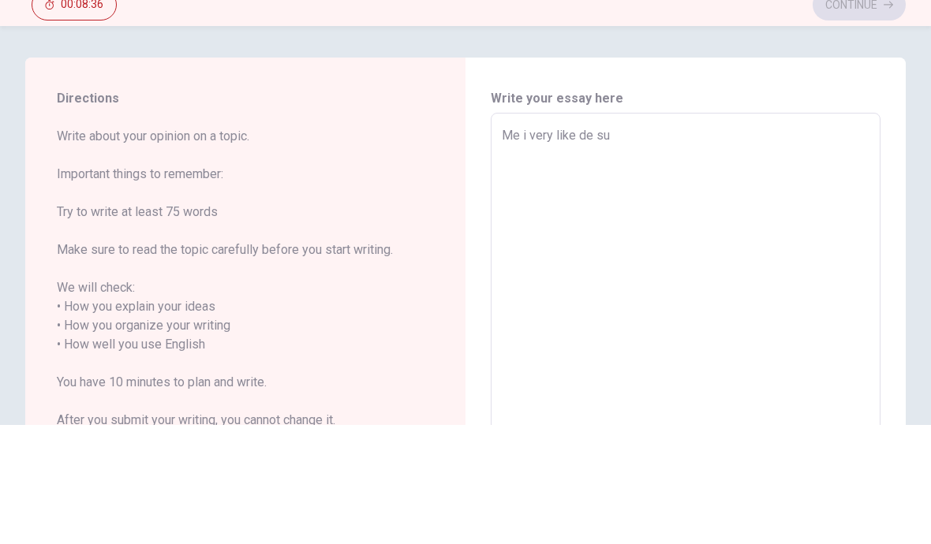
type textarea "Me i very like de sub"
type textarea "x"
type textarea "Me i very like de subj"
type textarea "x"
type textarea "Me i very like de subje"
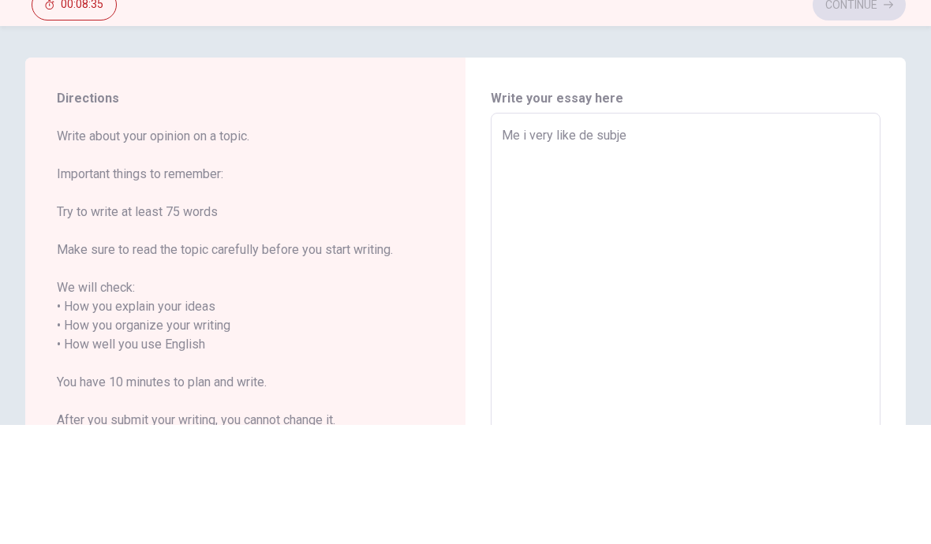
type textarea "x"
type textarea "Me i very like de subjec"
type textarea "x"
type textarea "Me i very like de subject"
type textarea "x"
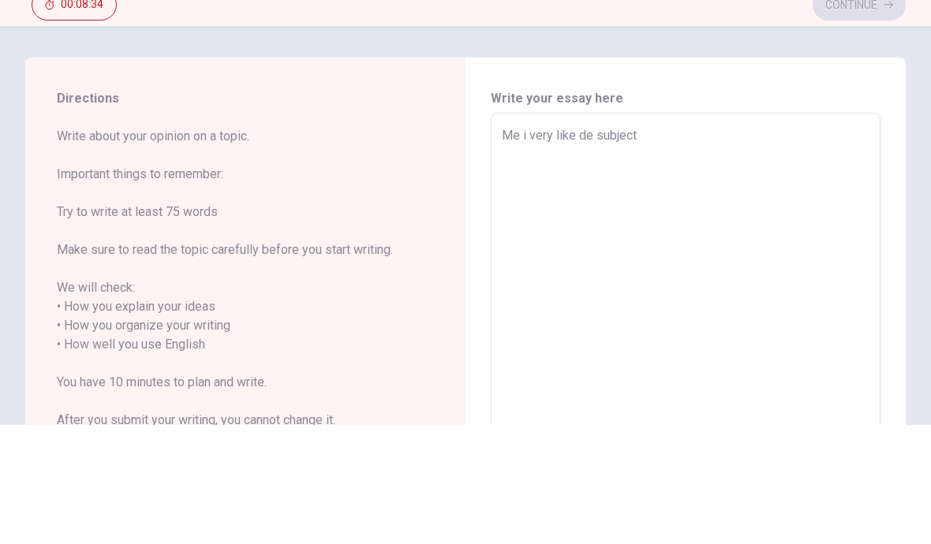
type textarea "Me i very like de subject"
type textarea "x"
type textarea "Me i very like de subject o"
type textarea "x"
type textarea "Me i very like de subject od"
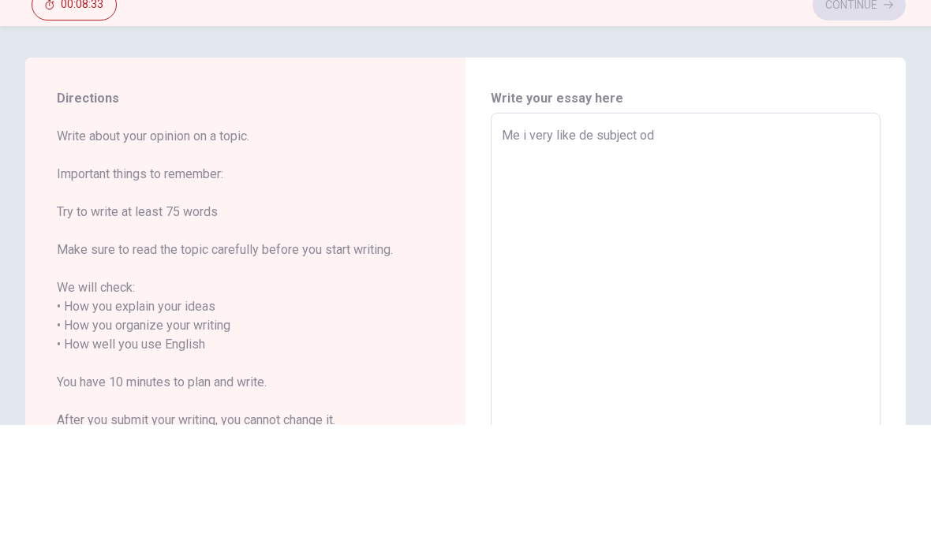
type textarea "x"
type textarea "Me i very like de subject o"
type textarea "x"
type textarea "Me i very like de subject of"
type textarea "x"
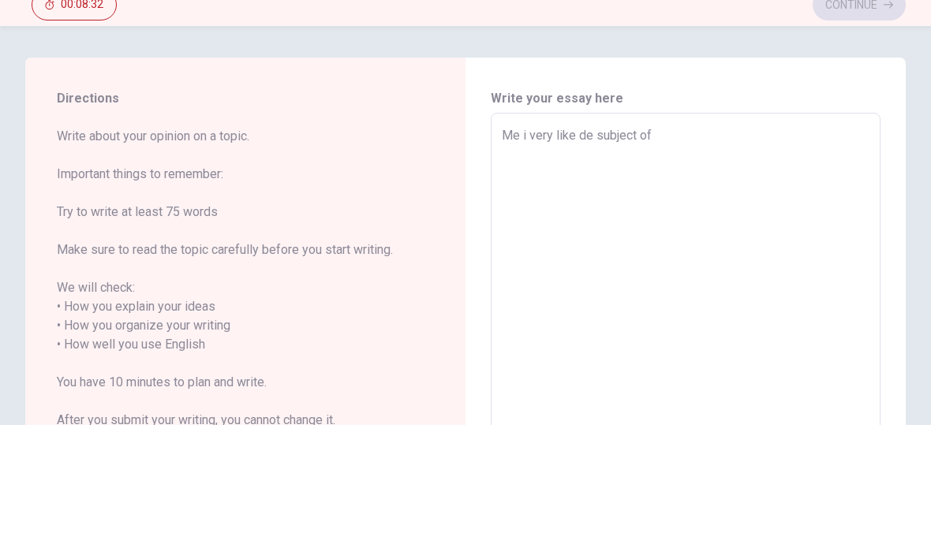
type textarea "Me i very like de subject of"
type textarea "x"
type textarea "Me i very like de subject of p"
type textarea "x"
type textarea "Me i very like de subject of ph"
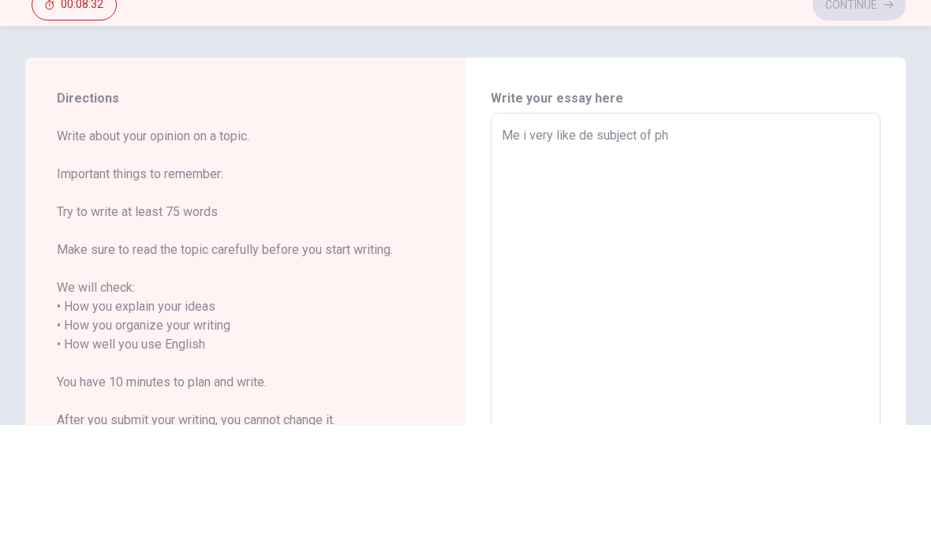
type textarea "x"
type textarea "Me i very like de subject of phy"
type textarea "x"
type textarea "Me i very like de subject of phys"
type textarea "x"
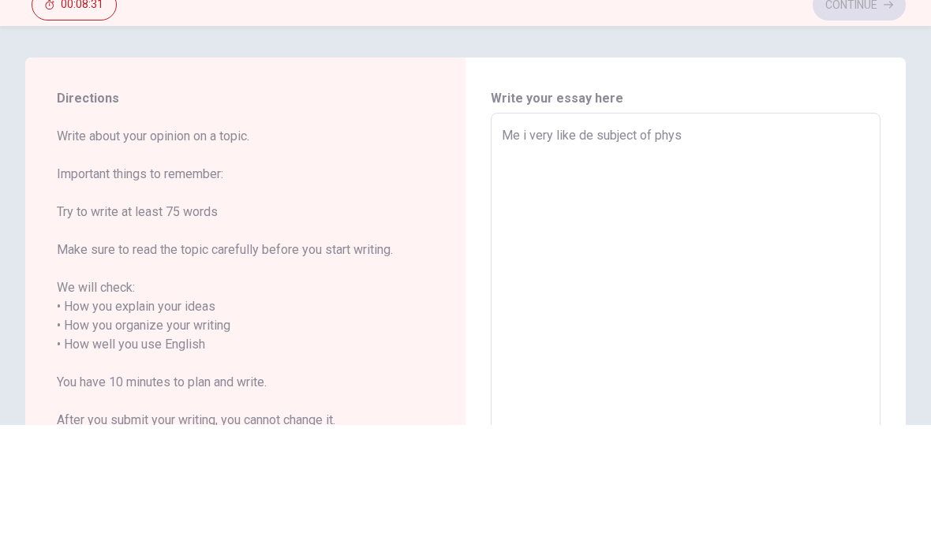
type textarea "Me i very like de subject of physi"
type textarea "x"
type textarea "Me i very like de subject of physic"
type textarea "x"
type textarea "Me i very like de subject of physica"
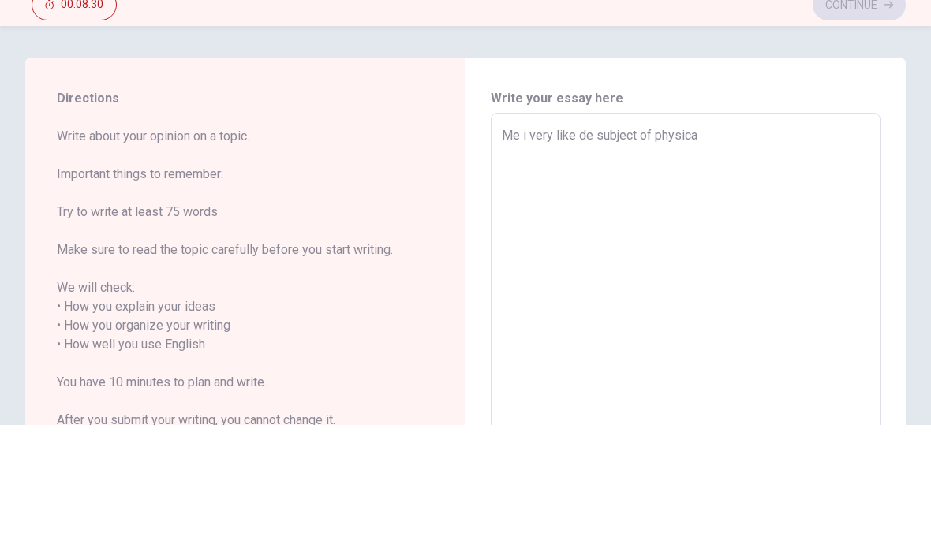
type textarea "x"
type textarea "Me i very like de subject of physical"
type textarea "x"
type textarea "Me i very like de subject of physical"
type textarea "x"
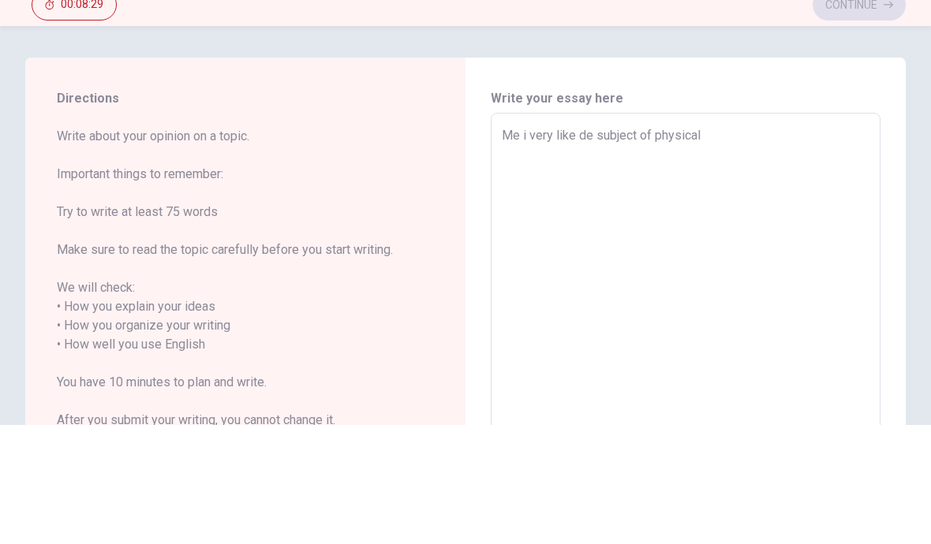
type textarea "Me i very like de subject of physical e"
type textarea "x"
type textarea "Me i very like de subject of physical ed"
type textarea "x"
type textarea "Me i very like de subject of physical edu"
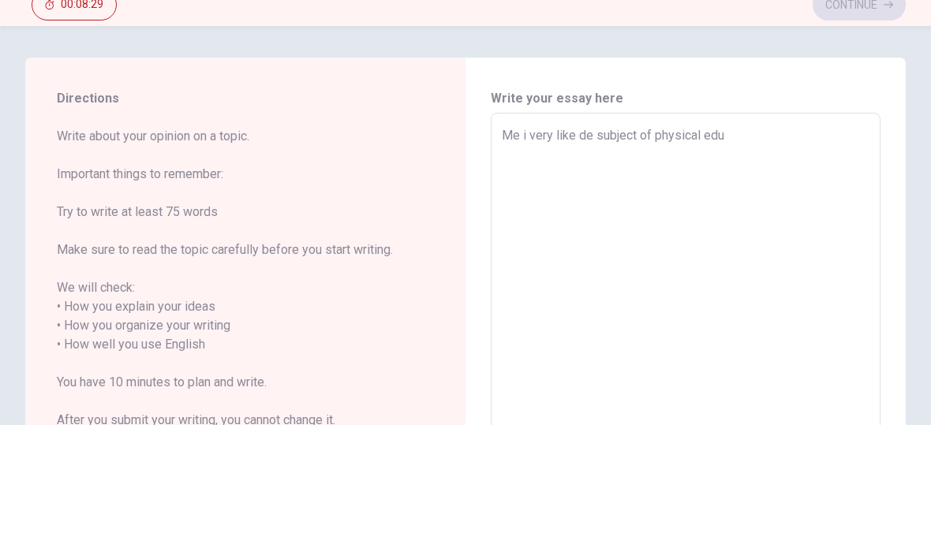
type textarea "x"
type textarea "Me i very like de subject of physical educ"
type textarea "x"
type textarea "Me i very like de subject of physical educa"
type textarea "x"
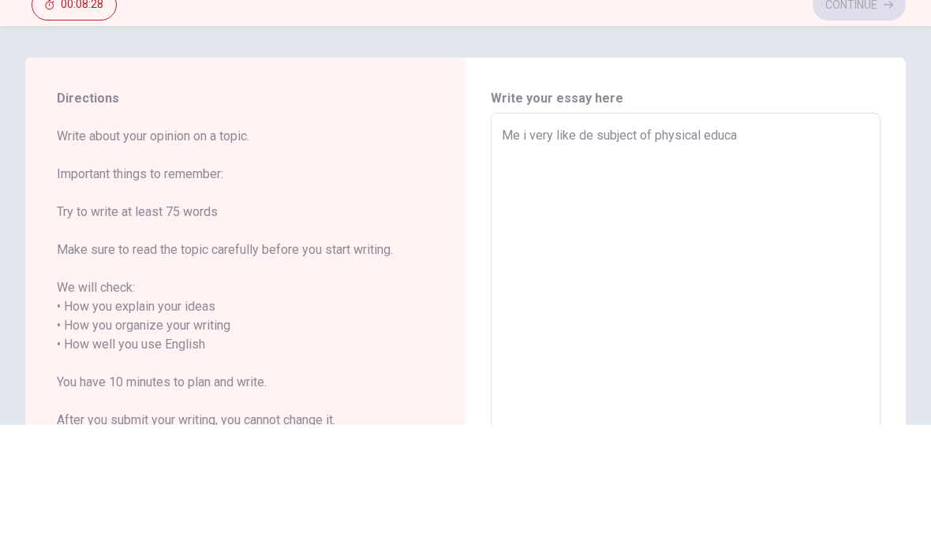
type textarea "Me i very like de subject of physical educat"
type textarea "x"
type textarea "Me i very like de subject of physical educati"
type textarea "x"
type textarea "Me i very like de subject of physical educatio"
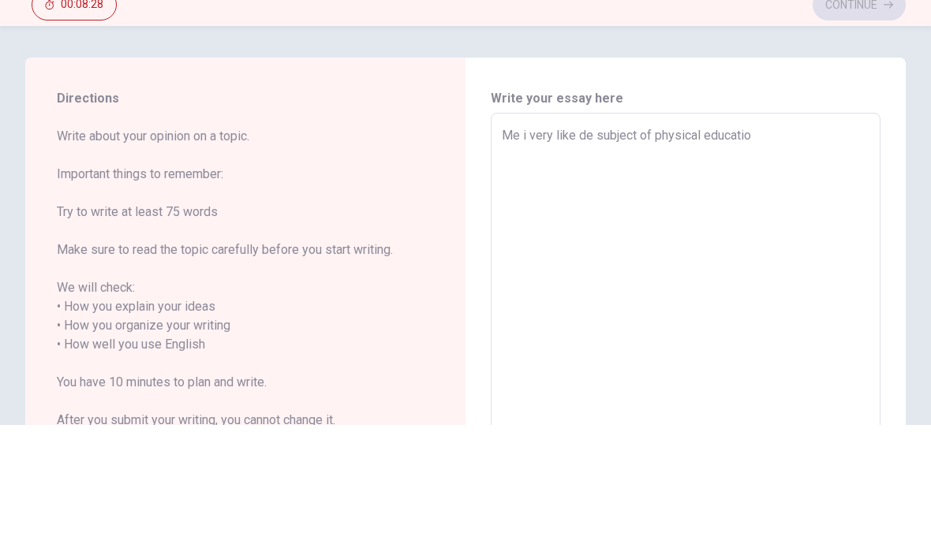
type textarea "x"
type textarea "Me i very like de subject of physical education"
type textarea "x"
type textarea "Me i very like de subject of physical education"
type textarea "x"
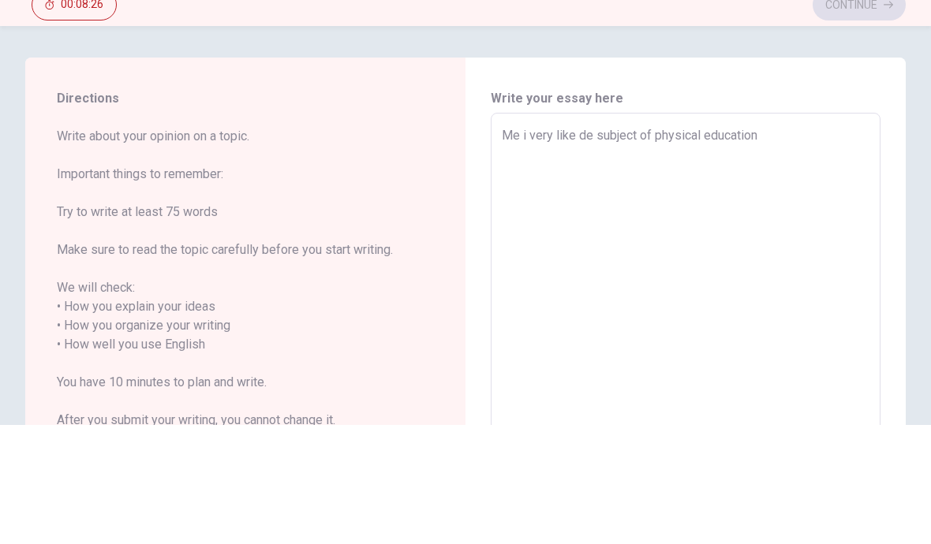
type textarea "Me i very like de subject of physical education b"
type textarea "x"
type textarea "Me i very like de subject of physical education be"
type textarea "x"
type textarea "Me i very like de subject of physical education bec"
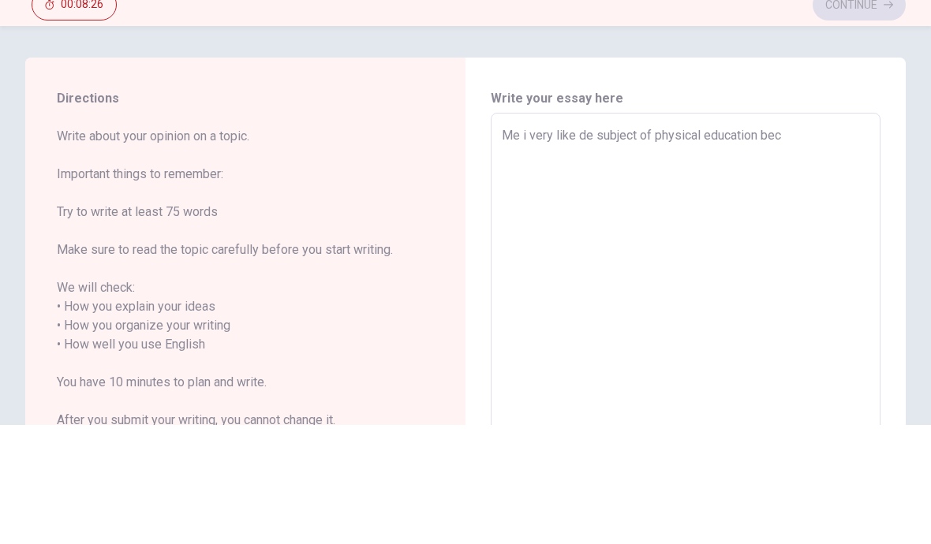
type textarea "x"
type textarea "Me i very like de subject of physical education beca"
type textarea "x"
type textarea "Me i very like de subject of physical education becau"
type textarea "x"
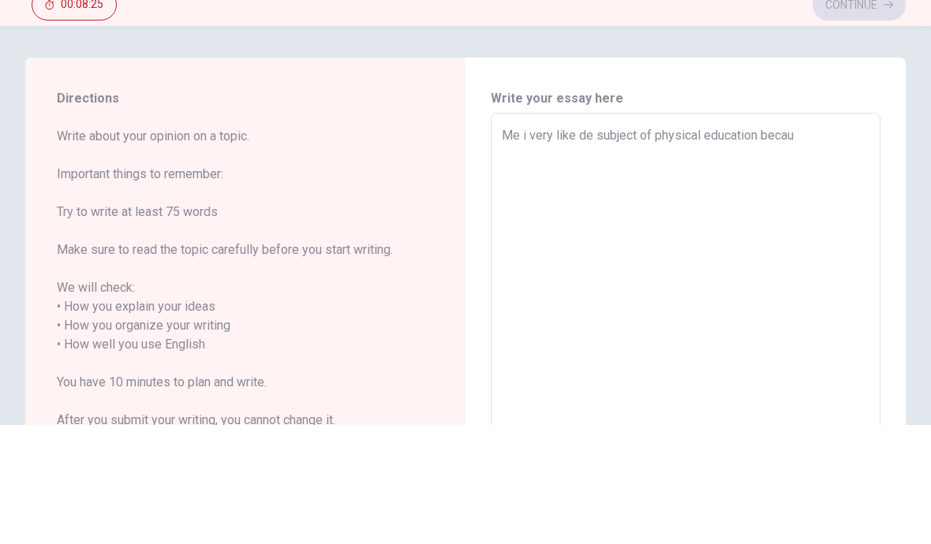
type textarea "Me i very like de subject of physical education becaus"
type textarea "x"
type textarea "Me i very like de subject of physical education because"
type textarea "x"
type textarea "Me i very like de subject of physical education because"
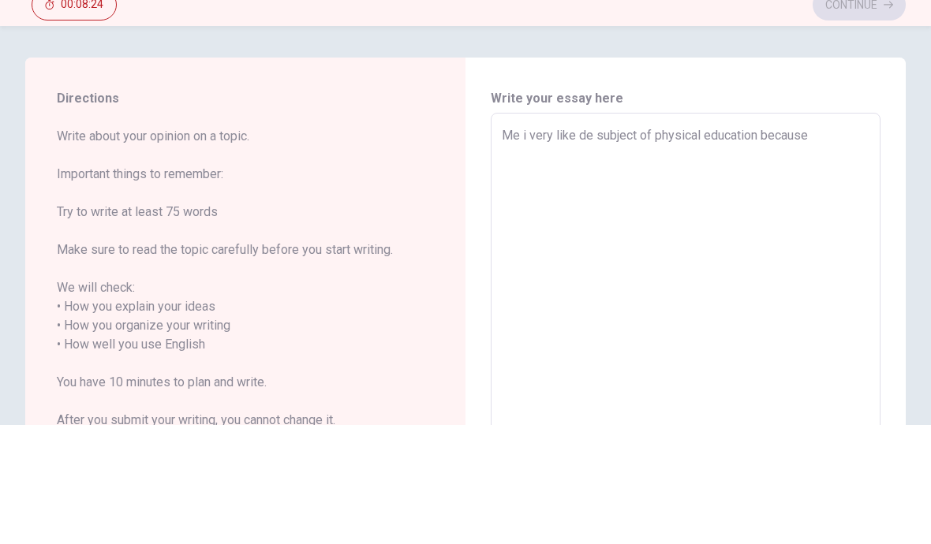
type textarea "x"
type textarea "Me i very like de subject of physical education because i"
type textarea "x"
type textarea "Me i very like de subject of physical education because in"
type textarea "x"
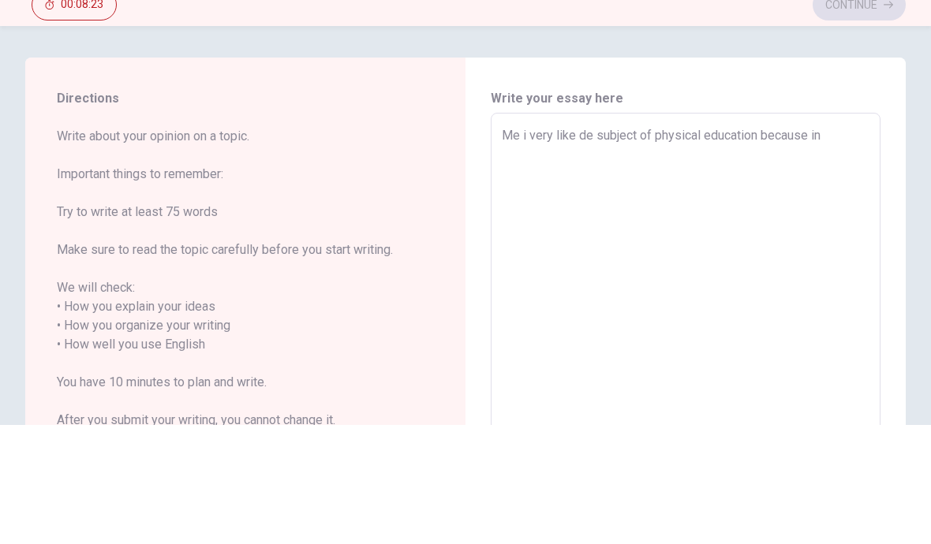
type textarea "Me i very like de subject of physical education because in"
type textarea "x"
type textarea "Me i very like de subject of physical education because in t"
type textarea "x"
type textarea "Me i very like de subject of physical education because in th"
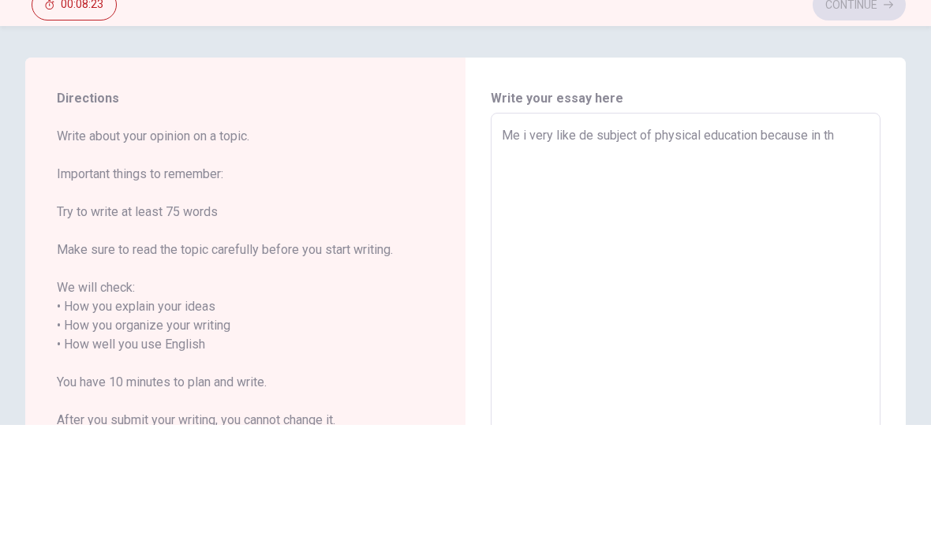
type textarea "x"
type textarea "Me i very like de subject of physical education because in ths"
type textarea "x"
type textarea "Me i very like de subject of physical education because in th"
type textarea "x"
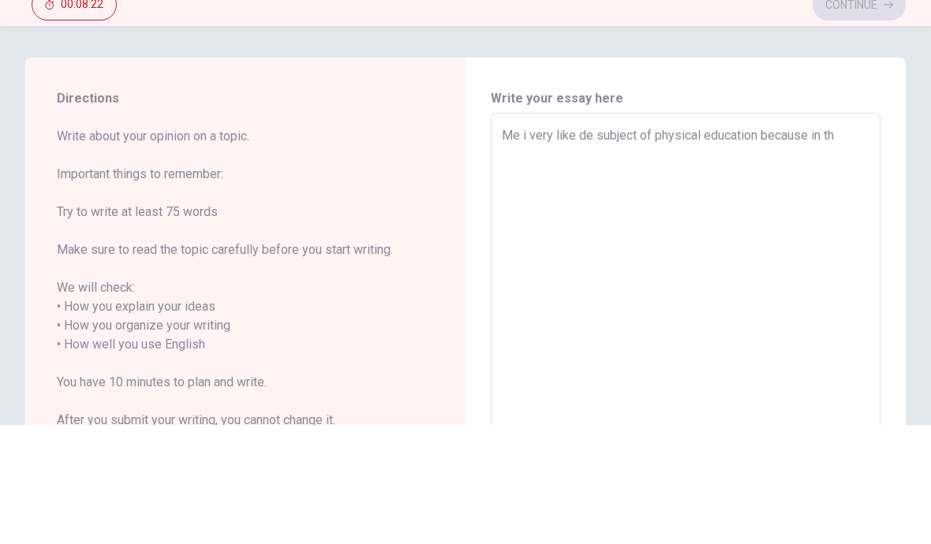
type textarea "Me i very like de subject of physical education because in thi"
type textarea "x"
type textarea "Me i very like de subject of physical education because in this"
type textarea "x"
type textarea "Me i very like de subject of physical education because in this"
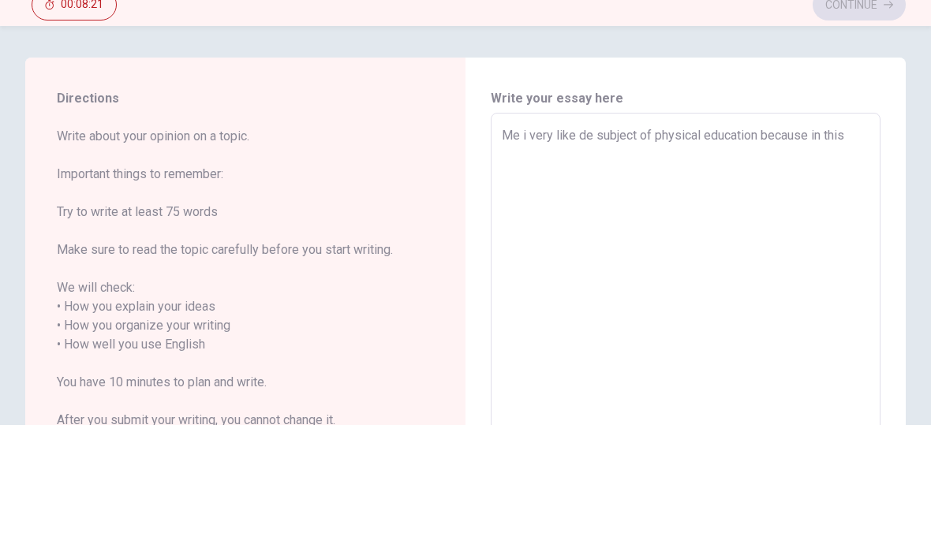
type textarea "x"
type textarea "Me i very like de subject of physical education because in this s"
type textarea "x"
type textarea "Me i very like de subject of physical education because in this su"
type textarea "x"
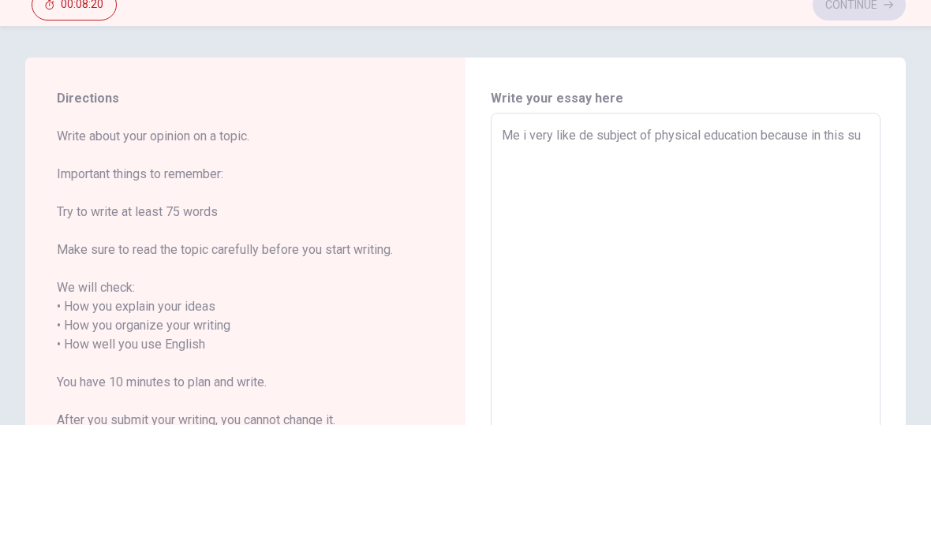
type textarea "Me i very like de subject of physical education because in this sub"
type textarea "x"
type textarea "Me i very like de subject of physical education because in this subj"
type textarea "x"
type textarea "Me i very like de subject of physical education because in this subje"
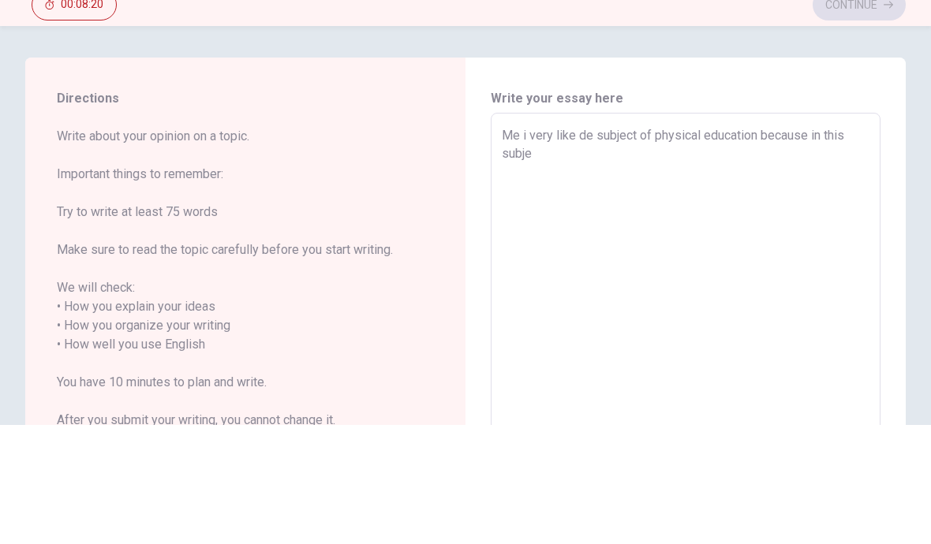
type textarea "x"
type textarea "Me i very like de subject of physical education because in this subjec"
type textarea "x"
type textarea "Me i very like de subject of physical education because in this subject"
type textarea "x"
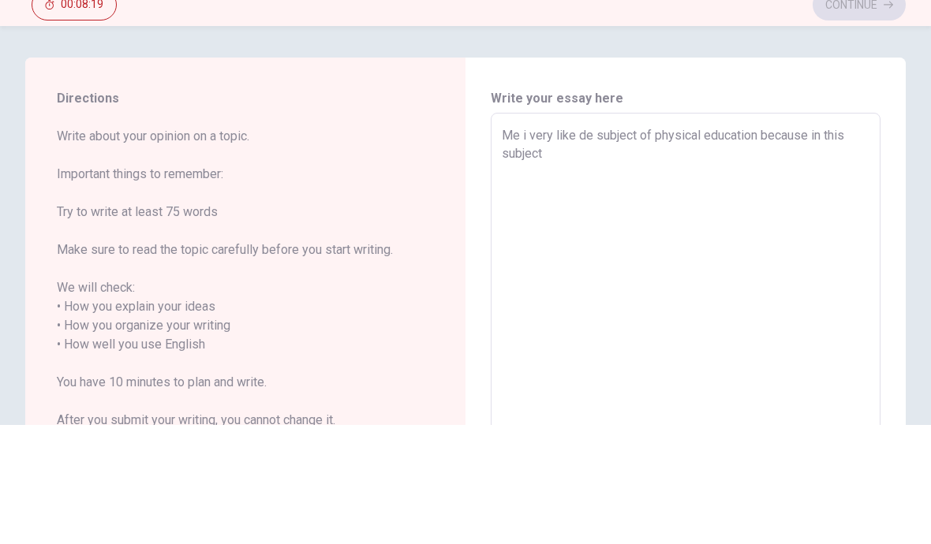
type textarea "Me i very like de subject of physical education because in this subject"
type textarea "x"
type textarea "Me i very like de subject of physical education because in this subject m"
type textarea "x"
type textarea "Me i very like de subject of physical education because in this subject me"
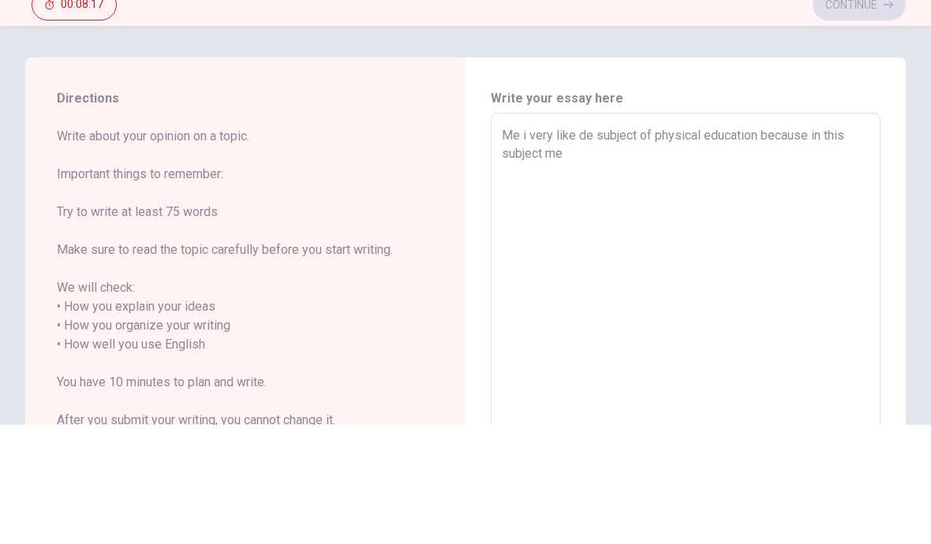
type textarea "x"
type textarea "Me i very like de subject of physical education because in this subject me"
type textarea "x"
type textarea "Me i very like de subject of physical education because in this subject me i"
type textarea "x"
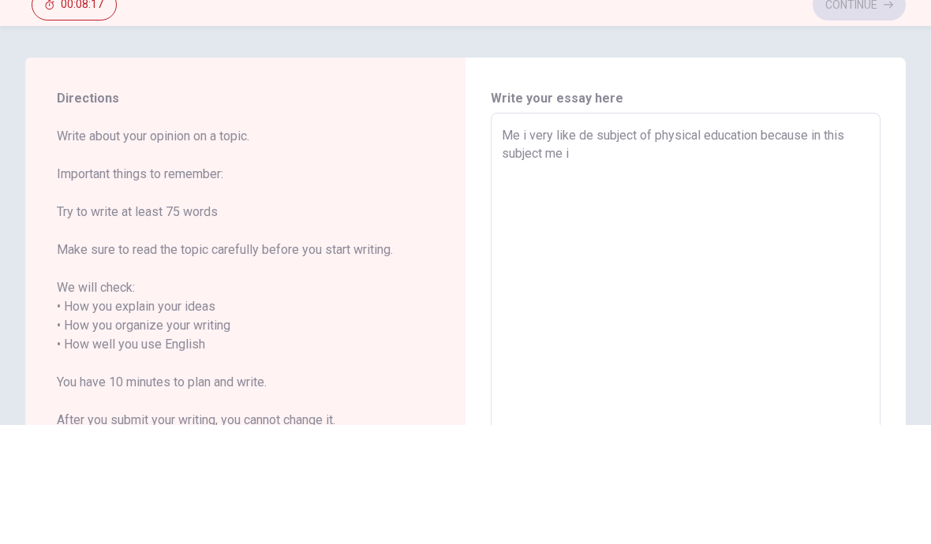
type textarea "Me i very like de subject of physical education because in this subject me i"
type textarea "x"
type textarea "Me i very like de subject of physical education because in this subject me i v"
type textarea "x"
type textarea "Me i very like de subject of physical education because in this subject me i ve"
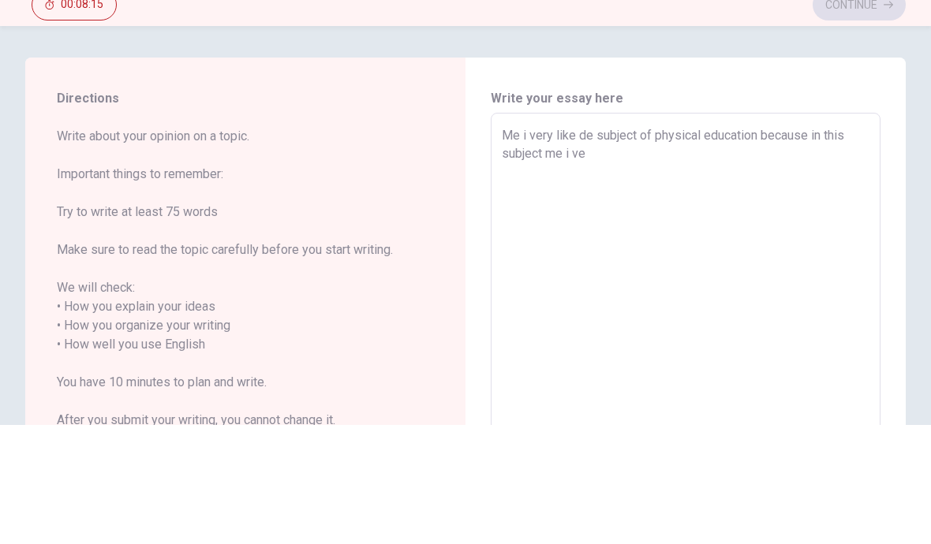
type textarea "x"
type textarea "Me i very like de subject of physical education because in this subject me i ver"
type textarea "x"
type textarea "Me i very like de subject of physical education because in this subject me i ve…"
type textarea "x"
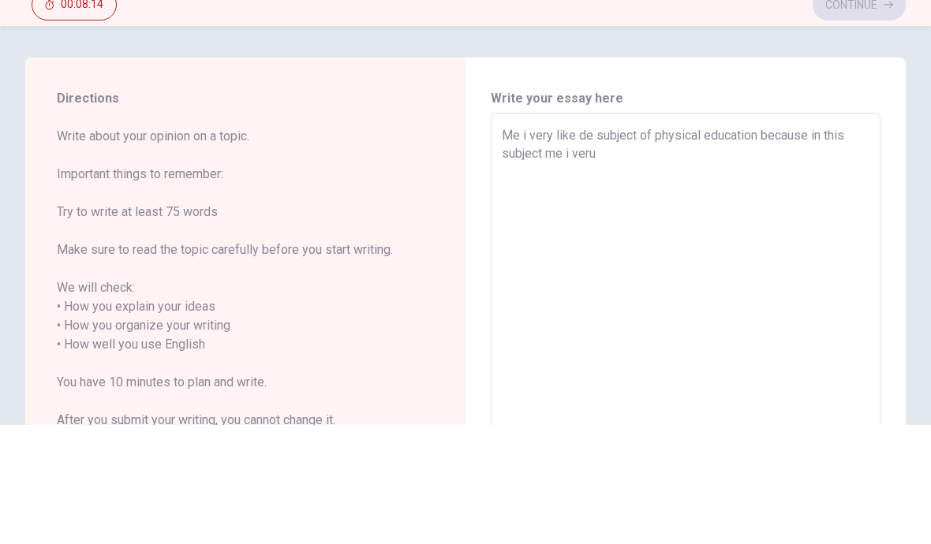
type textarea "Me i very like de subject of physical education because in this subject me i ver"
type textarea "x"
type textarea "Me i very like de subject of physical education because in this subject me i ve"
type textarea "x"
type textarea "Me i very like de subject of physical education because in this subject me i v"
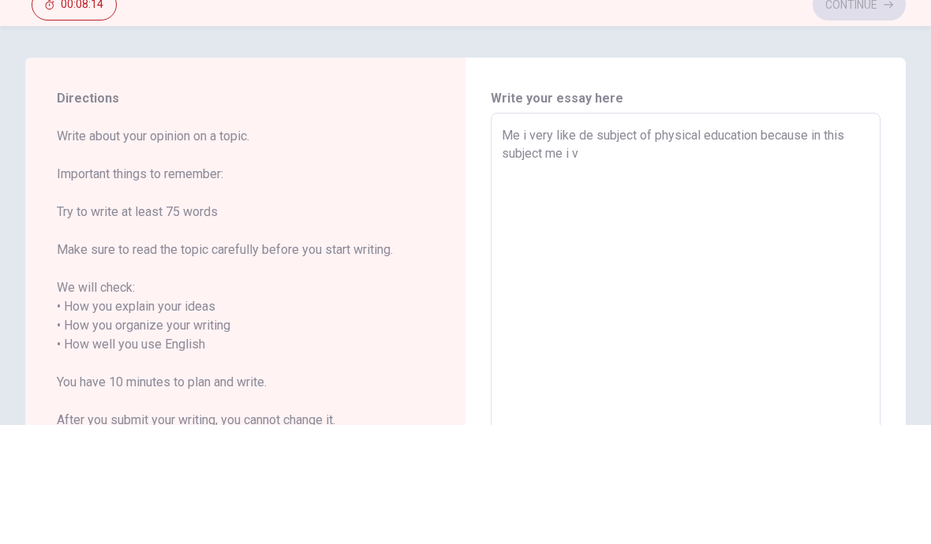
type textarea "x"
type textarea "Me i very like de subject of physical education because in this subject me i"
type textarea "x"
type textarea "Me i very like de subject of physical education because in this subject me i"
type textarea "x"
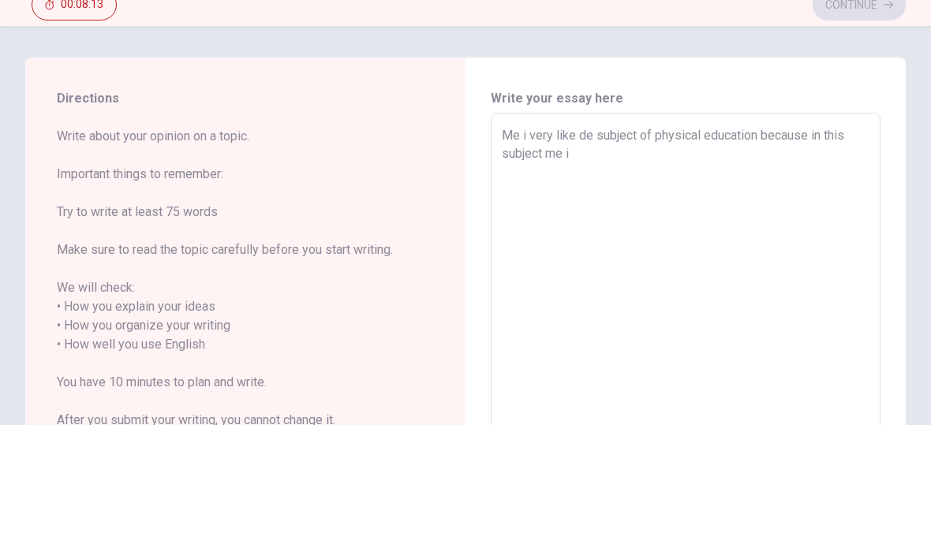
type textarea "Me i very like de subject of physical education because in this subject me"
type textarea "x"
type textarea "Me i very like de subject of physical education because in this subject me"
type textarea "x"
type textarea "Me i very like de subject of physical education because in this subject m"
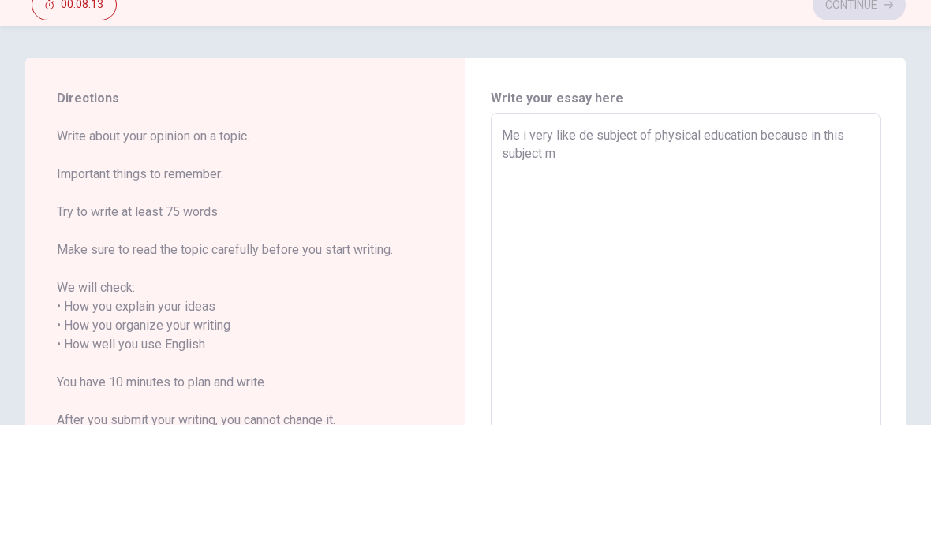
type textarea "x"
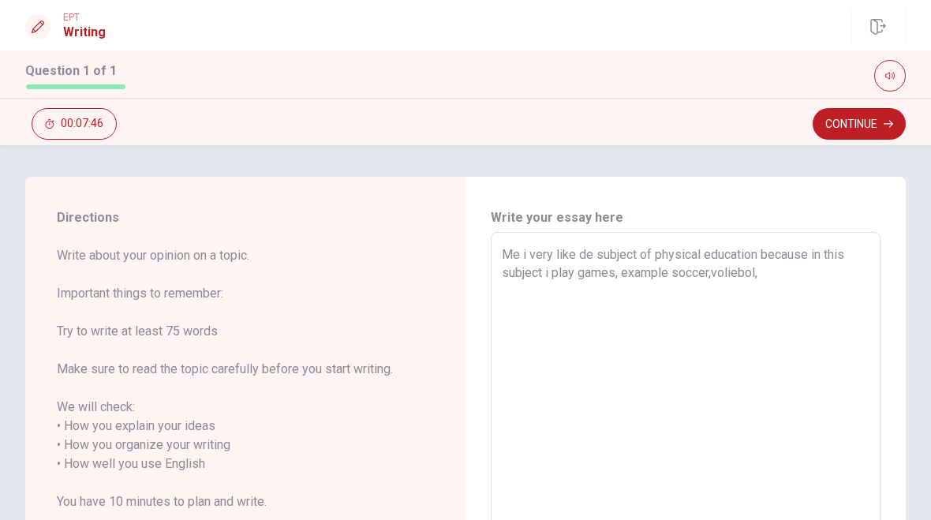
click at [834, 271] on textarea "Me i very like de subject of physical education because in this subject i play …" at bounding box center [686, 464] width 368 height 438
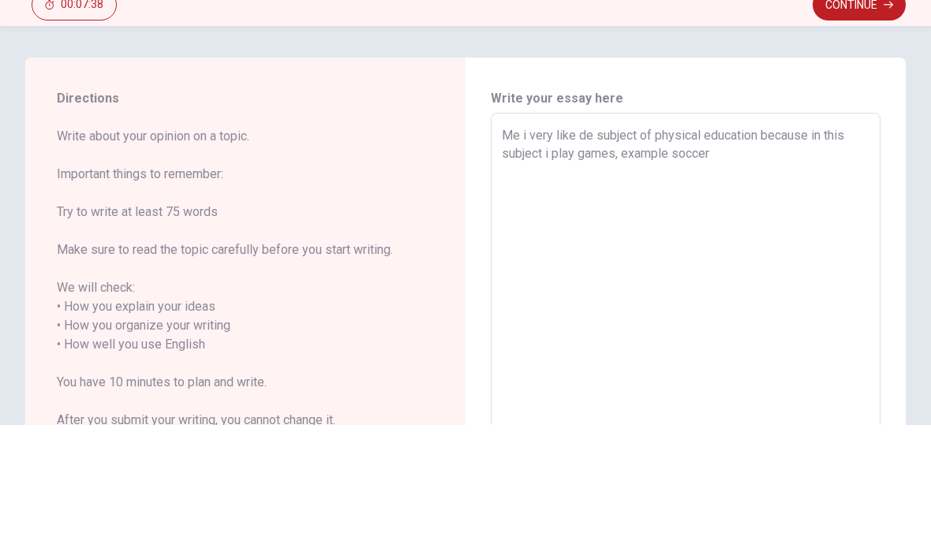
click at [725, 245] on textarea "Me i very like de subject of physical education because in this subject i play …" at bounding box center [686, 464] width 368 height 438
